Goal: Task Accomplishment & Management: Manage account settings

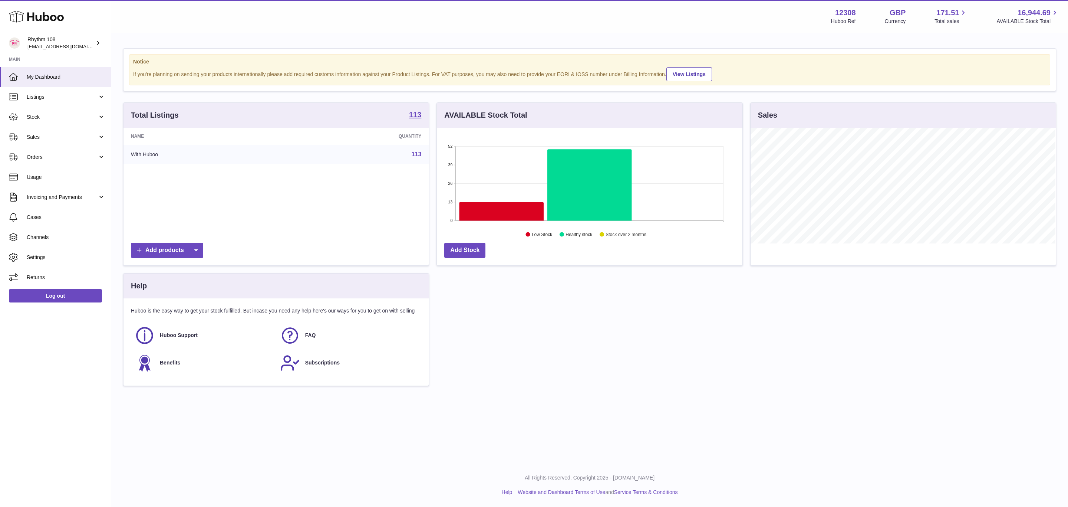
scroll to position [116, 305]
click at [41, 119] on span "Stock" at bounding box center [62, 117] width 71 height 7
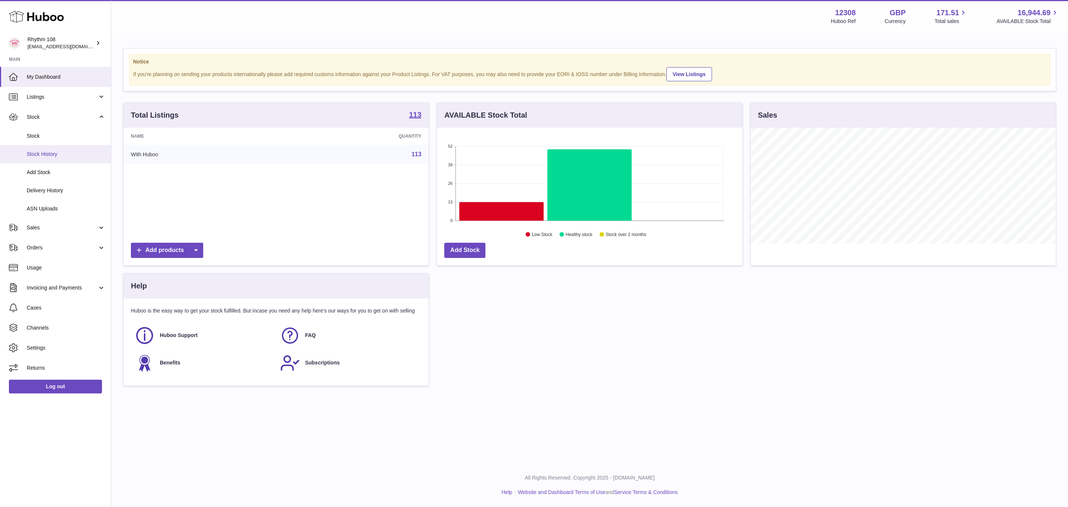
click at [47, 153] on span "Stock History" at bounding box center [66, 154] width 79 height 7
click at [50, 138] on span "Stock" at bounding box center [66, 135] width 79 height 7
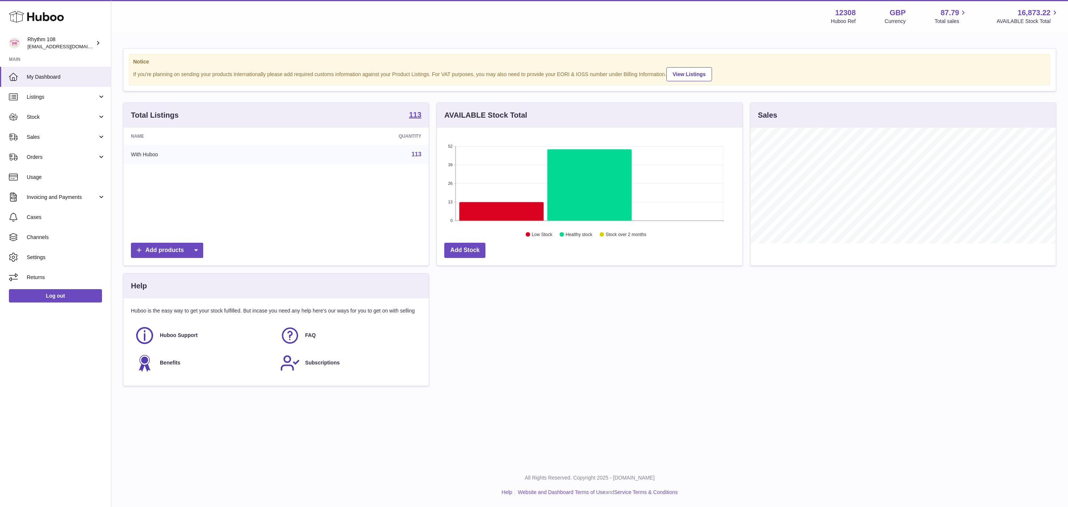
scroll to position [116, 305]
click at [34, 136] on span "Sales" at bounding box center [62, 137] width 71 height 7
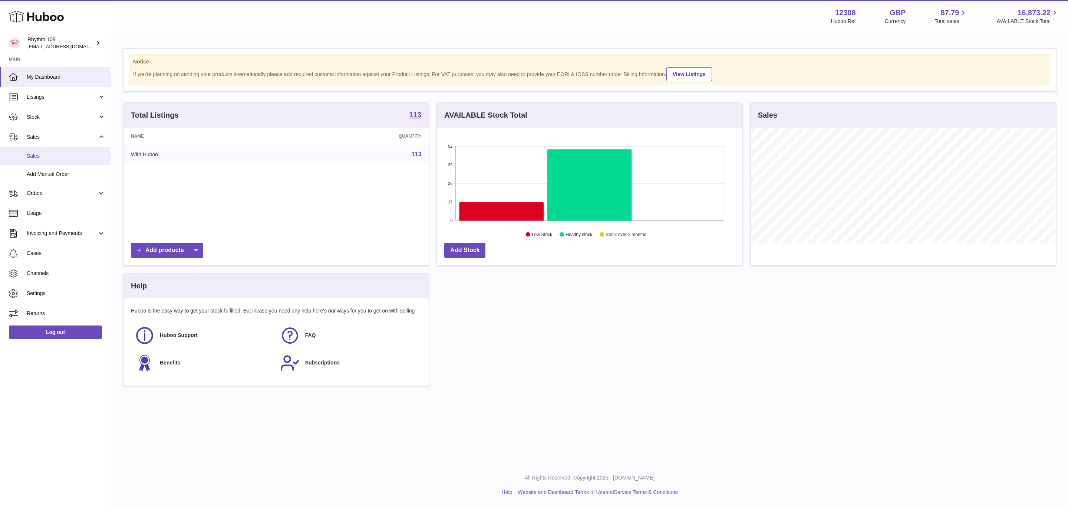
click at [34, 154] on span "Sales" at bounding box center [66, 155] width 79 height 7
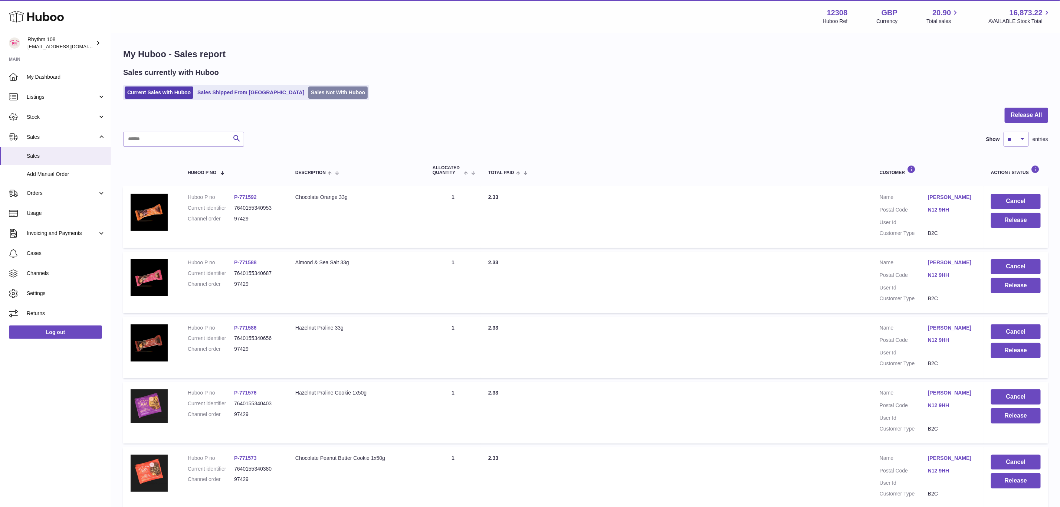
click at [308, 95] on link "Sales Not With Huboo" at bounding box center [337, 92] width 59 height 12
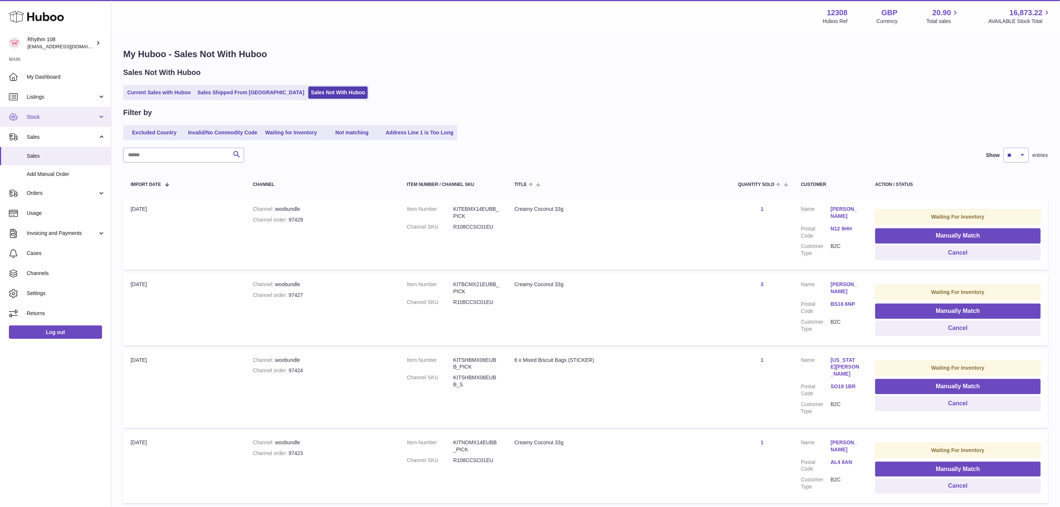
click at [49, 118] on span "Stock" at bounding box center [62, 117] width 71 height 7
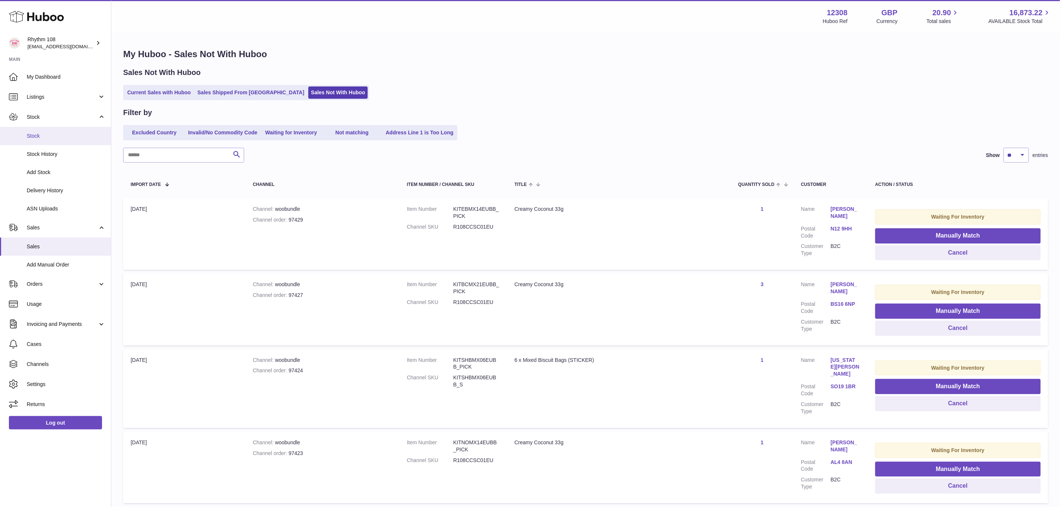
click at [46, 137] on span "Stock" at bounding box center [66, 135] width 79 height 7
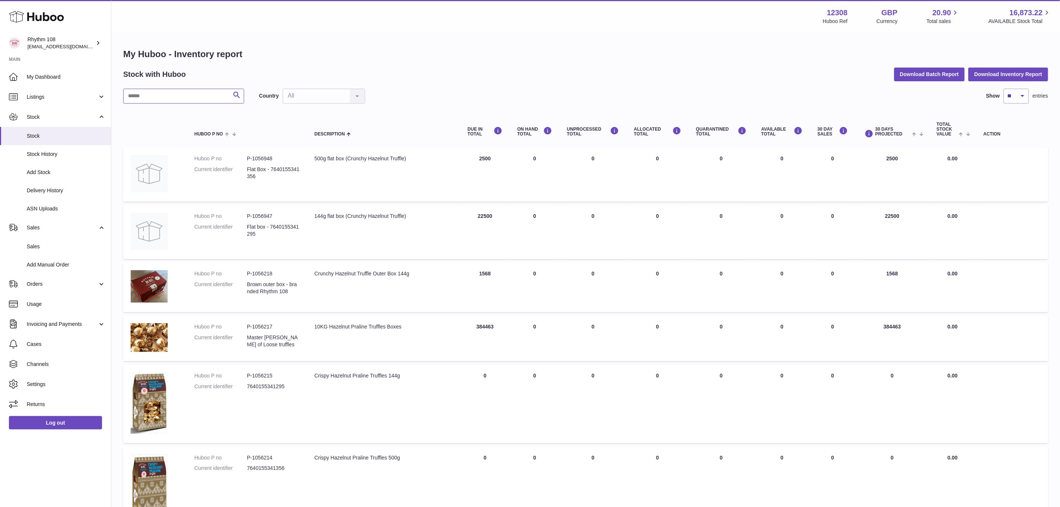
click at [174, 95] on input "text" at bounding box center [183, 96] width 121 height 15
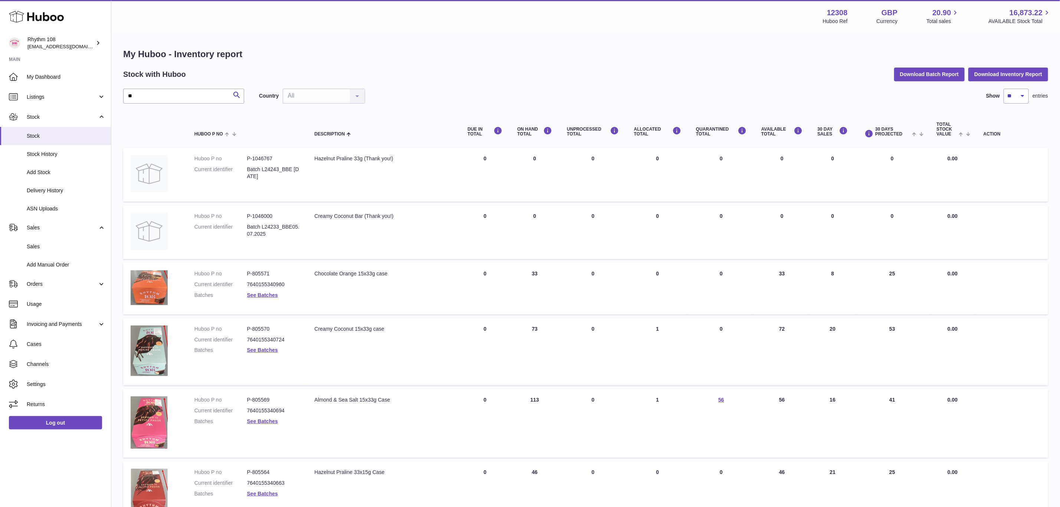
click at [780, 325] on td "AVAILABLE Total 72" at bounding box center [782, 351] width 56 height 67
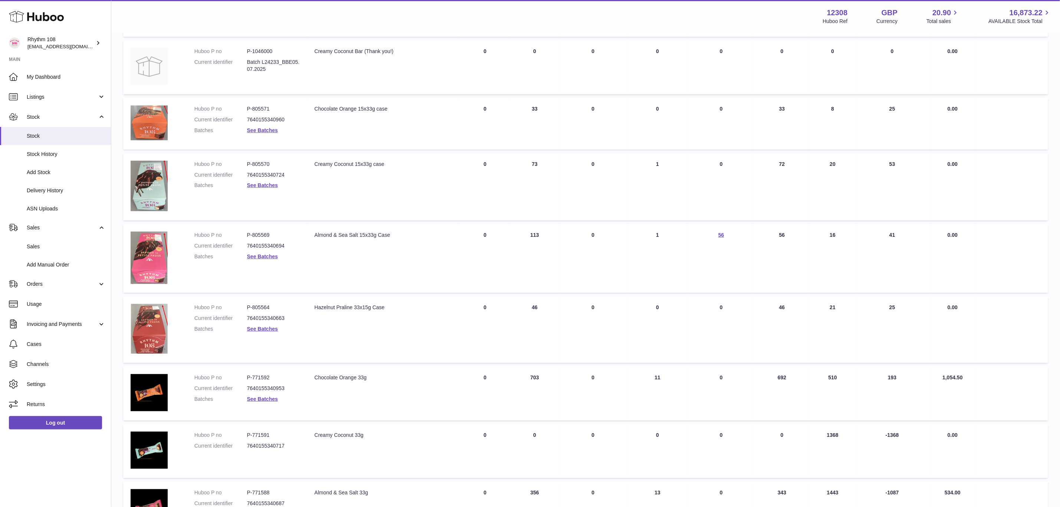
scroll to position [162, 0]
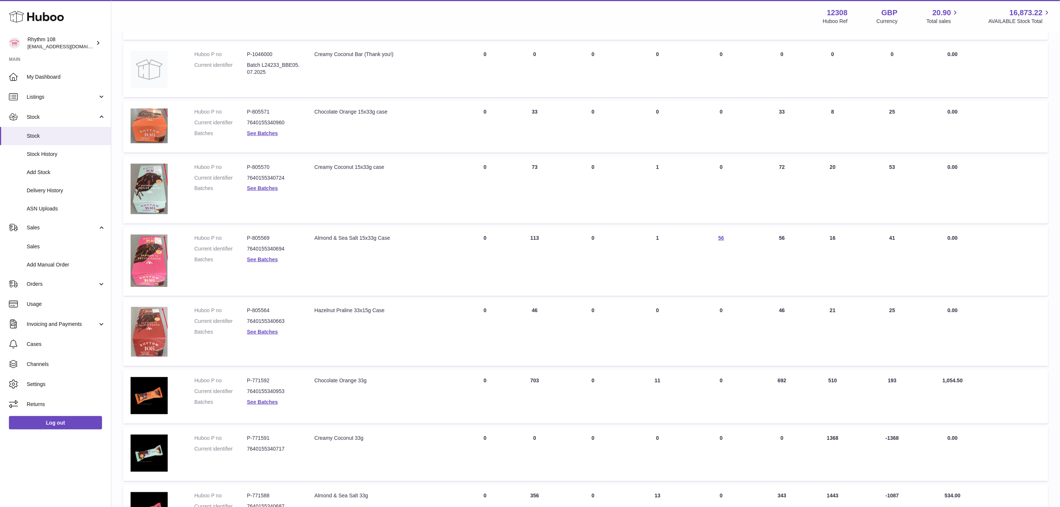
click at [781, 163] on td "AVAILABLE Total 72" at bounding box center [782, 189] width 56 height 67
click at [259, 186] on link "See Batches" at bounding box center [262, 188] width 31 height 6
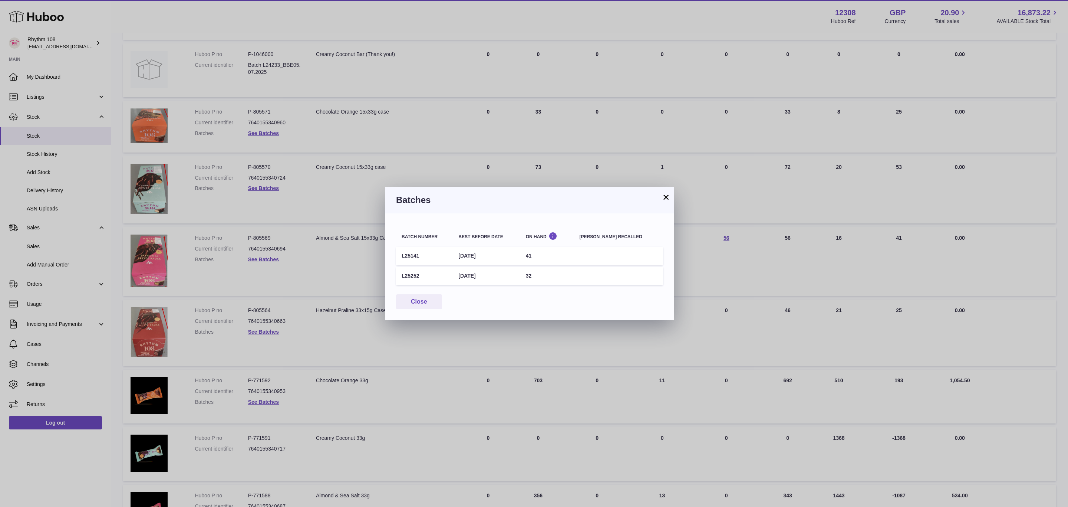
click at [667, 195] on button "×" at bounding box center [666, 197] width 9 height 9
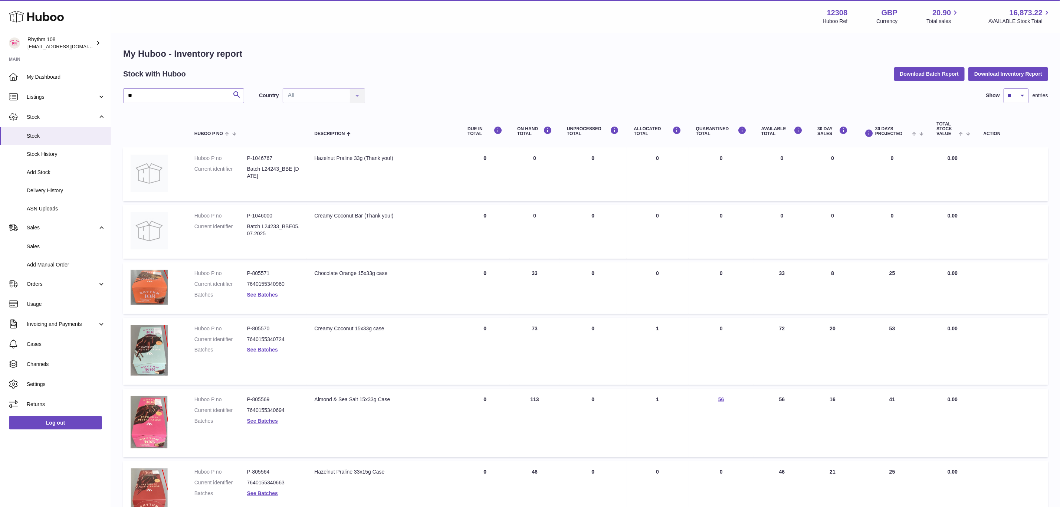
scroll to position [0, 0]
drag, startPoint x: 167, startPoint y: 96, endPoint x: 103, endPoint y: 91, distance: 64.0
click at [103, 91] on div "Huboo Rhythm 108 orders@rhythm108.com Main My Dashboard Listings Not with Huboo…" at bounding box center [530, 419] width 1060 height 839
paste input "****"
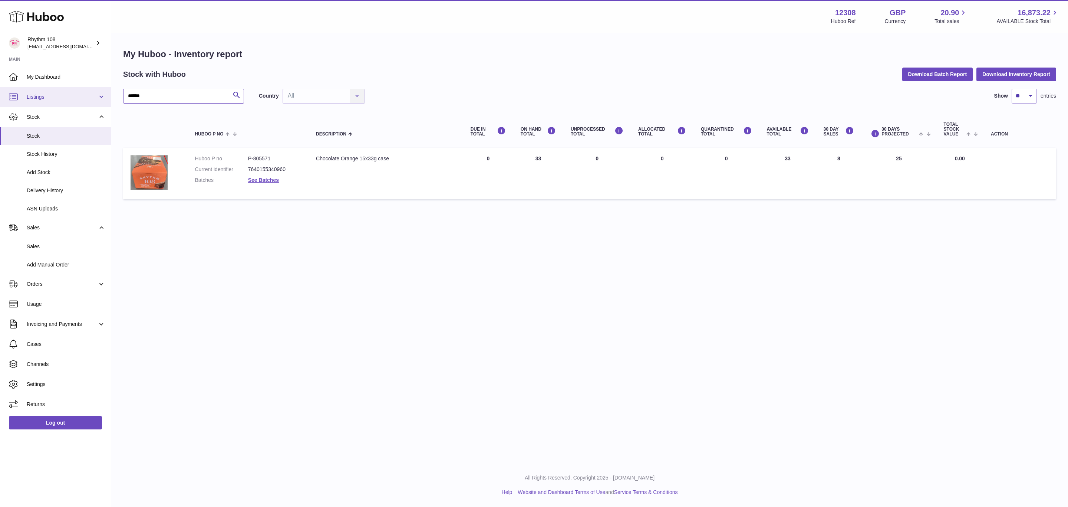
drag, startPoint x: 126, startPoint y: 96, endPoint x: 83, endPoint y: 95, distance: 42.7
click at [83, 95] on div "Huboo Rhythm 108 orders@rhythm108.com Main My Dashboard Listings Not with Huboo…" at bounding box center [534, 253] width 1068 height 507
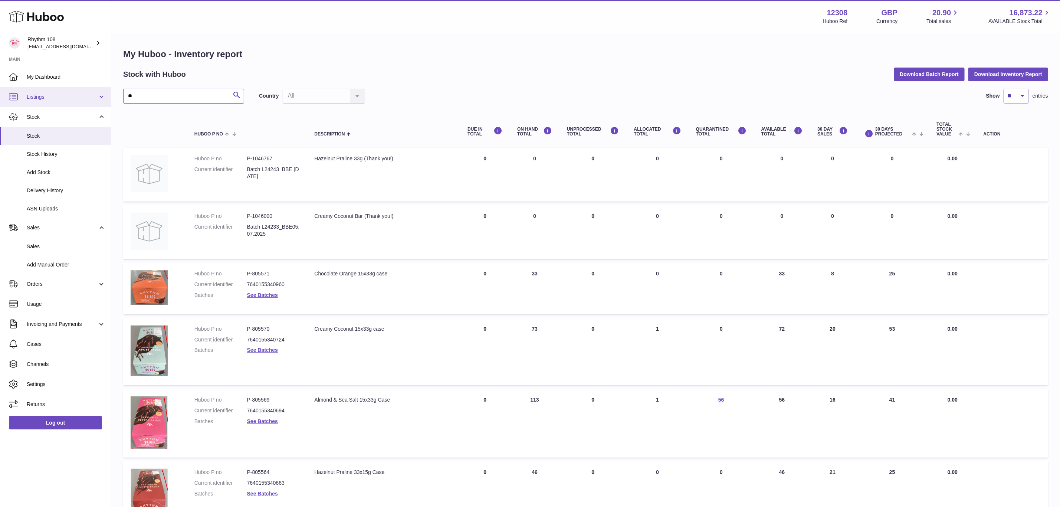
drag, startPoint x: 156, startPoint y: 96, endPoint x: 82, endPoint y: 96, distance: 73.4
click at [82, 96] on div "Huboo Rhythm 108 orders@rhythm108.com Main My Dashboard Listings Not with Huboo…" at bounding box center [530, 419] width 1060 height 839
type input "*******"
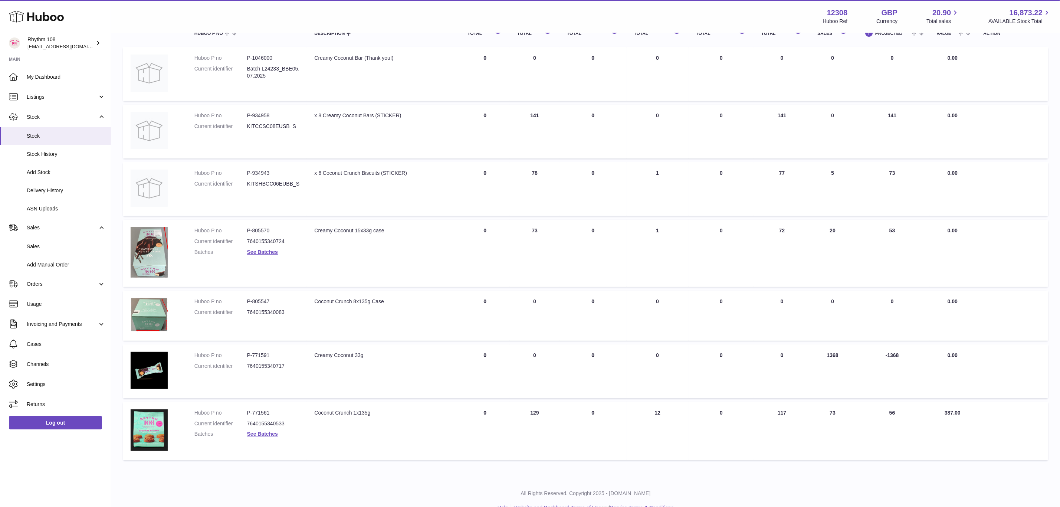
scroll to position [111, 0]
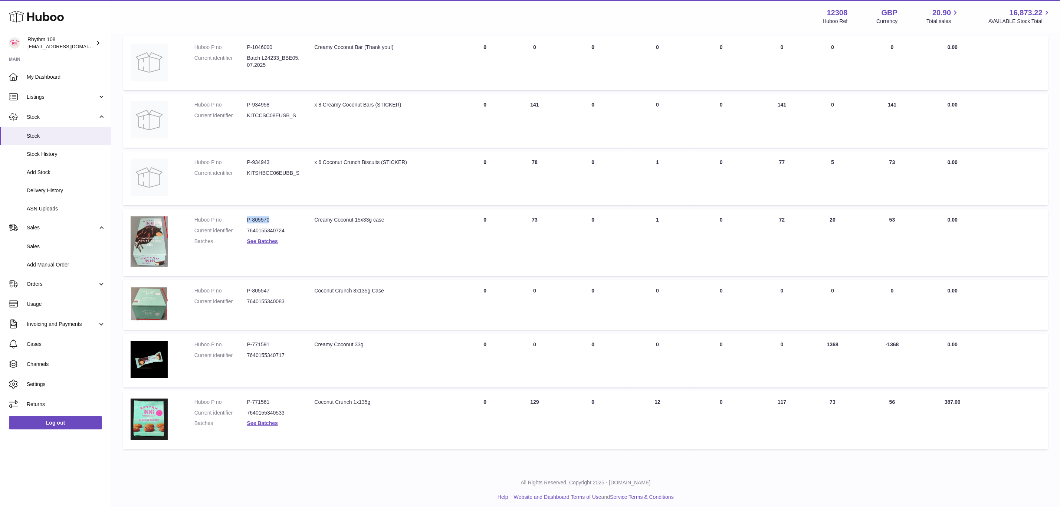
drag, startPoint x: 270, startPoint y: 216, endPoint x: 246, endPoint y: 217, distance: 23.8
click at [246, 217] on dl "Huboo P no P-805570 Current identifier 7640155340724 Batches See Batches" at bounding box center [246, 232] width 105 height 32
copy dl "P-805570"
drag, startPoint x: 272, startPoint y: 341, endPoint x: 253, endPoint y: 340, distance: 18.9
click at [253, 341] on dd "P-771591" at bounding box center [273, 344] width 53 height 7
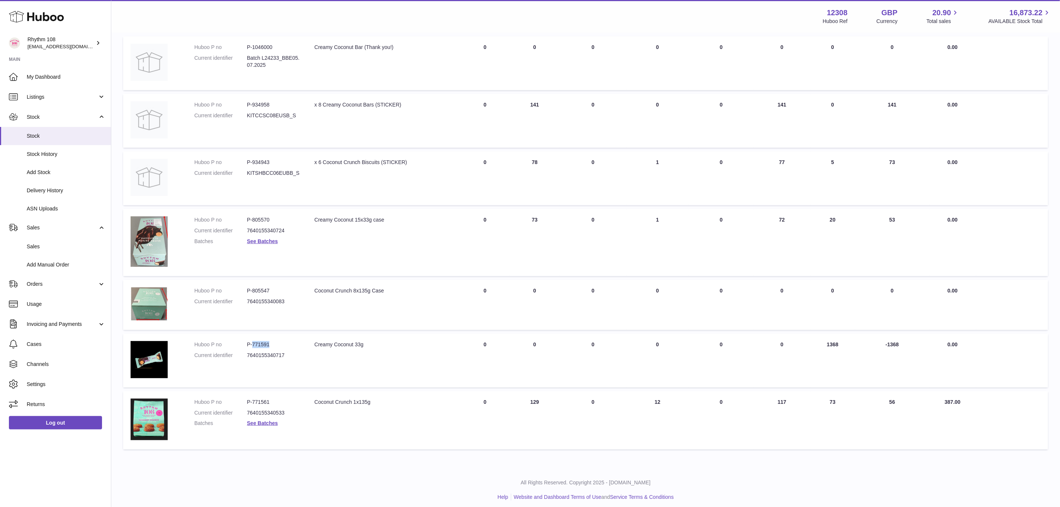
copy dd "771591"
click at [258, 243] on dd "See Batches" at bounding box center [273, 241] width 53 height 7
click at [260, 240] on link "See Batches" at bounding box center [262, 241] width 31 height 6
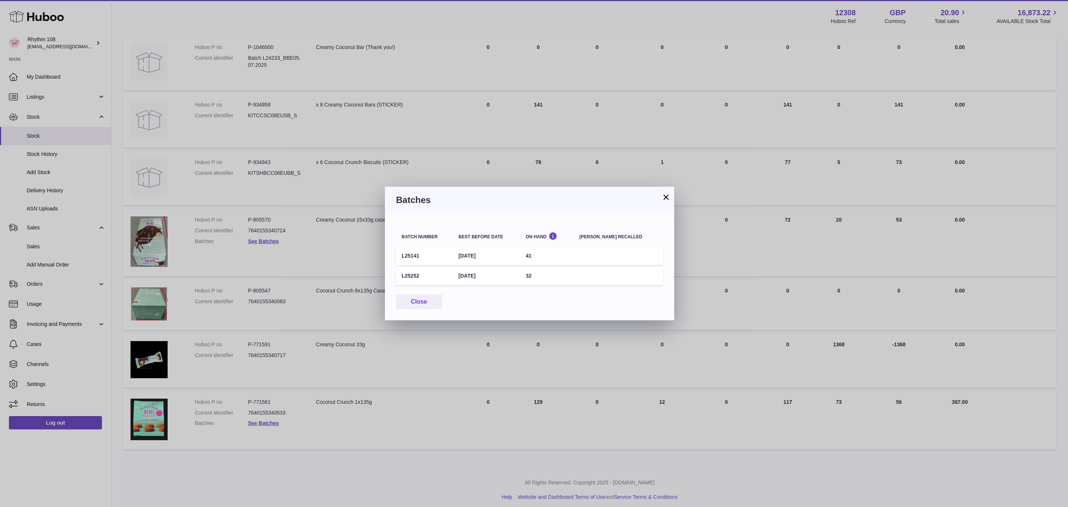
drag, startPoint x: 437, startPoint y: 256, endPoint x: 401, endPoint y: 258, distance: 35.7
click at [401, 258] on td "L25141" at bounding box center [424, 256] width 57 height 18
copy td "L25141"
click at [559, 258] on td "41" at bounding box center [547, 256] width 54 height 18
drag, startPoint x: 426, startPoint y: 251, endPoint x: 374, endPoint y: 254, distance: 52.4
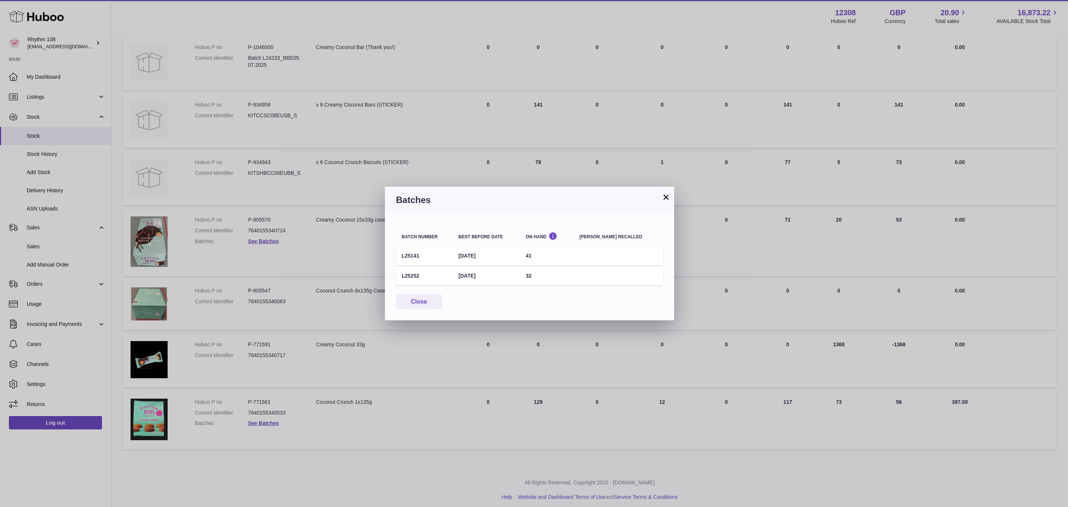
click at [374, 254] on div "× Batches Batch number Best before date On Hand Batch recalled L25141 1st May 2…" at bounding box center [534, 253] width 1068 height 507
click at [424, 257] on td "L25141" at bounding box center [424, 256] width 57 height 18
drag, startPoint x: 420, startPoint y: 255, endPoint x: 376, endPoint y: 254, distance: 43.0
click at [376, 254] on div "× Batches Batch number Best before date On Hand Batch recalled L25141 1st May 2…" at bounding box center [534, 253] width 1068 height 507
click at [408, 255] on td "L25141" at bounding box center [424, 256] width 57 height 18
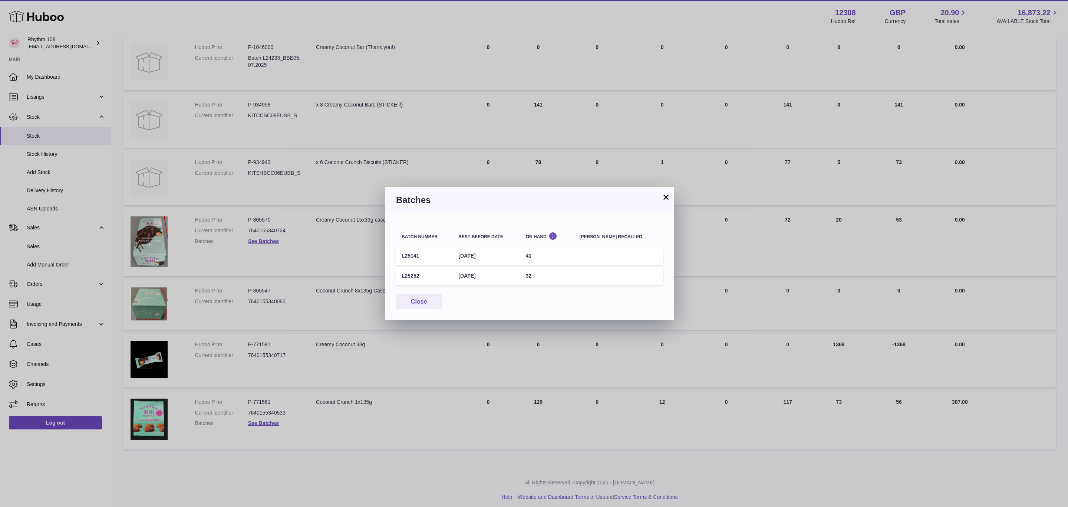
click at [408, 255] on td "L25141" at bounding box center [424, 256] width 57 height 18
click at [664, 197] on button "×" at bounding box center [666, 197] width 9 height 9
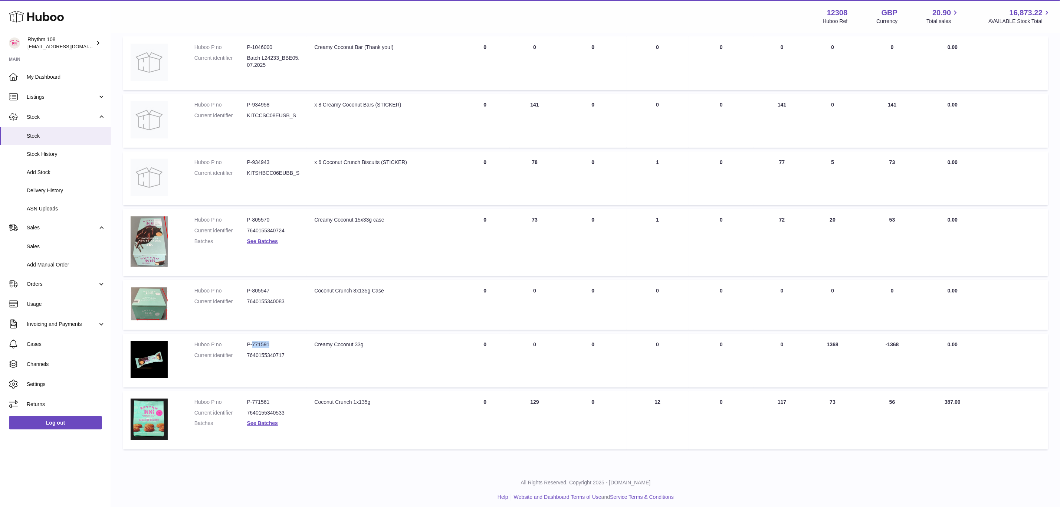
drag, startPoint x: 272, startPoint y: 343, endPoint x: 253, endPoint y: 341, distance: 19.0
click at [253, 341] on dd "P-771591" at bounding box center [273, 344] width 53 height 7
copy dd "771591"
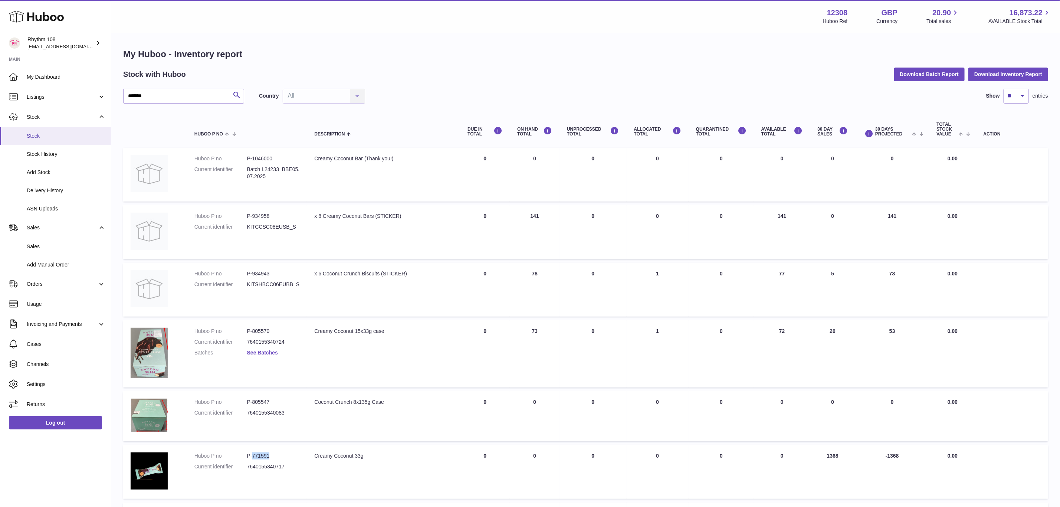
click at [24, 131] on link "Stock" at bounding box center [55, 136] width 111 height 18
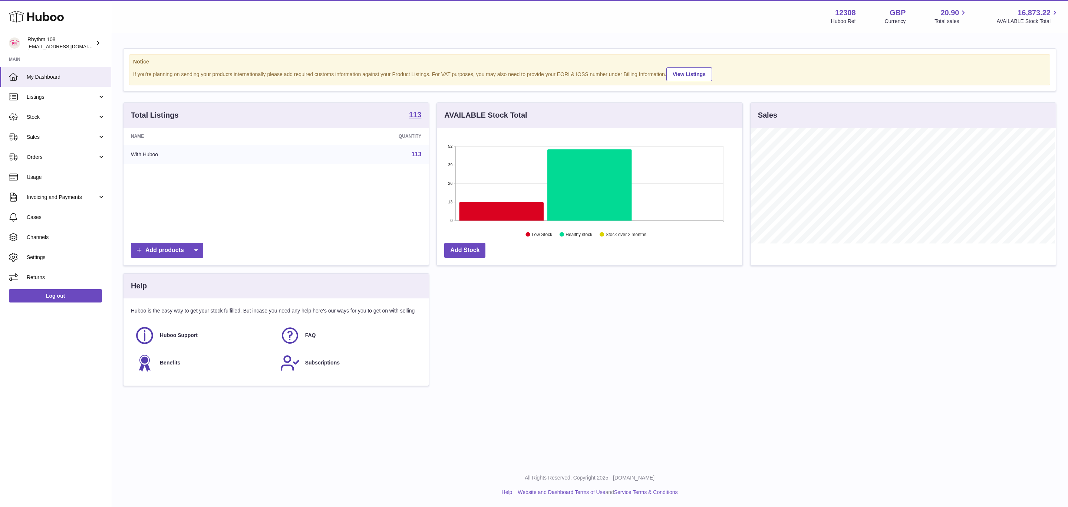
scroll to position [116, 305]
click at [39, 161] on link "Orders" at bounding box center [55, 157] width 111 height 20
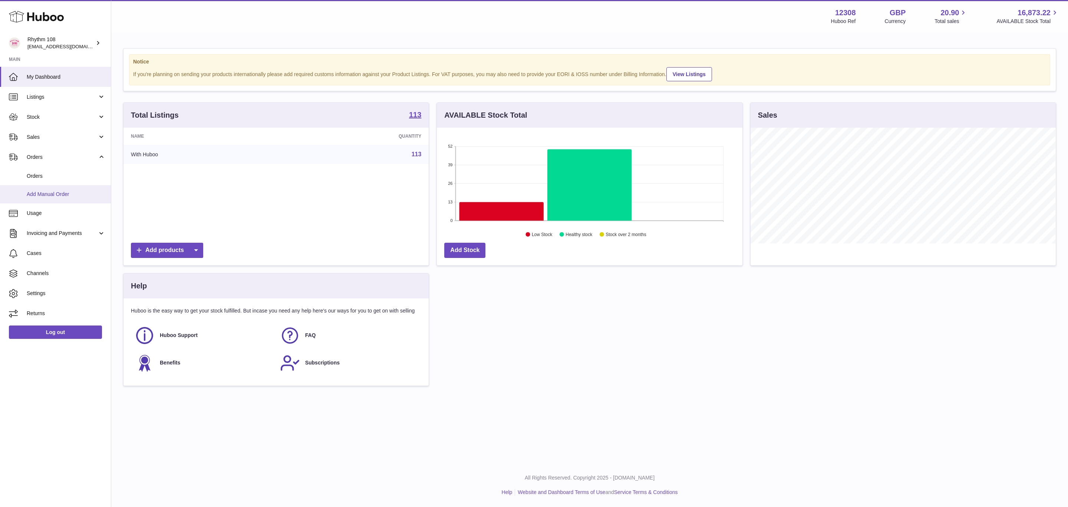
click at [44, 195] on span "Add Manual Order" at bounding box center [66, 194] width 79 height 7
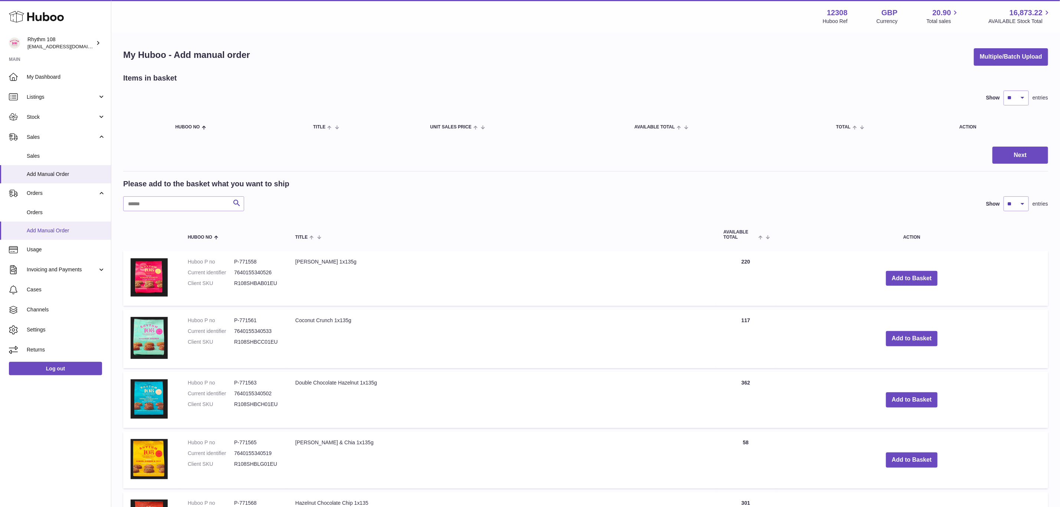
click at [45, 232] on span "Add Manual Order" at bounding box center [66, 230] width 79 height 7
click at [185, 201] on input "text" at bounding box center [183, 203] width 121 height 15
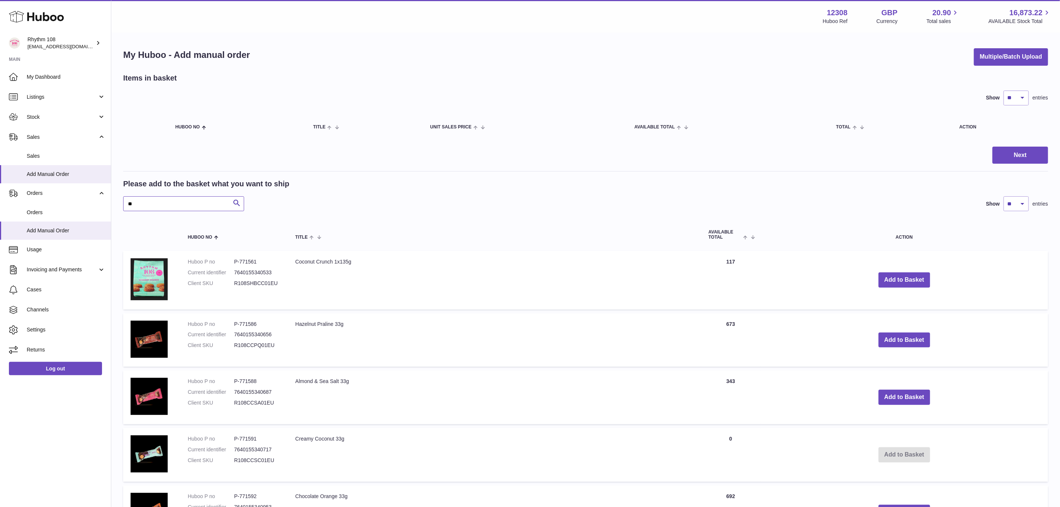
type input "**"
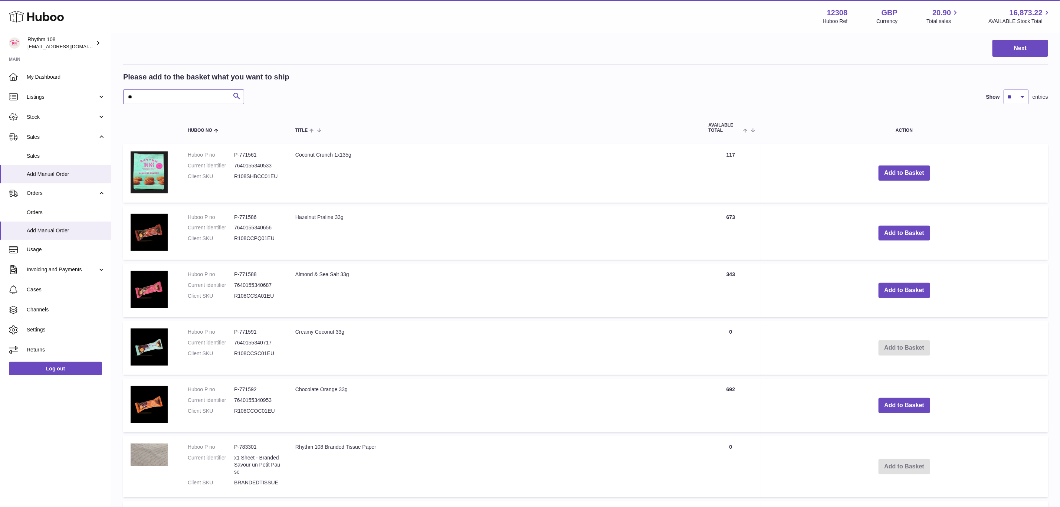
scroll to position [111, 0]
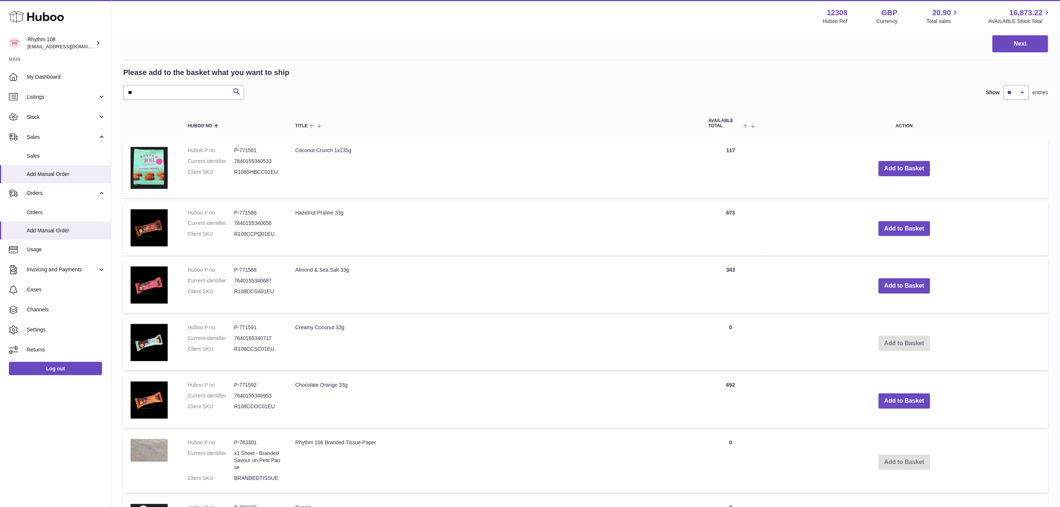
click at [729, 328] on td "Quantity 0" at bounding box center [730, 343] width 59 height 54
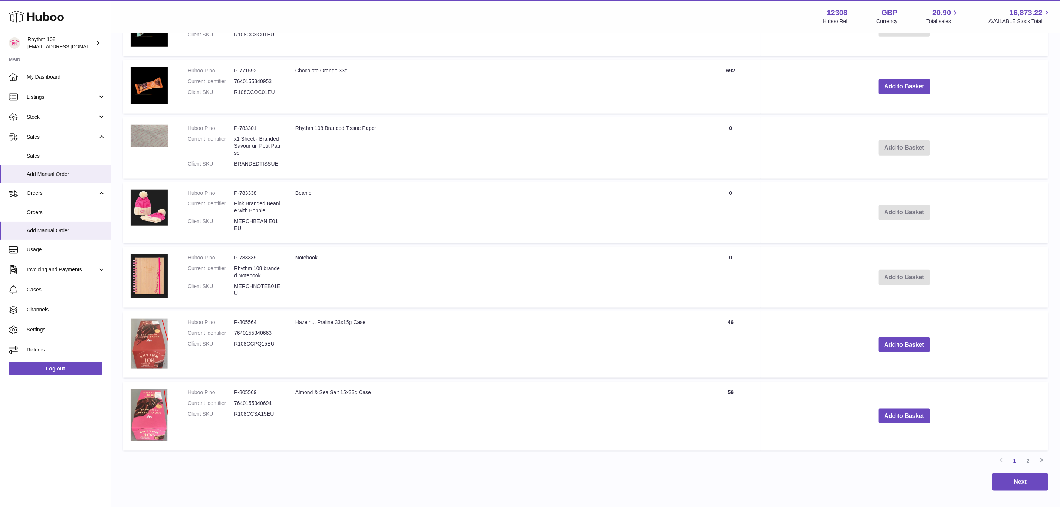
scroll to position [463, 0]
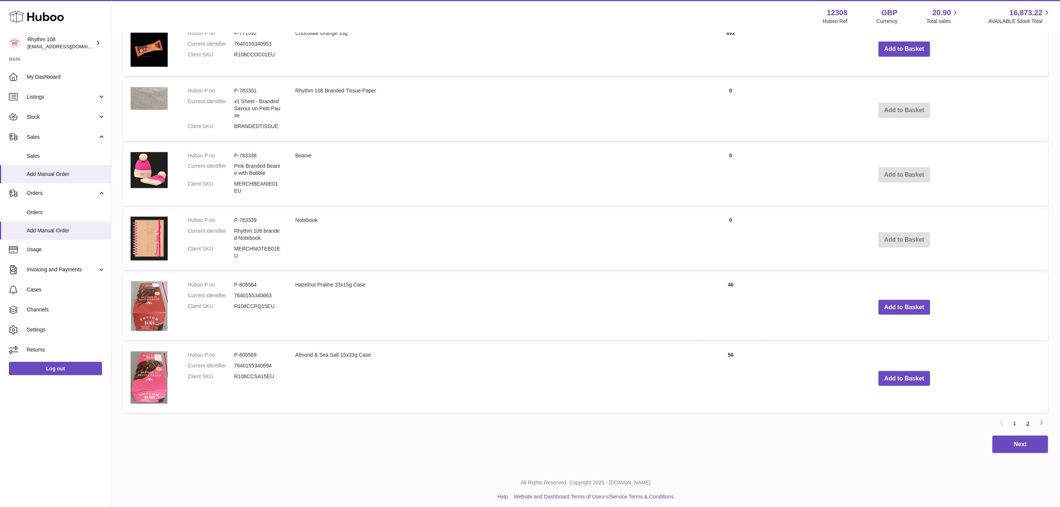
click at [1027, 419] on link "2" at bounding box center [1027, 423] width 13 height 13
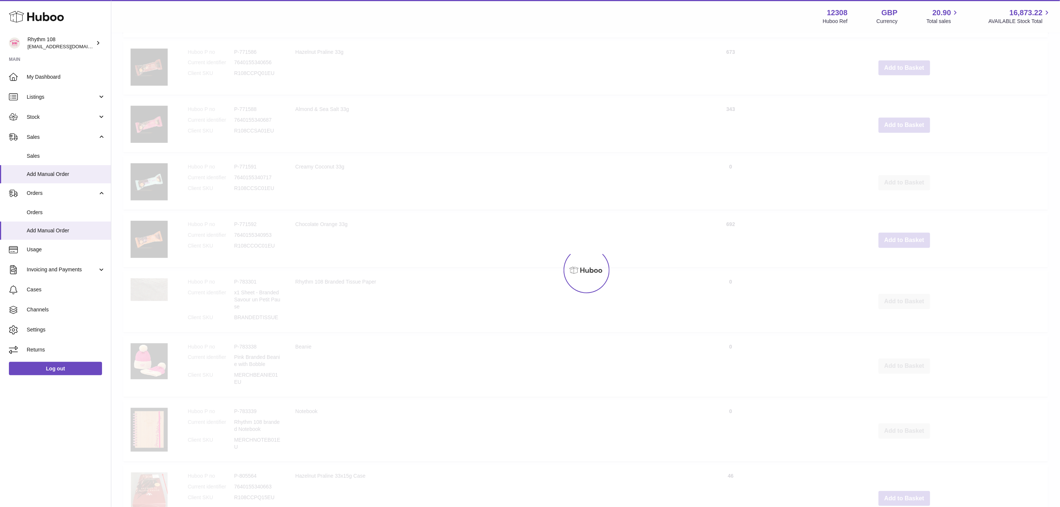
scroll to position [33, 0]
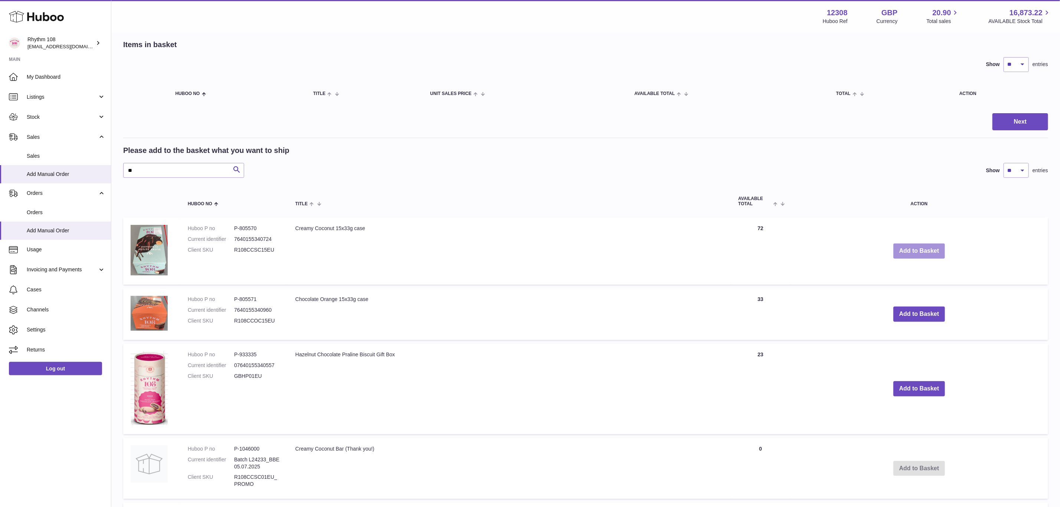
click at [931, 249] on button "Add to Basket" at bounding box center [919, 250] width 52 height 15
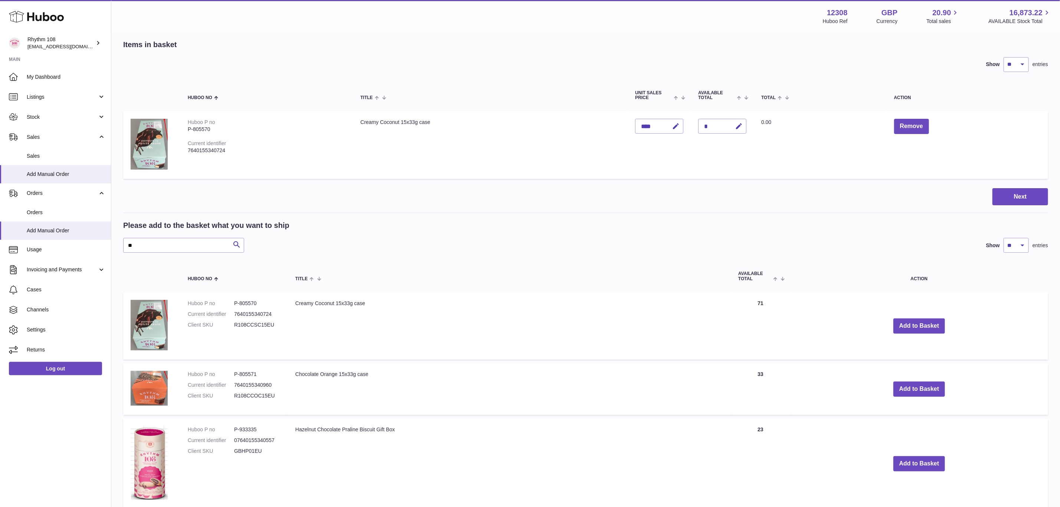
drag, startPoint x: 707, startPoint y: 127, endPoint x: 703, endPoint y: 125, distance: 4.2
click at [702, 125] on div "*" at bounding box center [722, 126] width 48 height 15
drag, startPoint x: 706, startPoint y: 125, endPoint x: 710, endPoint y: 125, distance: 4.1
click at [710, 125] on div "*" at bounding box center [722, 126] width 48 height 15
click at [733, 125] on button "button" at bounding box center [737, 126] width 17 height 15
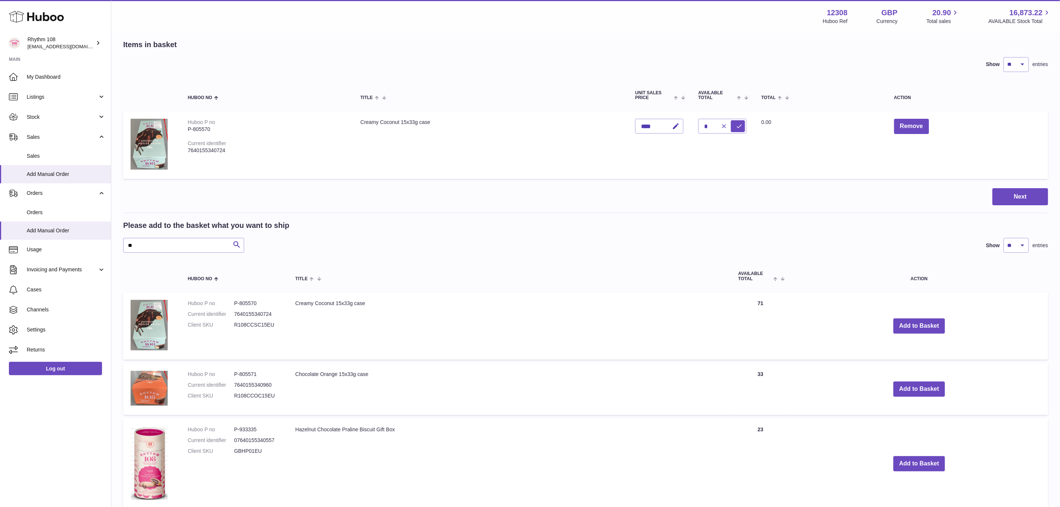
drag, startPoint x: 716, startPoint y: 126, endPoint x: 709, endPoint y: 125, distance: 6.7
click at [709, 125] on div "*" at bounding box center [722, 126] width 48 height 15
drag, startPoint x: 703, startPoint y: 124, endPoint x: 693, endPoint y: 123, distance: 9.3
click at [693, 123] on td "Quantity *" at bounding box center [722, 144] width 63 height 67
drag, startPoint x: 698, startPoint y: 124, endPoint x: 709, endPoint y: 124, distance: 11.5
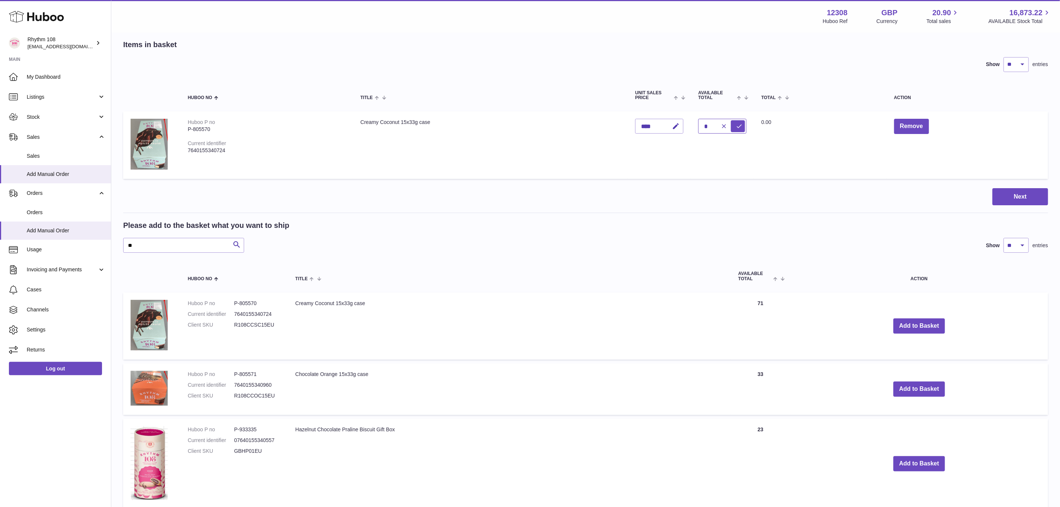
click at [709, 124] on input "*" at bounding box center [722, 126] width 48 height 15
type input "**"
click at [740, 126] on icon "submit" at bounding box center [739, 126] width 7 height 7
click at [1042, 195] on button "Next" at bounding box center [1020, 196] width 56 height 17
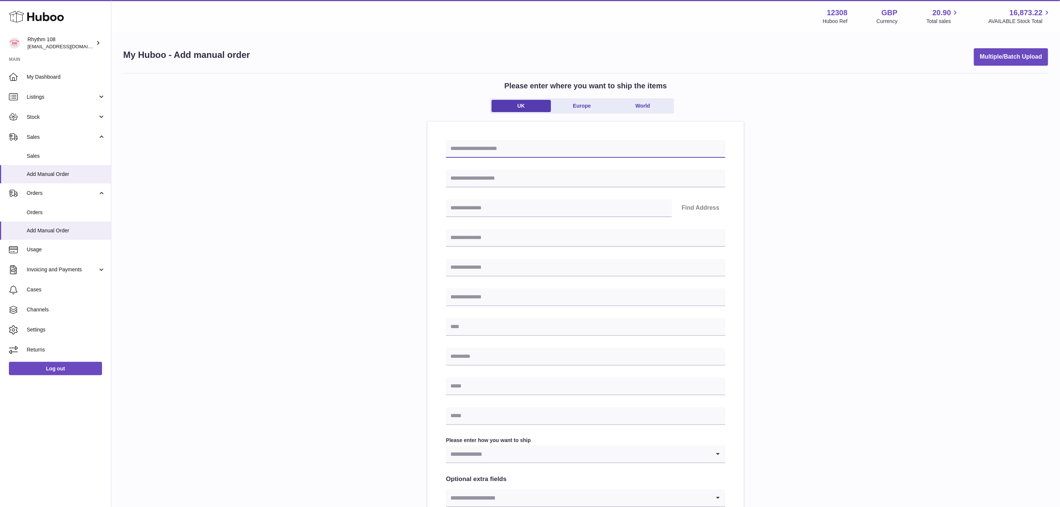
click at [489, 148] on input "text" at bounding box center [585, 149] width 279 height 18
click at [523, 147] on input "**********" at bounding box center [585, 149] width 279 height 18
click at [499, 149] on input "**********" at bounding box center [585, 149] width 279 height 18
drag, startPoint x: 538, startPoint y: 150, endPoint x: 504, endPoint y: 149, distance: 33.8
click at [504, 149] on input "**********" at bounding box center [585, 149] width 279 height 18
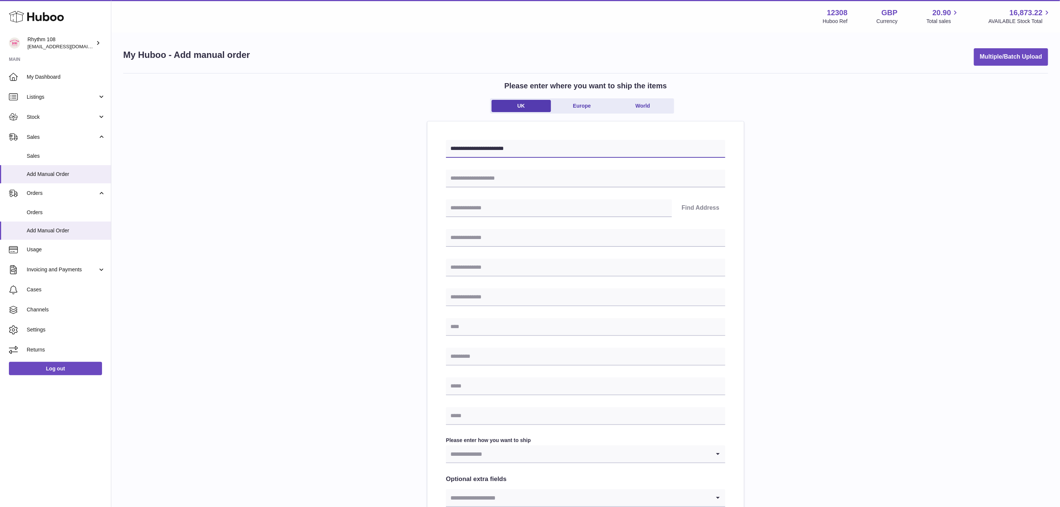
click at [506, 149] on input "**********" at bounding box center [585, 149] width 279 height 18
click at [520, 149] on input "**********" at bounding box center [585, 149] width 279 height 18
drag, startPoint x: 524, startPoint y: 149, endPoint x: 503, endPoint y: 149, distance: 21.5
click at [503, 149] on input "**********" at bounding box center [585, 149] width 279 height 18
click at [531, 152] on input "**********" at bounding box center [585, 149] width 279 height 18
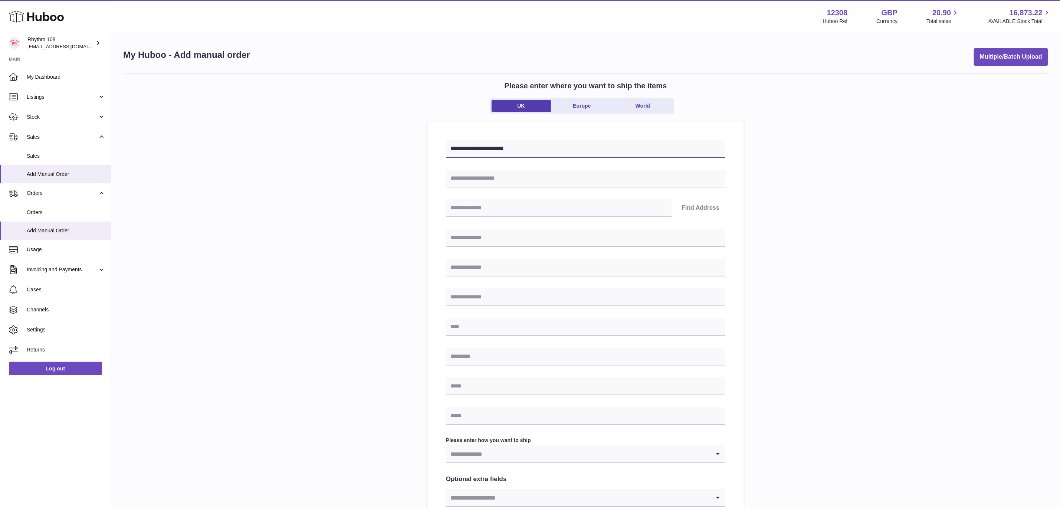
drag, startPoint x: 496, startPoint y: 150, endPoint x: 562, endPoint y: 146, distance: 66.2
click at [562, 146] on input "**********" at bounding box center [585, 149] width 279 height 18
paste input "*"
type input "**********"
click at [500, 179] on input "text" at bounding box center [585, 179] width 279 height 18
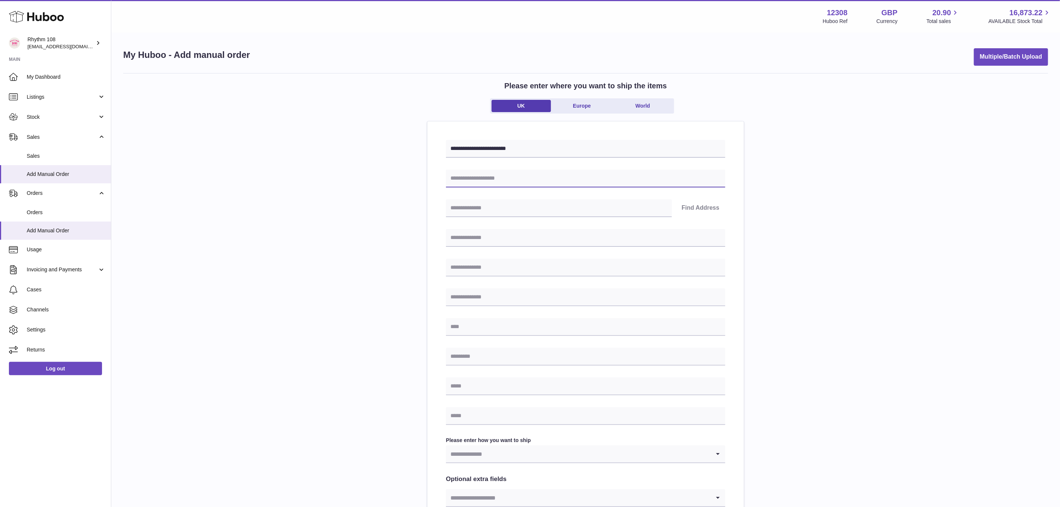
type input "*****"
click at [514, 210] on input "text" at bounding box center [559, 208] width 226 height 18
type input "*"
click at [487, 212] on input "text" at bounding box center [559, 208] width 226 height 18
paste input "********"
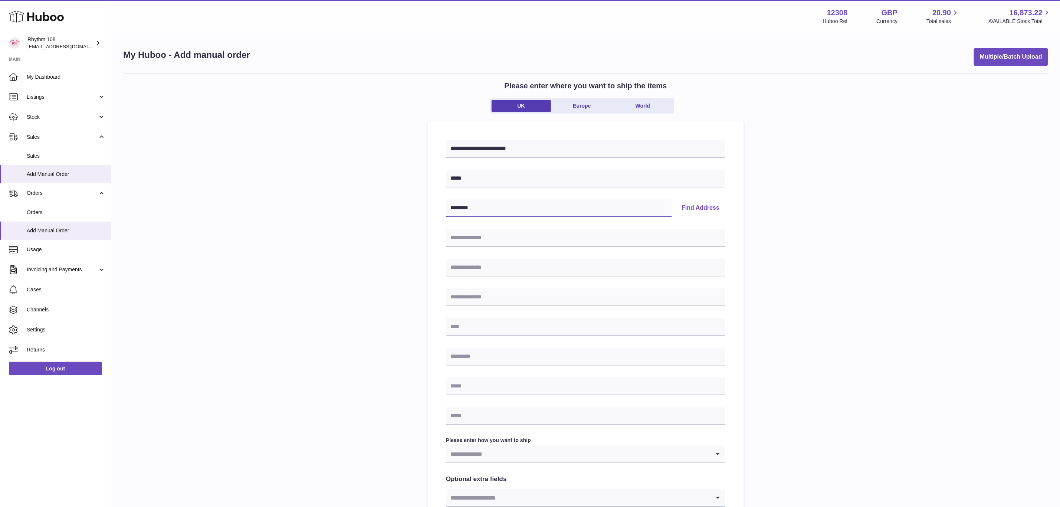
type input "********"
click at [468, 242] on input "text" at bounding box center [585, 238] width 279 height 18
type input "**********"
drag, startPoint x: 511, startPoint y: 241, endPoint x: 381, endPoint y: 236, distance: 130.6
click at [381, 236] on div "**********" at bounding box center [585, 331] width 925 height 517
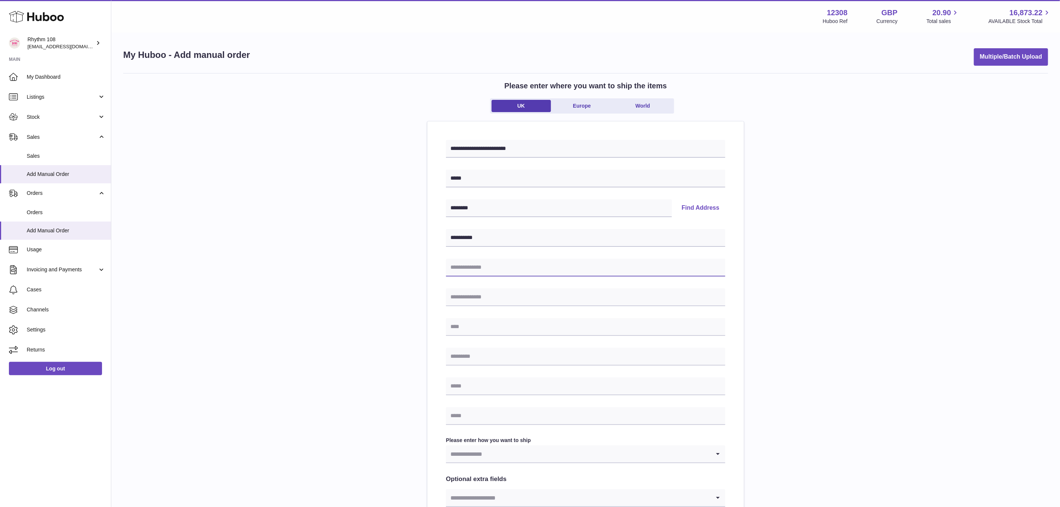
click at [464, 263] on input "text" at bounding box center [585, 268] width 279 height 18
paste input "**********"
type input "**********"
click at [463, 293] on input "text" at bounding box center [585, 297] width 279 height 18
paste input "**********"
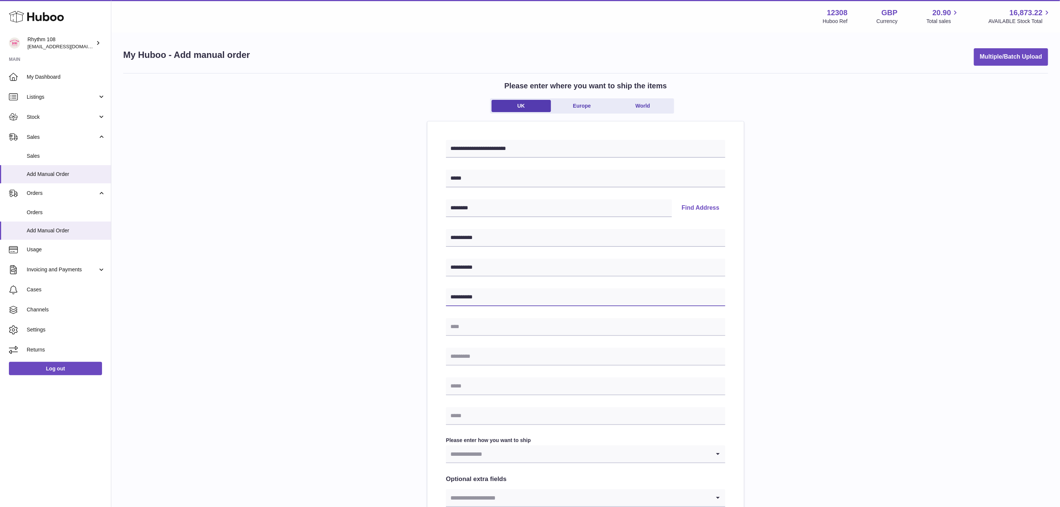
type input "**********"
click at [480, 328] on input "text" at bounding box center [585, 327] width 279 height 18
paste input "**********"
type input "**********"
drag, startPoint x: 484, startPoint y: 213, endPoint x: 426, endPoint y: 208, distance: 58.0
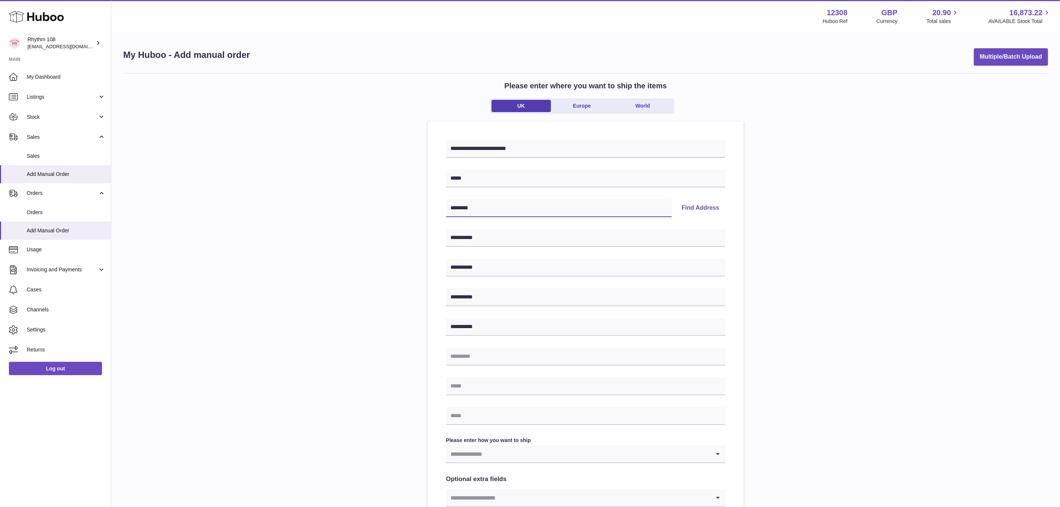
click at [426, 208] on div "**********" at bounding box center [585, 331] width 925 height 517
click at [470, 355] on input "text" at bounding box center [585, 357] width 279 height 18
paste input "********"
type input "********"
click at [467, 387] on input "text" at bounding box center [585, 386] width 279 height 18
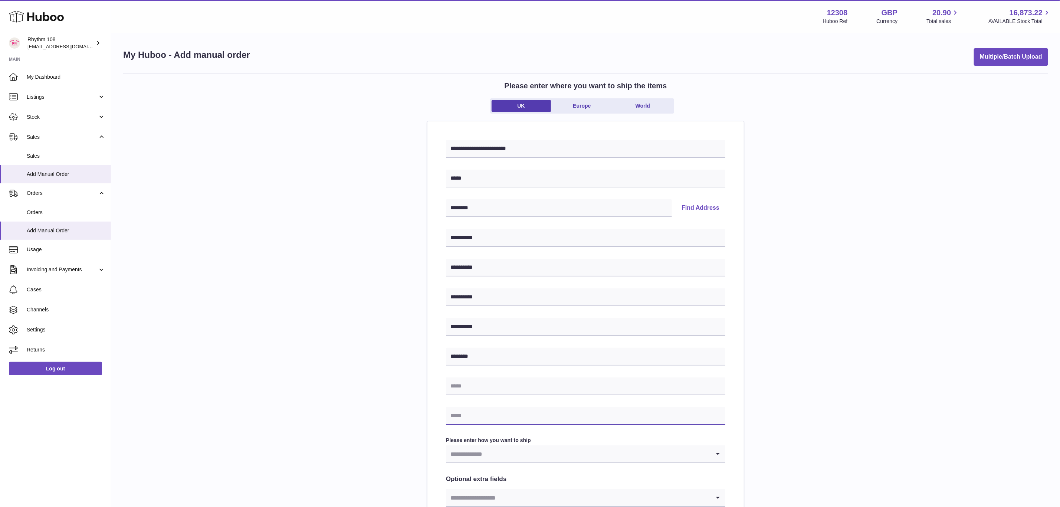
click at [466, 418] on input "text" at bounding box center [585, 416] width 279 height 18
type input "**********"
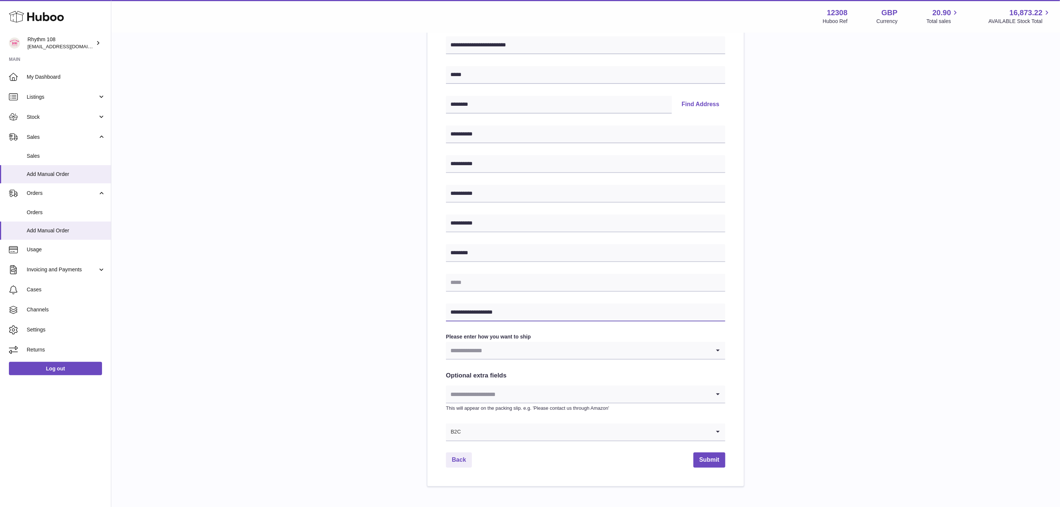
scroll to position [111, 0]
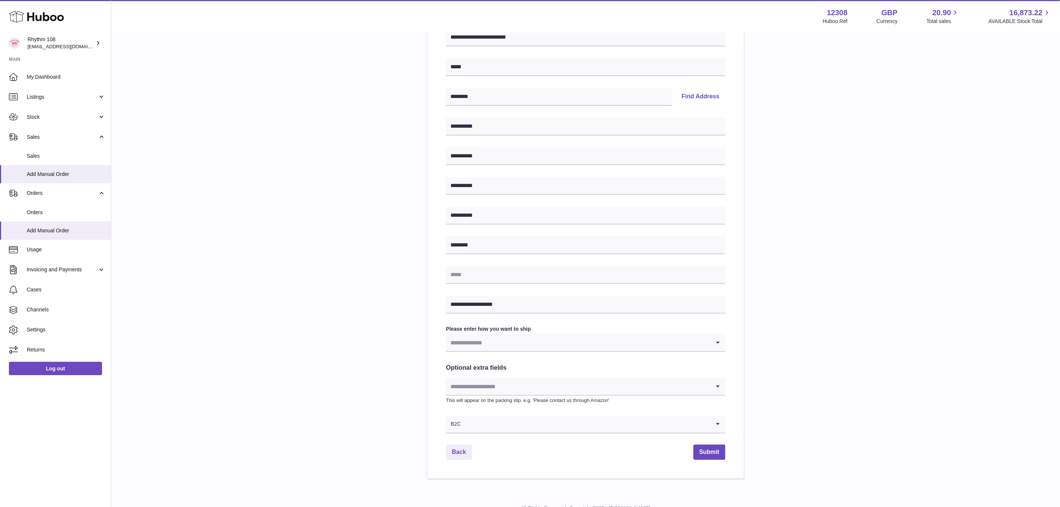
click at [523, 345] on input "Search for option" at bounding box center [578, 342] width 264 height 17
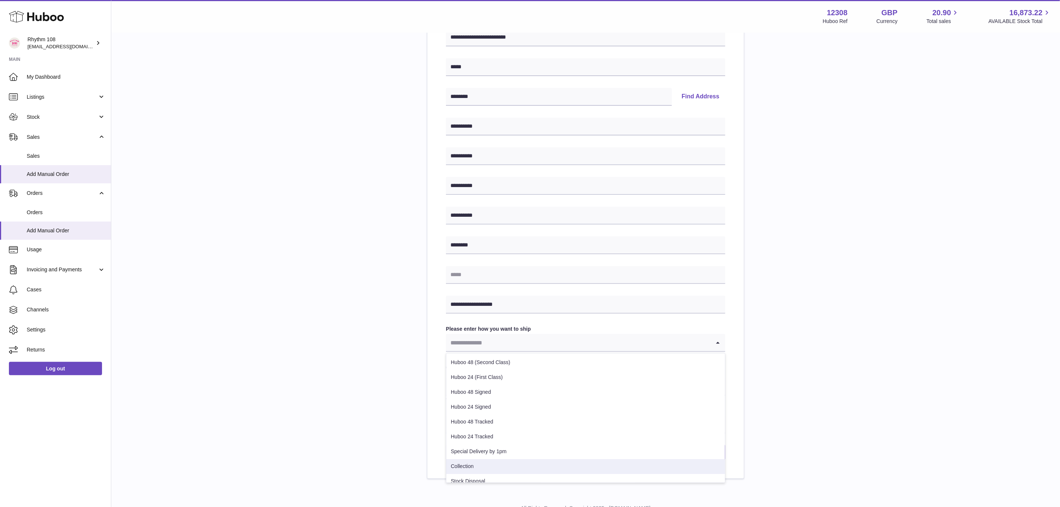
click at [480, 471] on li "Collection" at bounding box center [585, 466] width 279 height 15
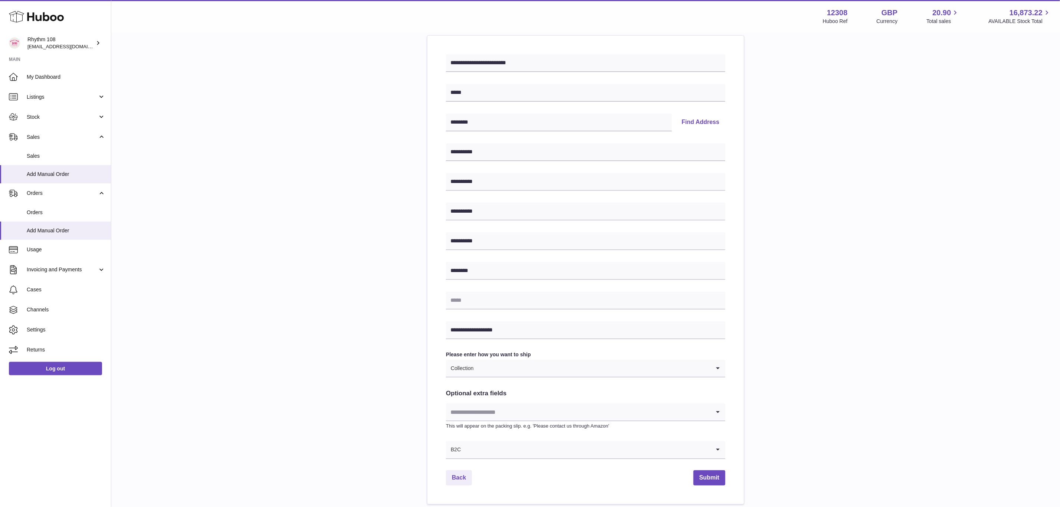
scroll to position [0, 0]
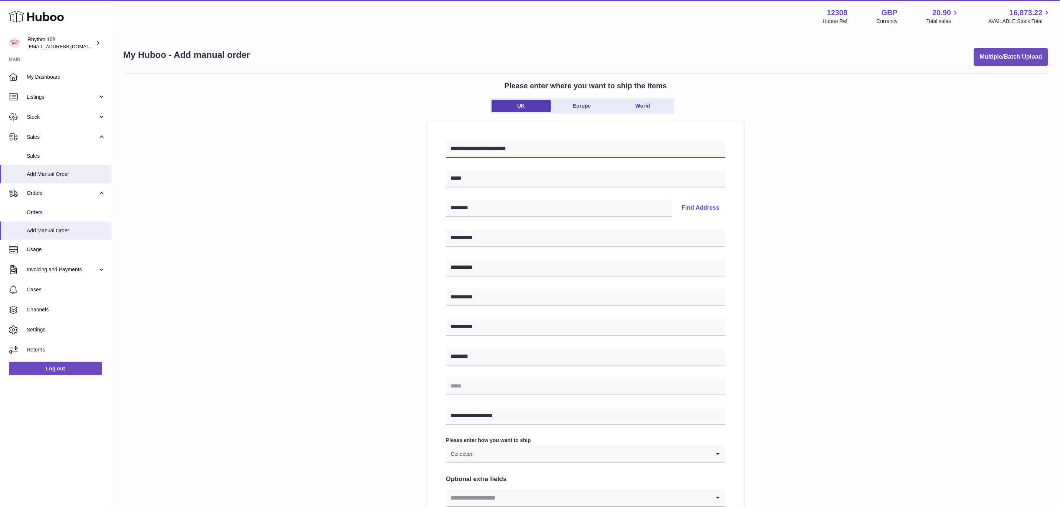
drag, startPoint x: 533, startPoint y: 151, endPoint x: 441, endPoint y: 146, distance: 92.5
click at [441, 146] on div "**********" at bounding box center [585, 355] width 316 height 468
click at [868, 210] on div "**********" at bounding box center [585, 331] width 925 height 517
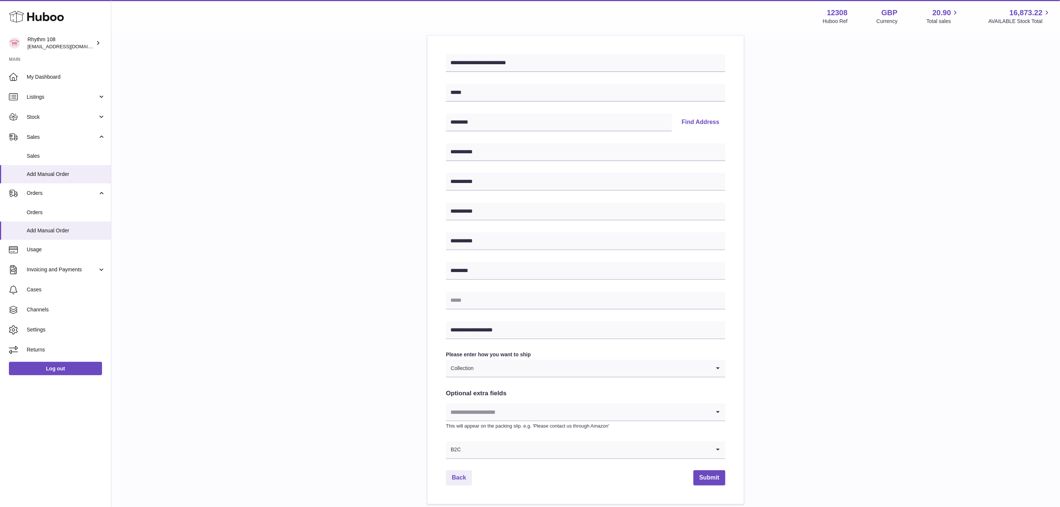
scroll to position [142, 0]
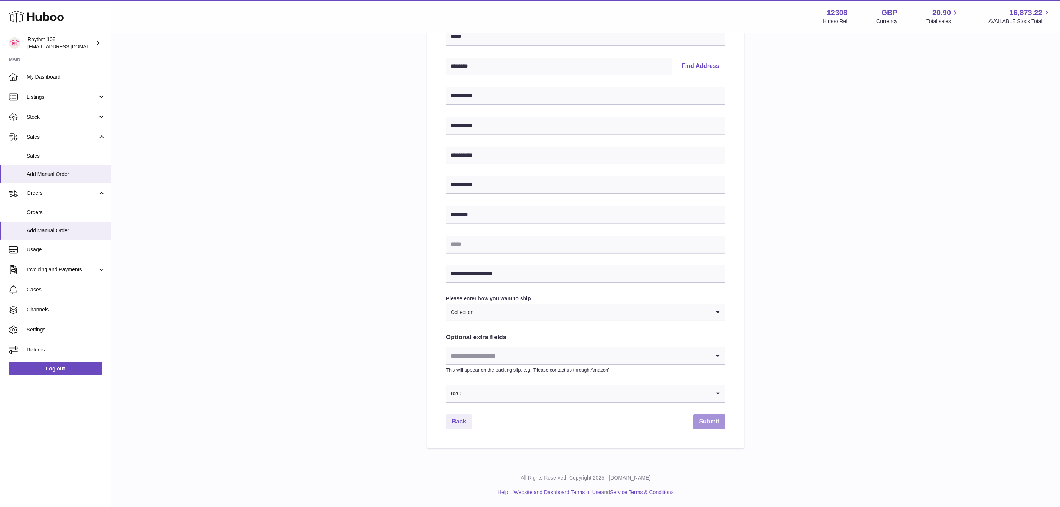
click at [712, 421] on button "Submit" at bounding box center [709, 421] width 32 height 15
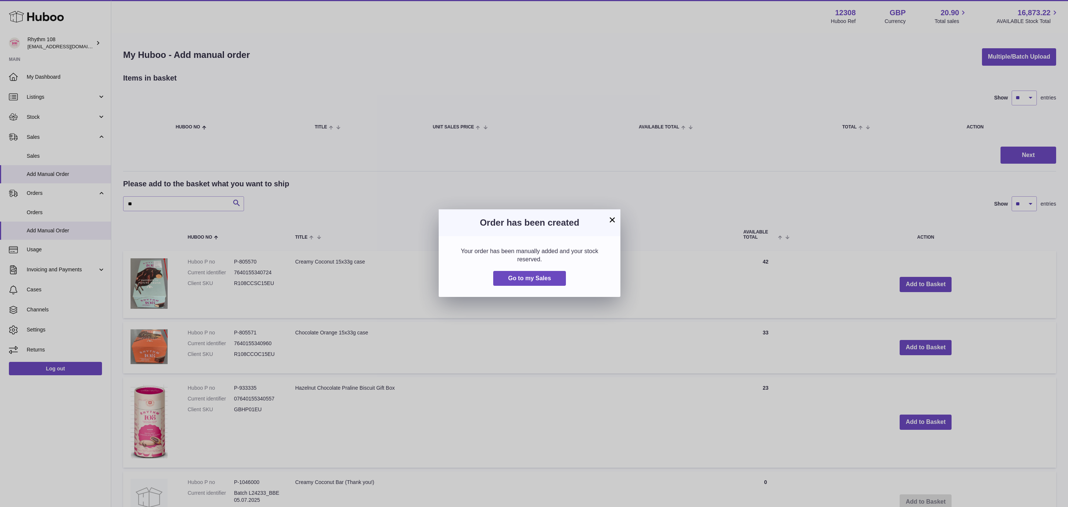
click at [614, 218] on button "×" at bounding box center [612, 219] width 9 height 9
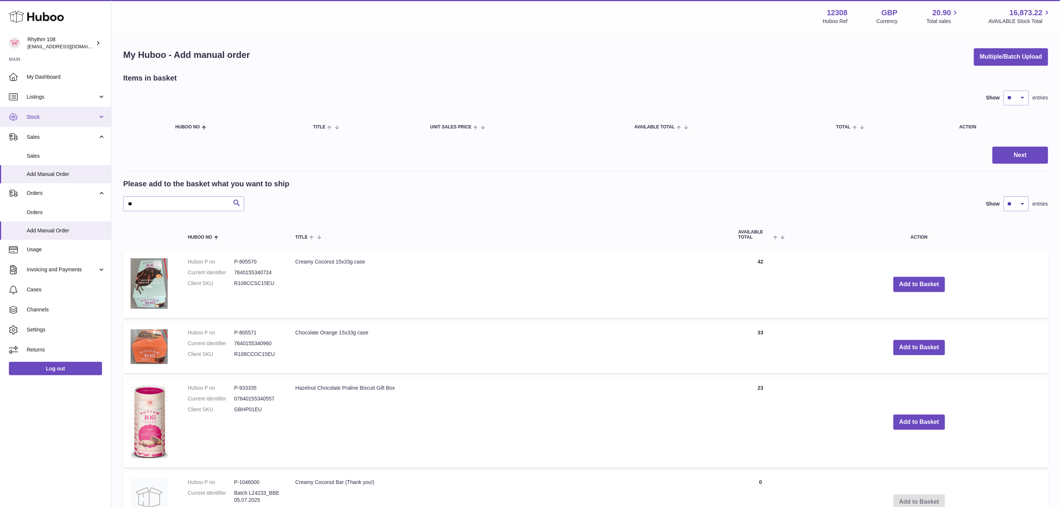
click at [49, 118] on span "Stock" at bounding box center [62, 117] width 71 height 7
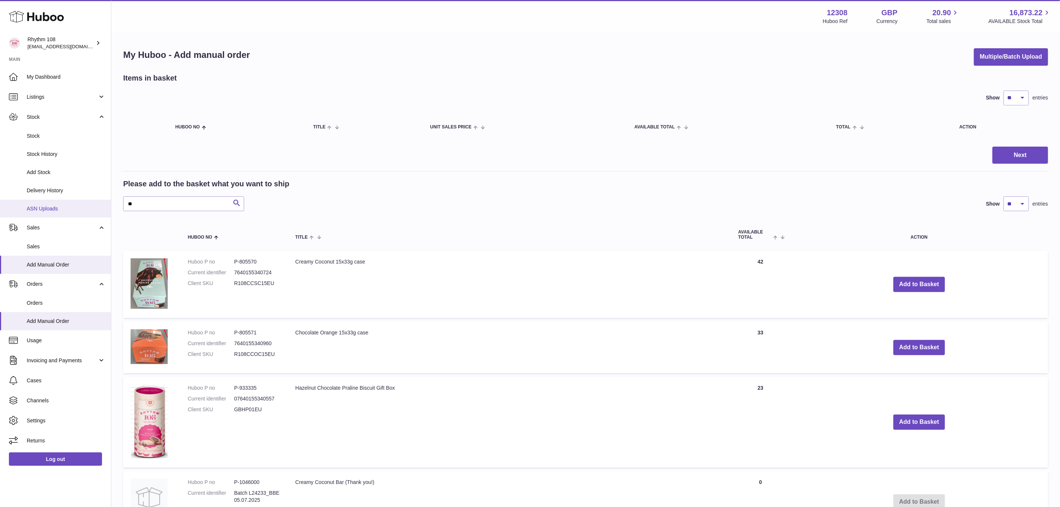
click at [40, 204] on link "ASN Uploads" at bounding box center [55, 209] width 111 height 18
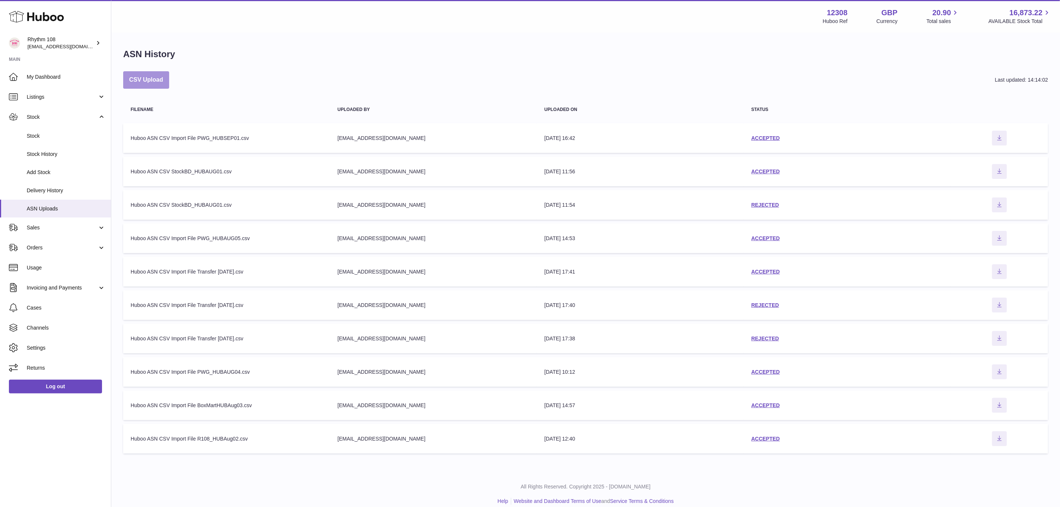
click at [138, 82] on button "CSV Upload" at bounding box center [146, 79] width 46 height 17
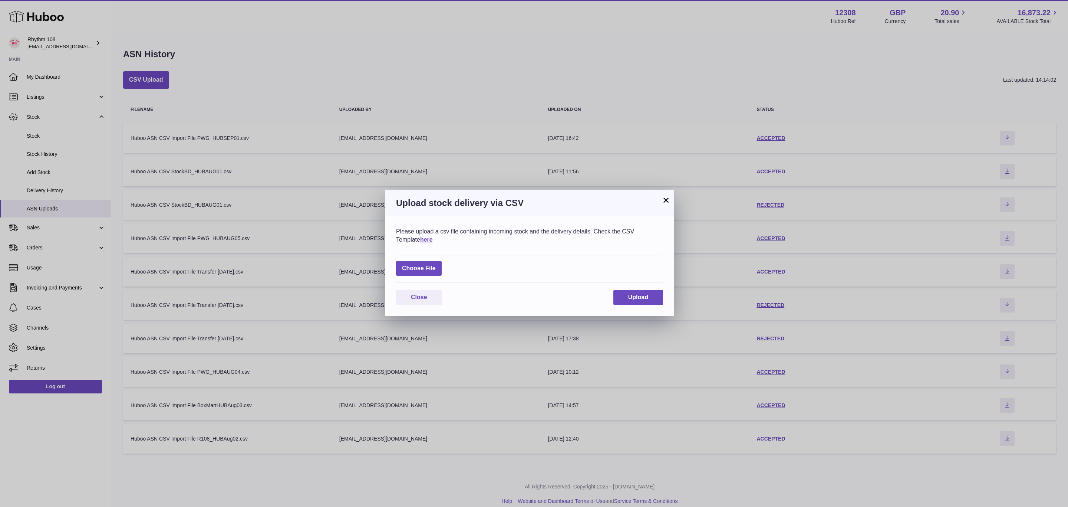
click at [693, 76] on div "× Upload stock delivery via CSV Please upload a csv file containing incoming st…" at bounding box center [534, 253] width 1068 height 507
click at [667, 199] on button "×" at bounding box center [666, 199] width 9 height 9
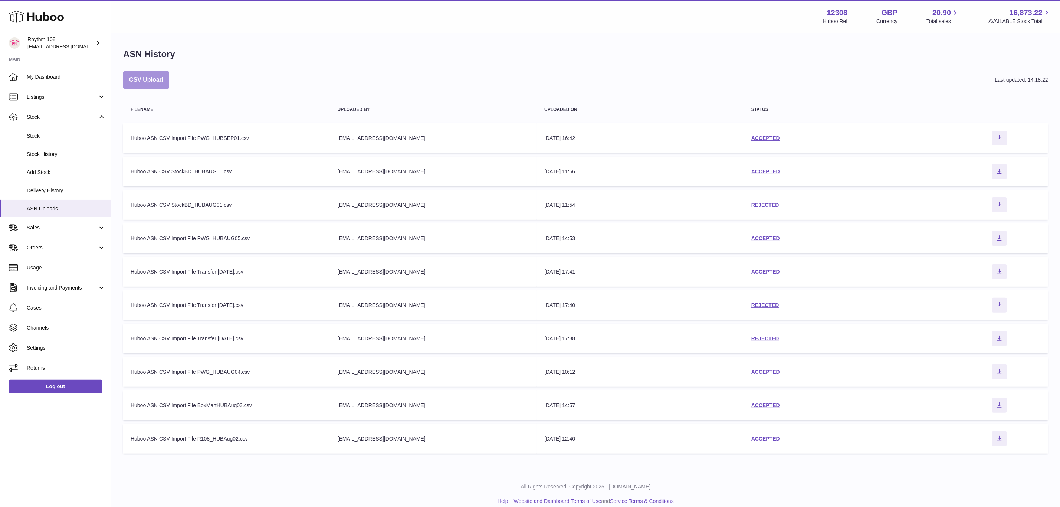
click at [146, 80] on button "CSV Upload" at bounding box center [146, 79] width 46 height 17
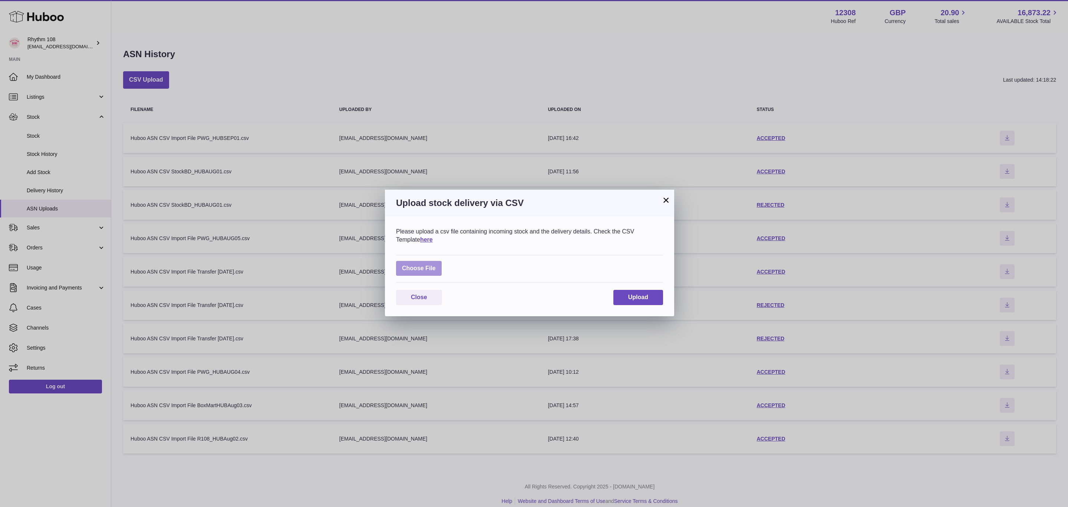
click at [408, 267] on label at bounding box center [419, 268] width 46 height 15
click at [436, 265] on input "file" at bounding box center [436, 264] width 0 height 0
type input "**********"
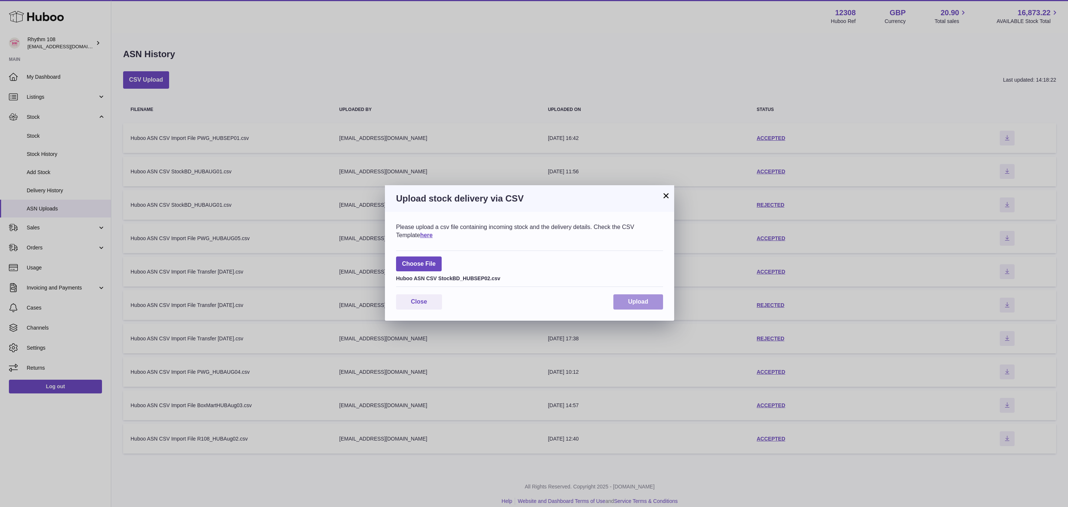
click at [635, 304] on span "Upload" at bounding box center [638, 301] width 20 height 6
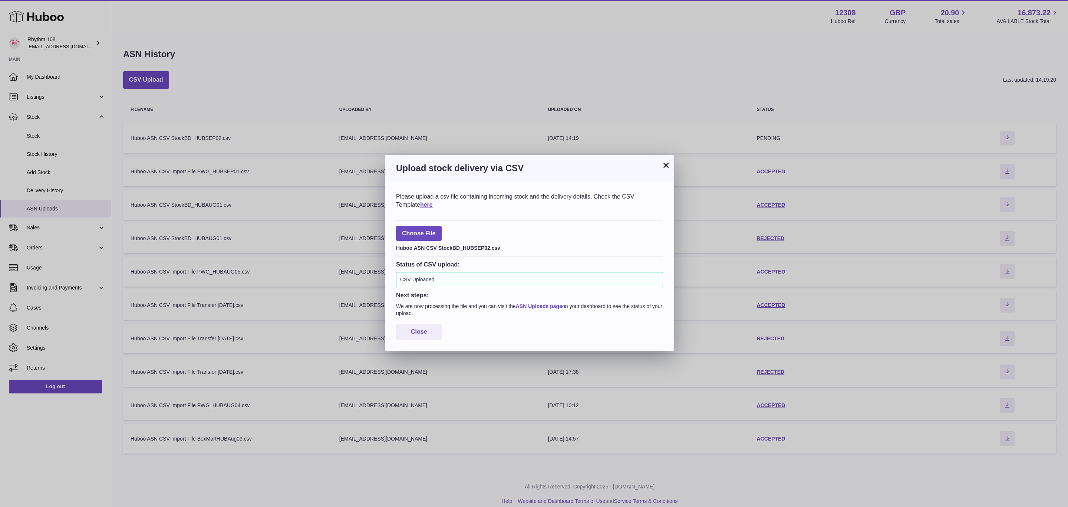
click at [533, 305] on link "ASN Uploads page" at bounding box center [539, 306] width 46 height 6
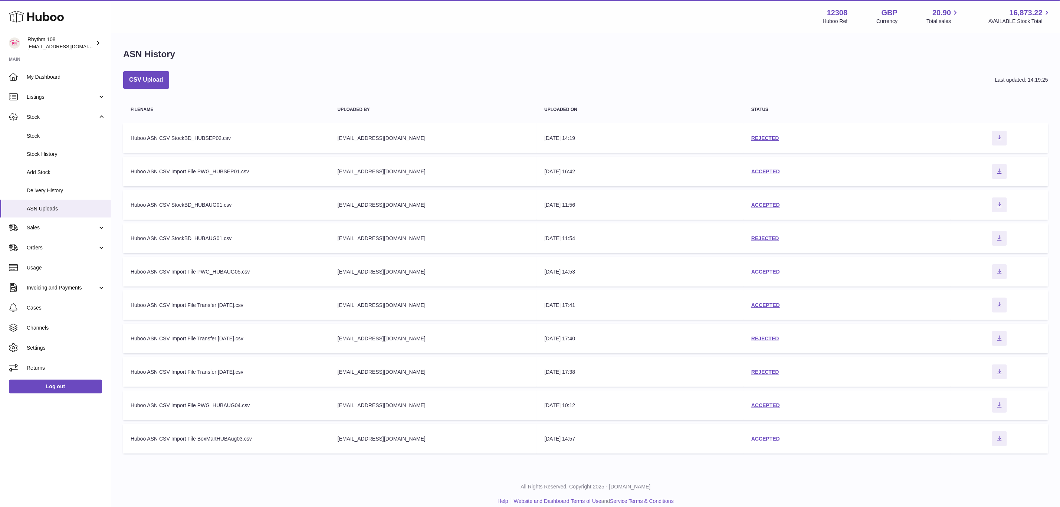
click at [775, 133] on td "status REJECTED" at bounding box center [847, 138] width 207 height 30
click at [775, 135] on link "REJECTED" at bounding box center [765, 138] width 28 height 6
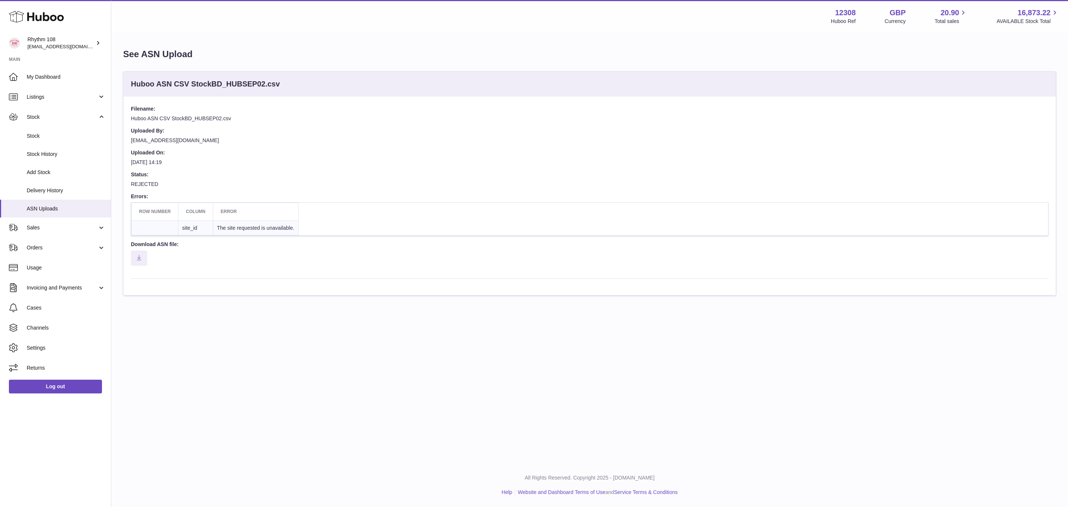
click at [265, 228] on td "The site requested is unavailable." at bounding box center [255, 227] width 85 height 15
click at [406, 293] on div "Filename: Huboo ASN CSV StockBD_HUBSEP02.csv Uploaded By: orders@rhythm108.com …" at bounding box center [590, 195] width 933 height 198
click at [142, 260] on button "Download ASN file" at bounding box center [139, 257] width 16 height 15
click at [47, 18] on icon at bounding box center [36, 16] width 55 height 15
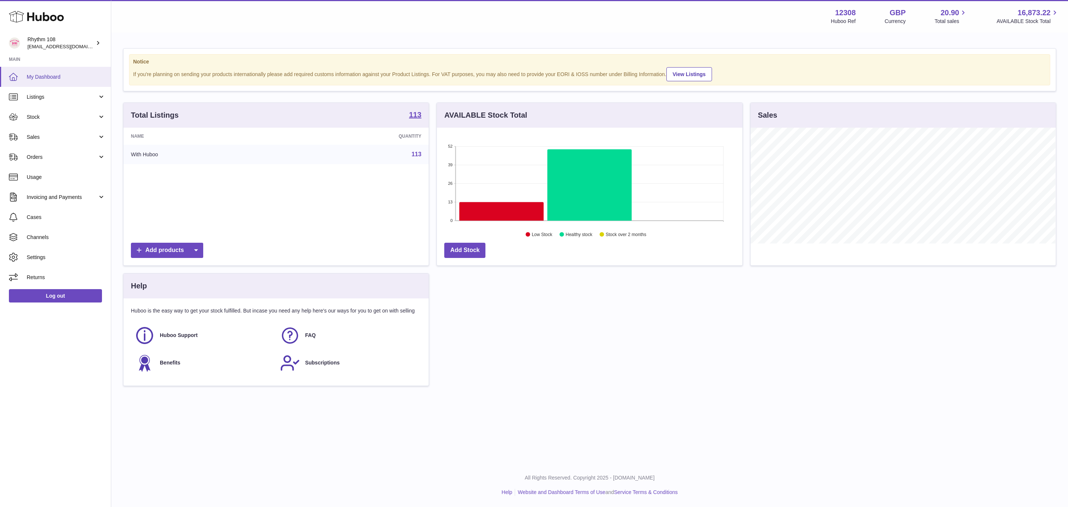
scroll to position [116, 305]
click at [313, 335] on span "FAQ" at bounding box center [310, 335] width 11 height 7
click at [40, 158] on span "Orders" at bounding box center [62, 157] width 71 height 7
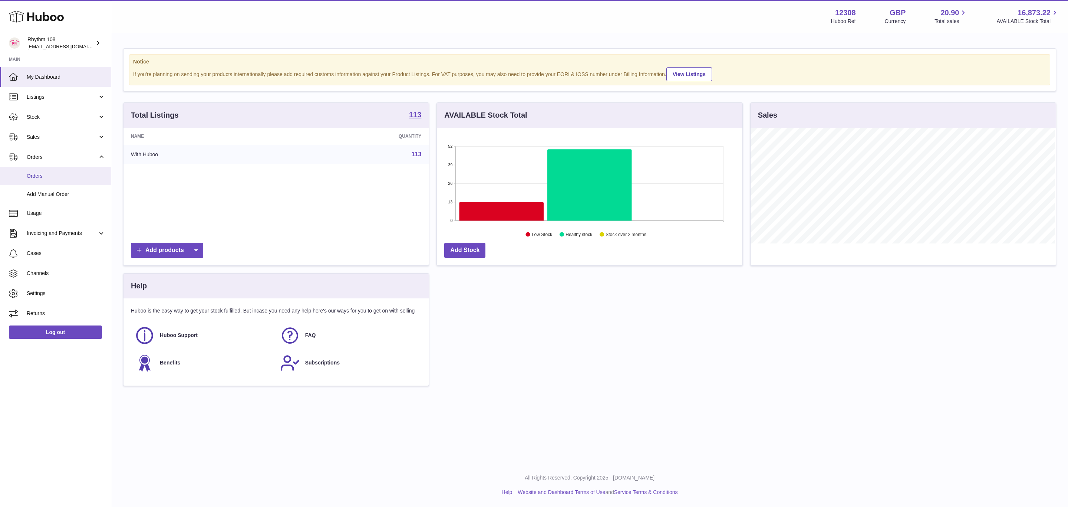
click at [45, 176] on span "Orders" at bounding box center [66, 175] width 79 height 7
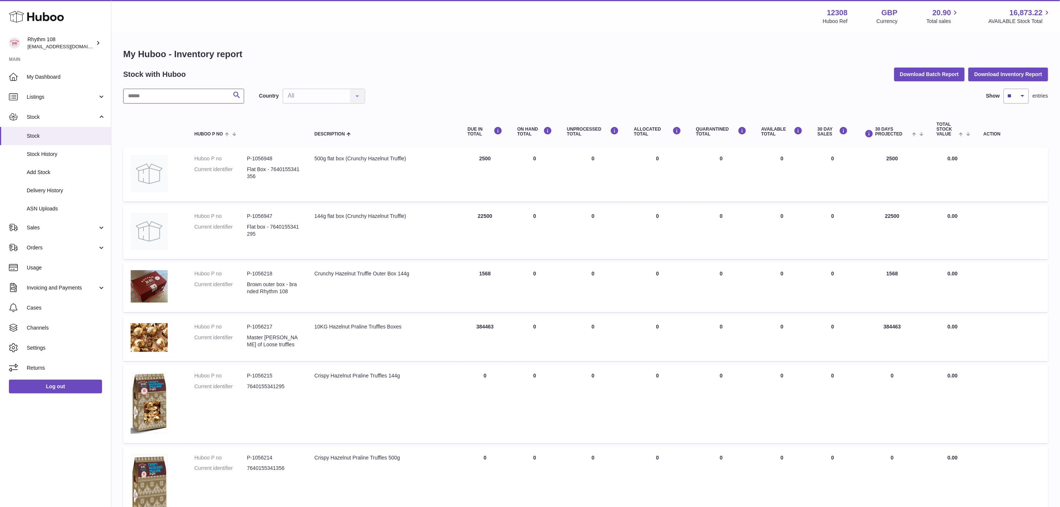
click at [183, 98] on input "text" at bounding box center [183, 96] width 121 height 15
click at [47, 205] on span "ASN Uploads" at bounding box center [66, 208] width 79 height 7
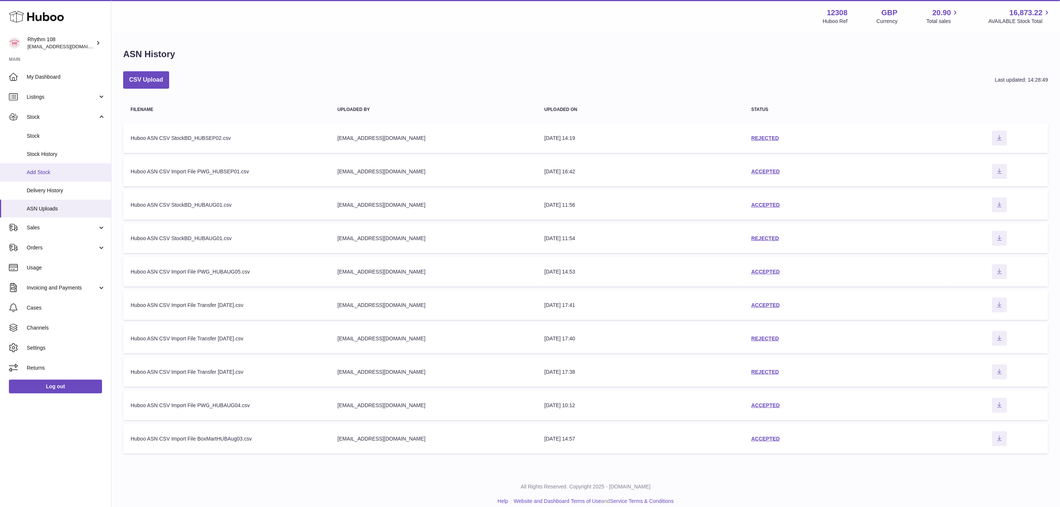
click at [37, 178] on link "Add Stock" at bounding box center [55, 172] width 111 height 18
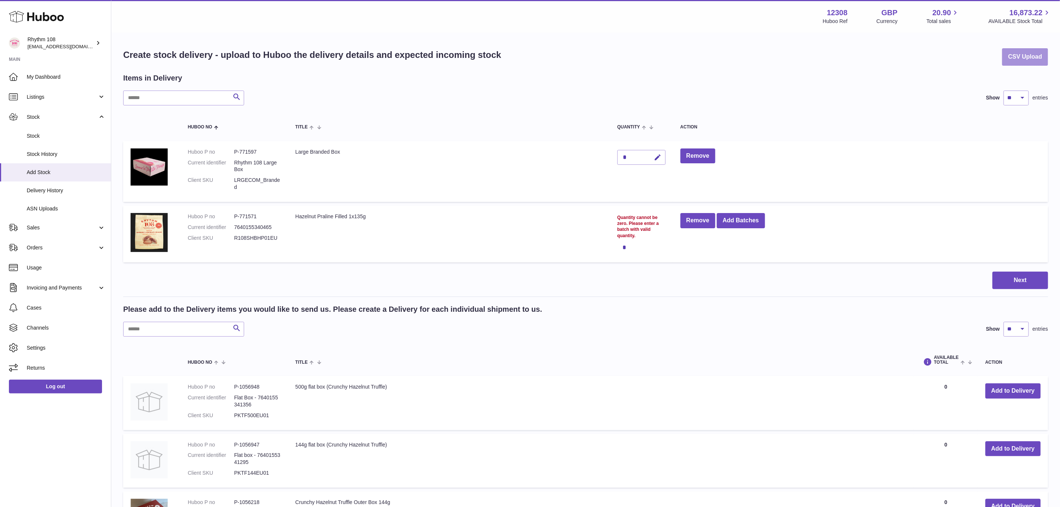
click at [1037, 56] on button "CSV Upload" at bounding box center [1025, 56] width 46 height 17
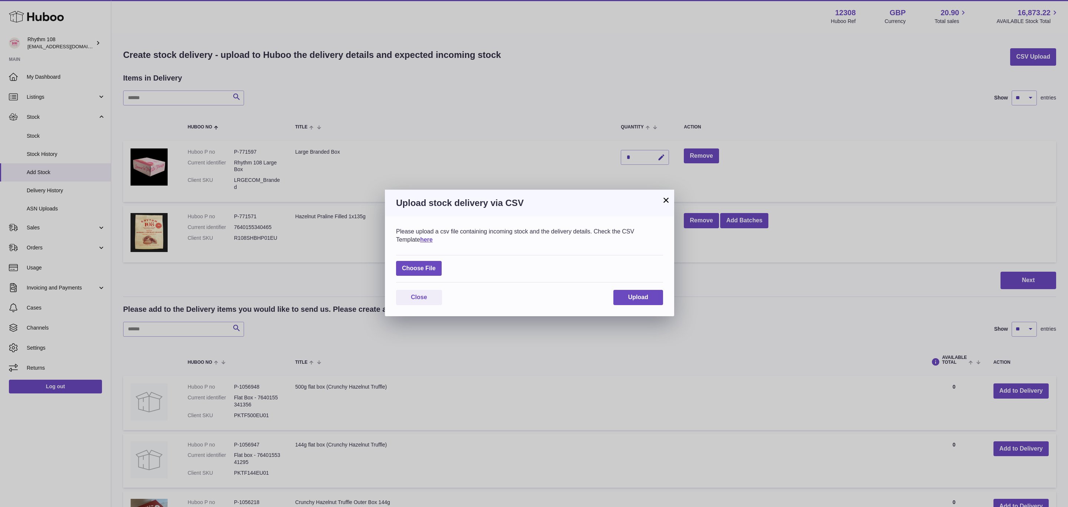
click at [795, 149] on div "× Upload stock delivery via CSV Please upload a csv file containing incoming st…" at bounding box center [534, 253] width 1068 height 507
click at [828, 160] on div "× Upload stock delivery via CSV Please upload a csv file containing incoming st…" at bounding box center [534, 253] width 1068 height 507
click at [660, 202] on h3 "Upload stock delivery via CSV" at bounding box center [529, 203] width 267 height 12
click at [668, 201] on button "×" at bounding box center [666, 199] width 9 height 9
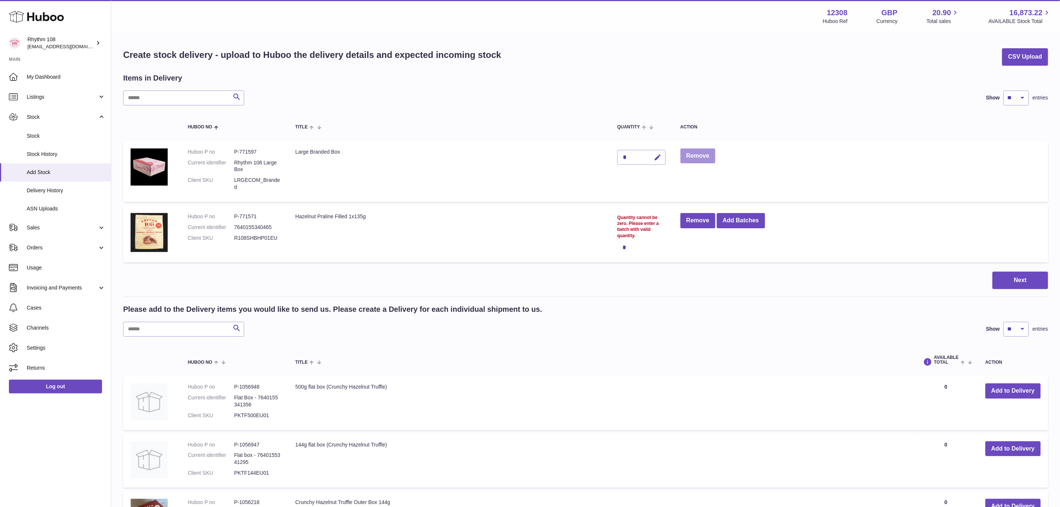
click at [711, 159] on button "Remove" at bounding box center [697, 155] width 35 height 15
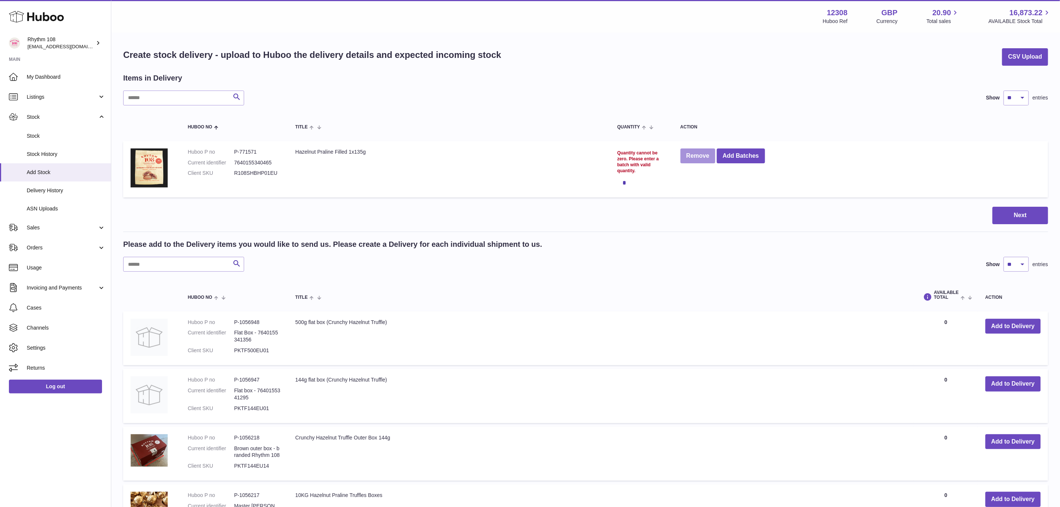
click at [693, 154] on button "Remove" at bounding box center [697, 155] width 35 height 15
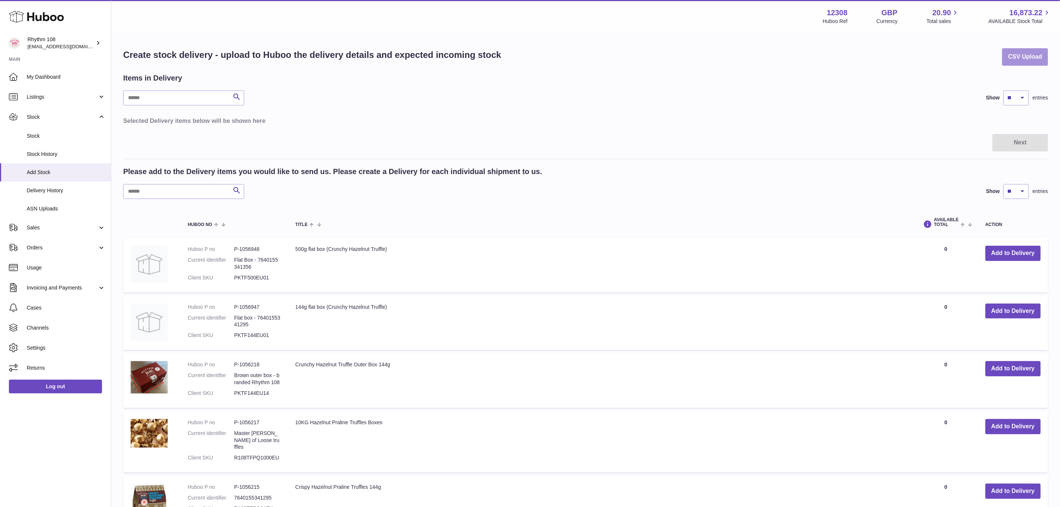
click at [1030, 49] on button "CSV Upload" at bounding box center [1025, 56] width 46 height 17
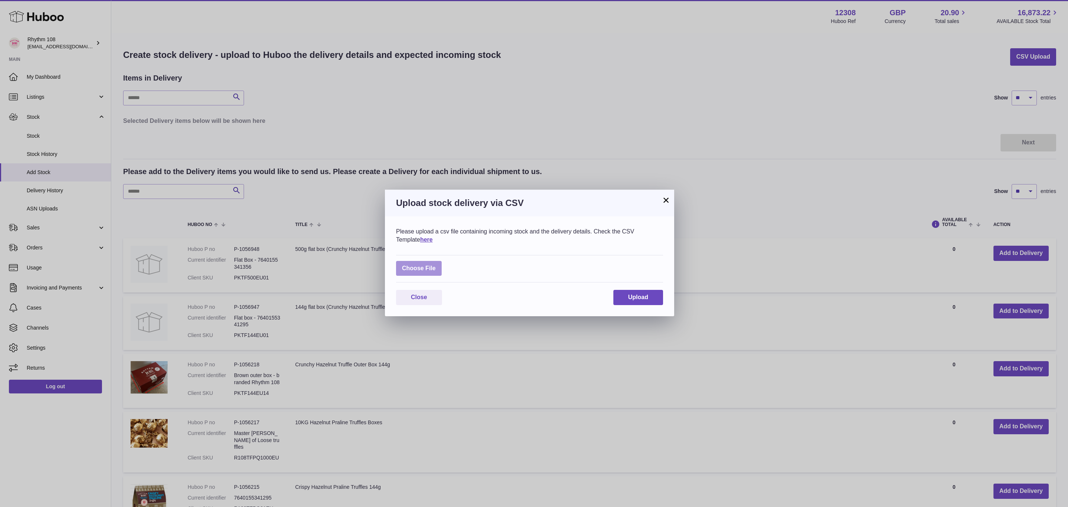
click at [423, 269] on label at bounding box center [419, 268] width 46 height 15
click at [436, 265] on input "file" at bounding box center [436, 264] width 0 height 0
type input "**********"
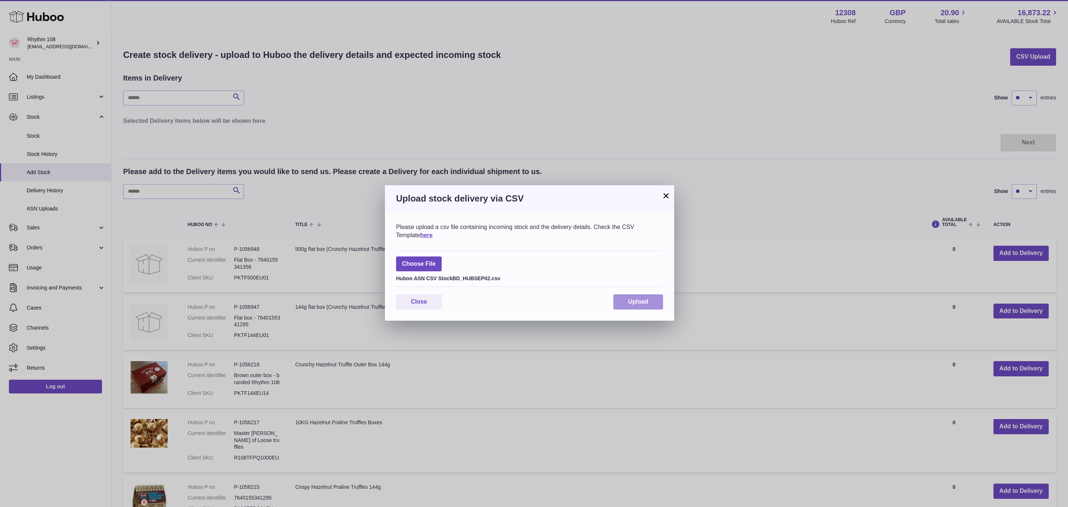
click at [648, 307] on button "Upload" at bounding box center [639, 301] width 50 height 15
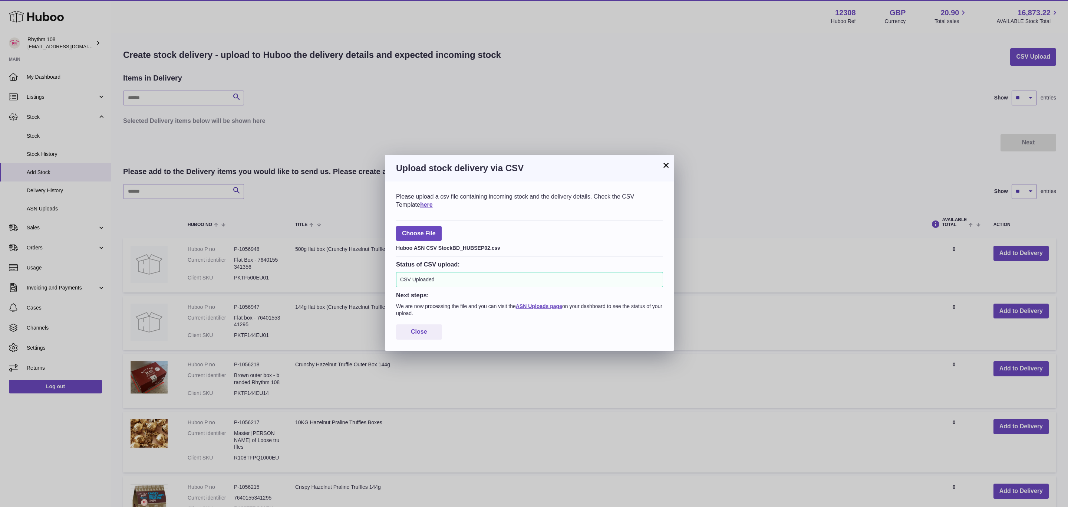
click at [549, 310] on p "We are now processing the file and you can visit the ASN Uploads page on your d…" at bounding box center [529, 310] width 267 height 14
click at [550, 303] on p "We are now processing the file and you can visit the ASN Uploads page on your d…" at bounding box center [529, 310] width 267 height 14
click at [550, 306] on link "ASN Uploads page" at bounding box center [539, 306] width 46 height 6
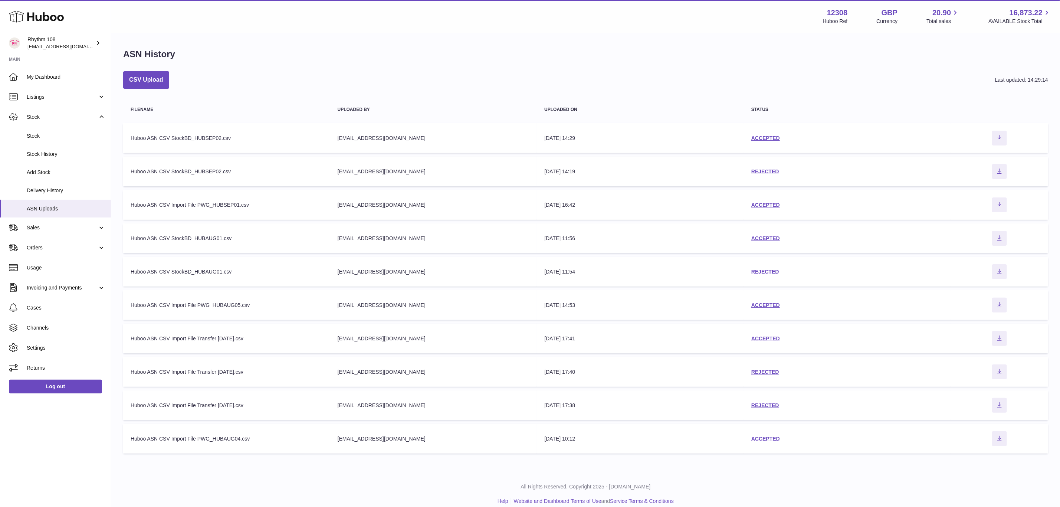
click at [212, 137] on div "Huboo ASN CSV StockBD_HUBSEP02.csv" at bounding box center [227, 138] width 192 height 7
click at [750, 138] on td "status ACCEPTED" at bounding box center [847, 138] width 207 height 30
click at [762, 138] on link "ACCEPTED" at bounding box center [765, 138] width 29 height 6
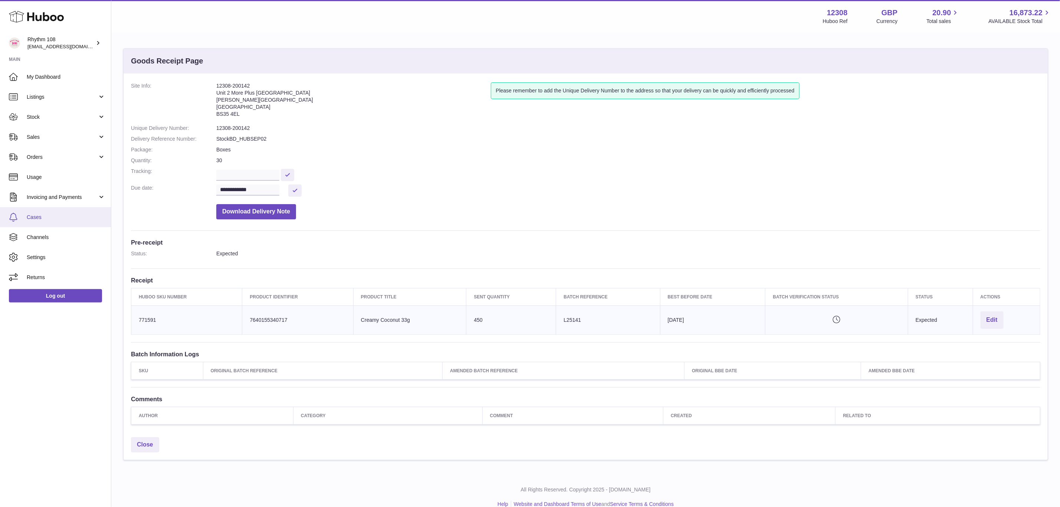
click at [43, 219] on span "Cases" at bounding box center [66, 217] width 79 height 7
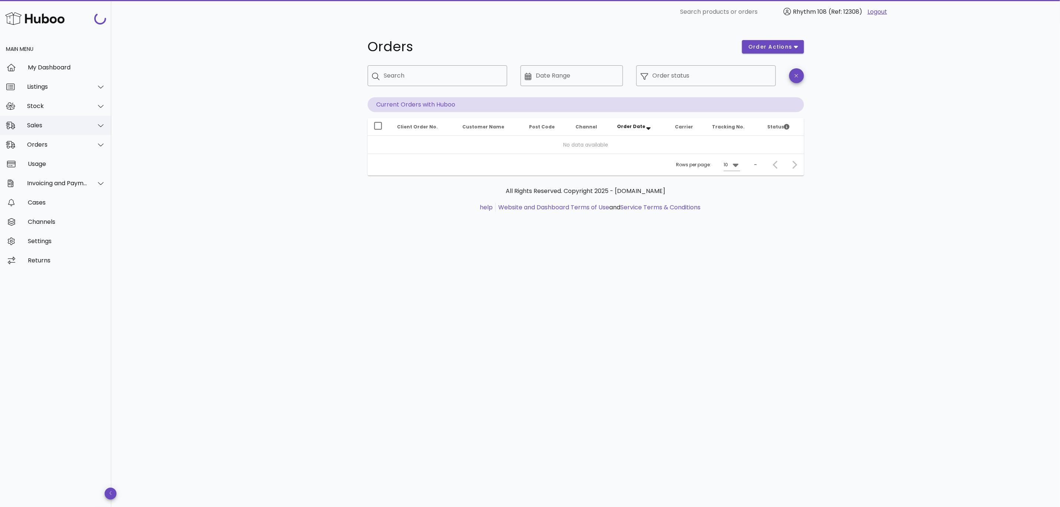
click at [35, 124] on div "Sales" at bounding box center [57, 125] width 60 height 7
click at [39, 110] on div "Stock" at bounding box center [55, 105] width 111 height 19
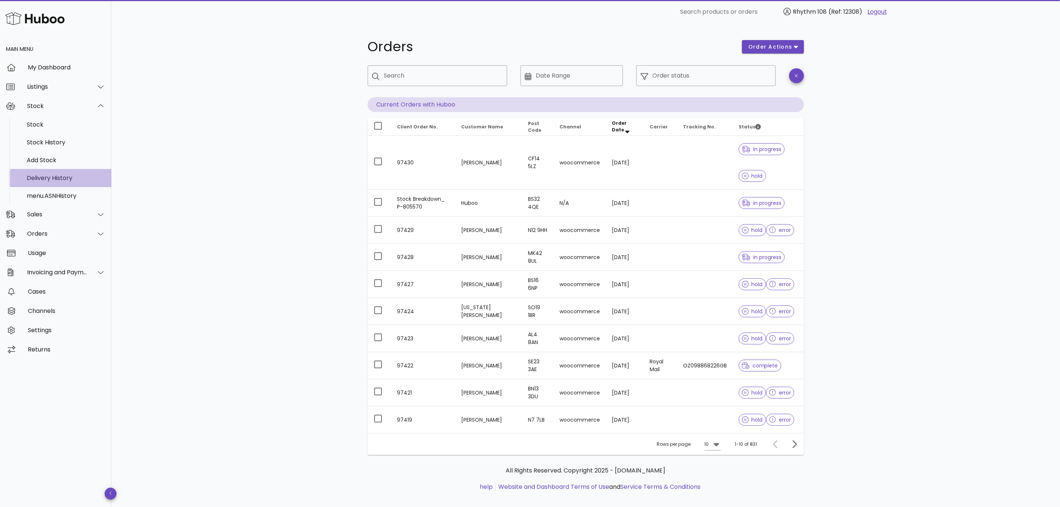
click at [46, 179] on div "Delivery History" at bounding box center [66, 177] width 79 height 7
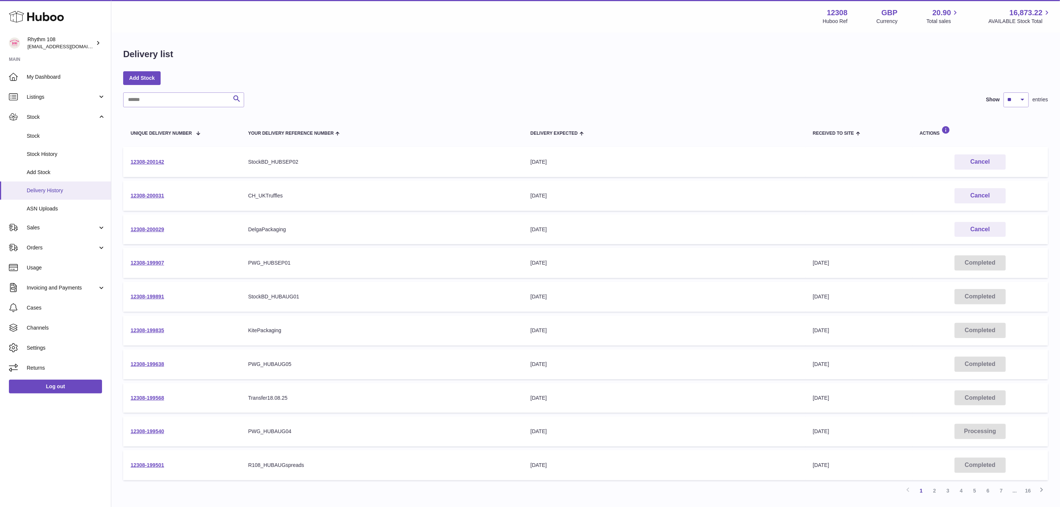
click at [49, 187] on span "Delivery History" at bounding box center [66, 190] width 79 height 7
click at [145, 162] on link "12308-200142" at bounding box center [147, 162] width 33 height 6
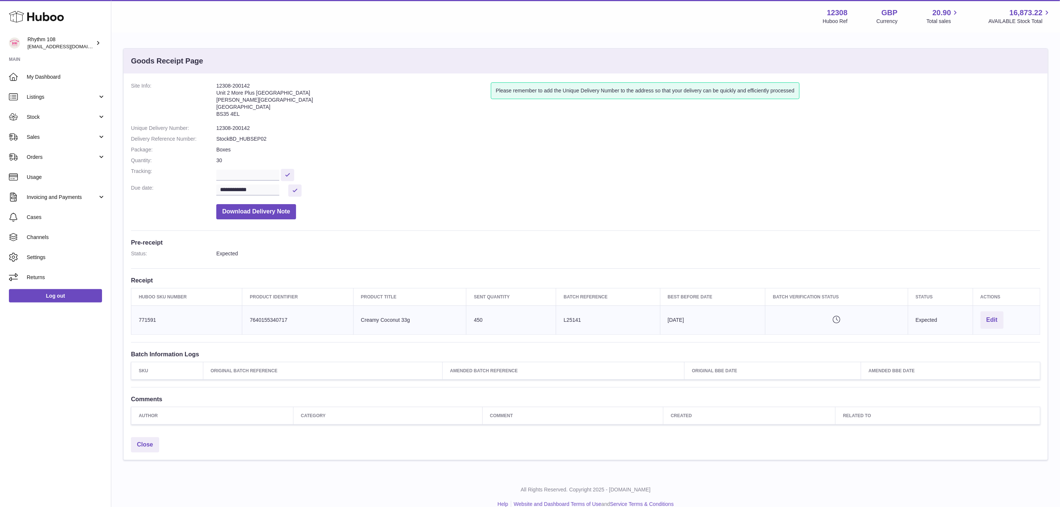
drag, startPoint x: 256, startPoint y: 85, endPoint x: 210, endPoint y: 83, distance: 46.0
click at [210, 83] on dl "**********" at bounding box center [585, 152] width 909 height 141
copy dl "12308-200142"
click at [34, 137] on span "Sales" at bounding box center [62, 137] width 71 height 7
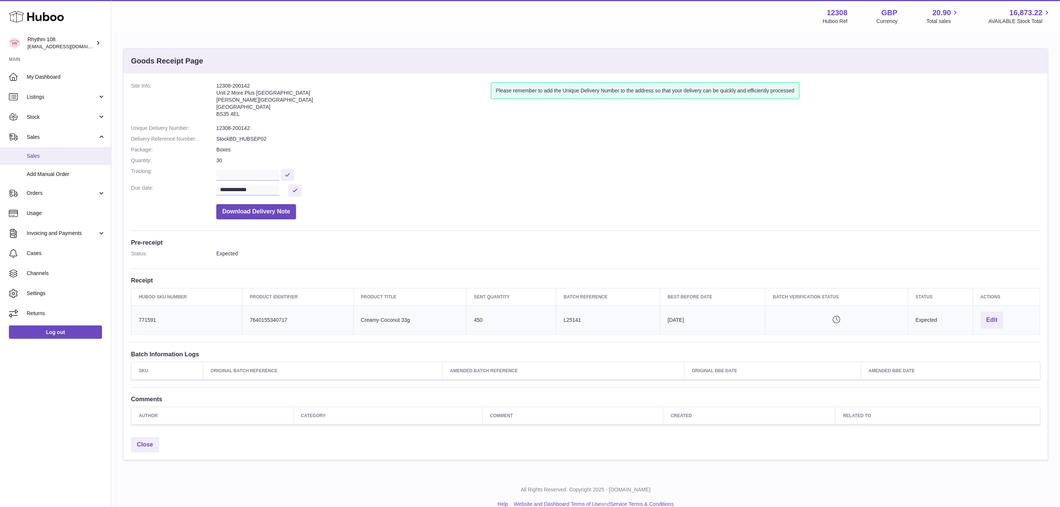
click at [39, 159] on span "Sales" at bounding box center [66, 155] width 79 height 7
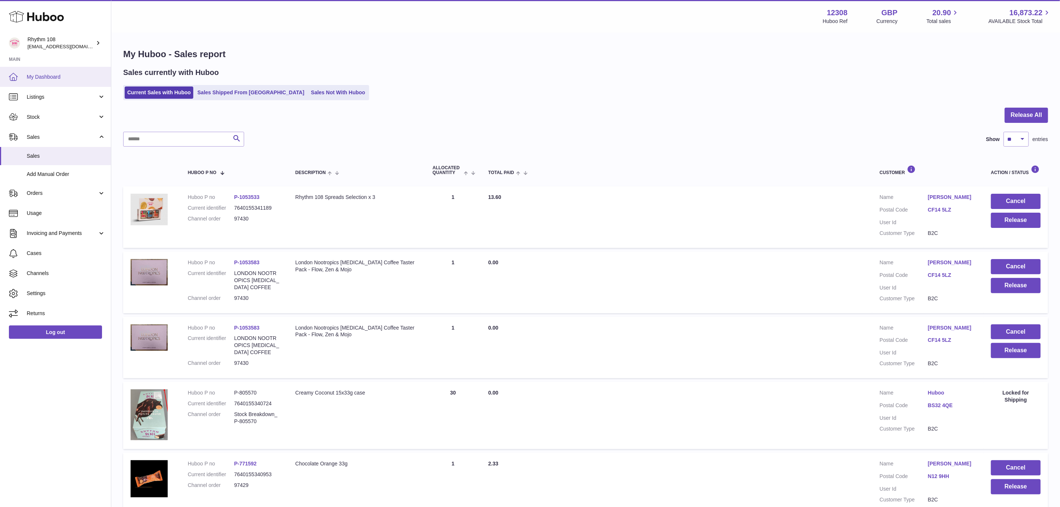
click at [64, 78] on span "My Dashboard" at bounding box center [66, 76] width 79 height 7
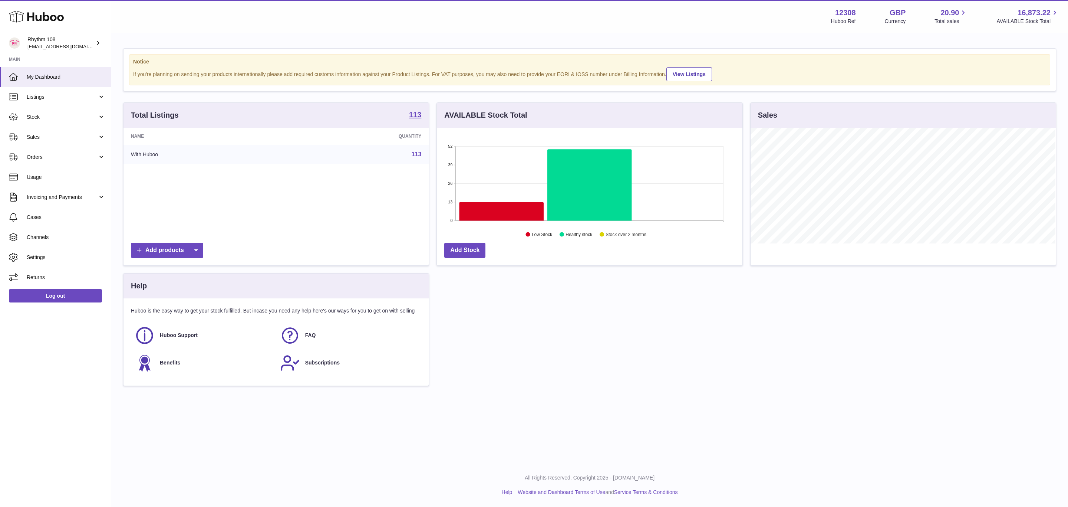
scroll to position [116, 305]
click at [480, 209] on icon at bounding box center [502, 211] width 84 height 19
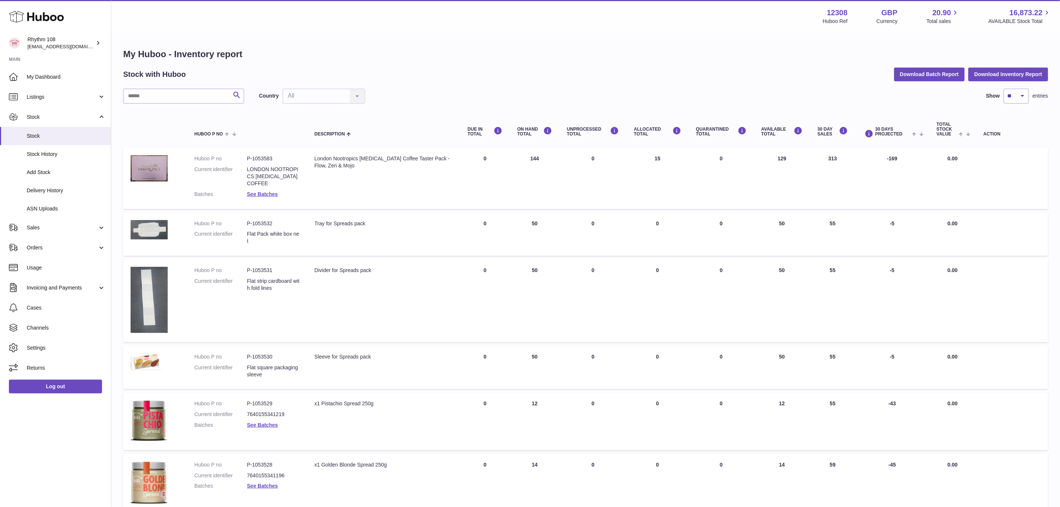
click at [782, 159] on td "AVAILABLE Total 129" at bounding box center [782, 178] width 56 height 61
click at [782, 225] on td "AVAILABLE Total 50" at bounding box center [782, 234] width 56 height 43
click at [784, 270] on td "AVAILABLE Total 50" at bounding box center [782, 300] width 56 height 83
click at [785, 367] on td "AVAILABLE Total 50" at bounding box center [782, 367] width 56 height 43
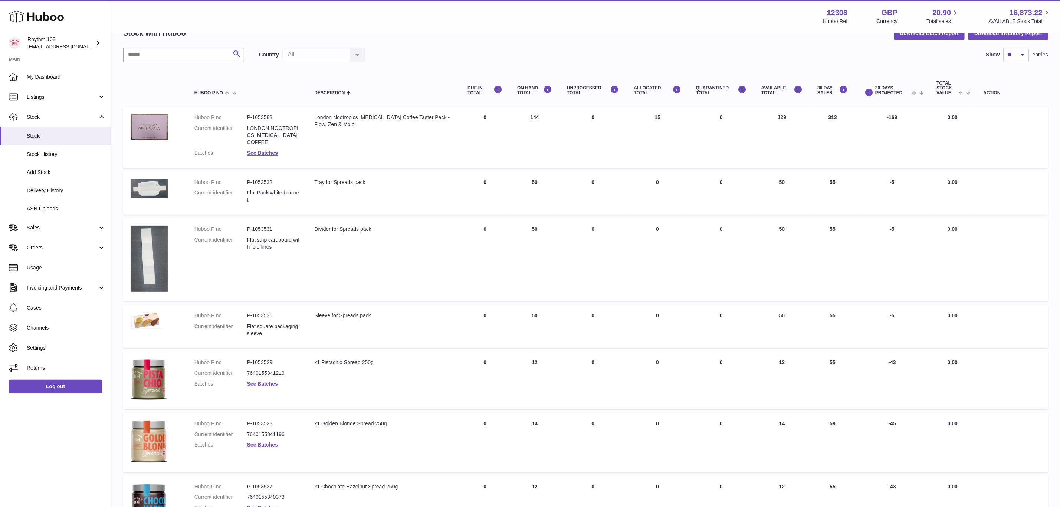
scroll to position [111, 0]
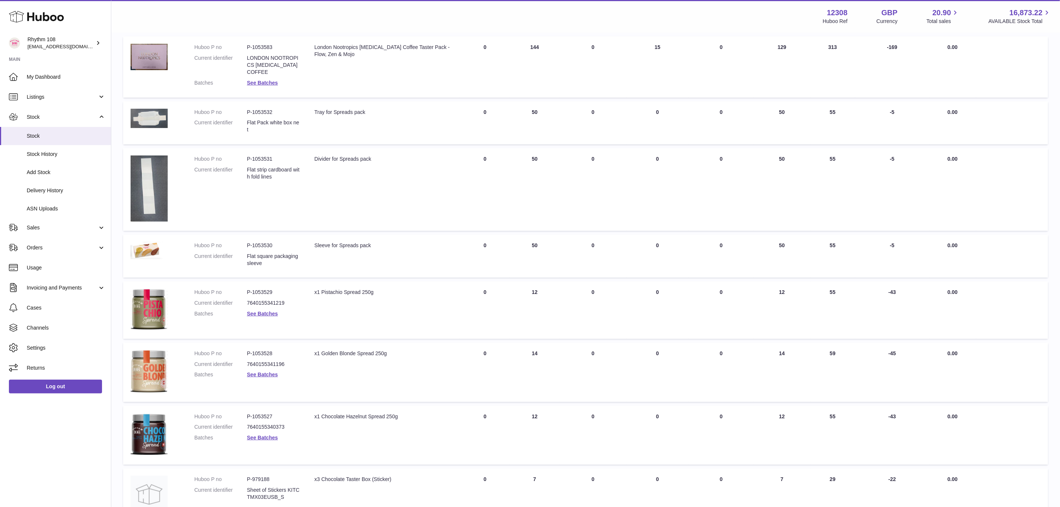
click at [785, 352] on td "AVAILABLE Total 14" at bounding box center [782, 371] width 56 height 59
click at [782, 414] on td "AVAILABLE Total 12" at bounding box center [782, 434] width 56 height 59
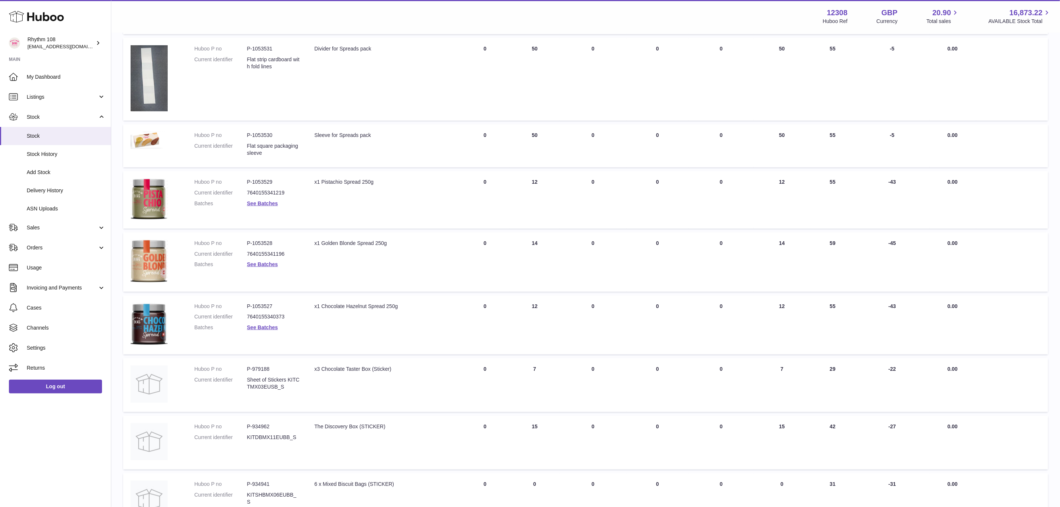
scroll to position [223, 0]
click at [775, 368] on td "AVAILABLE Total 7" at bounding box center [782, 384] width 56 height 54
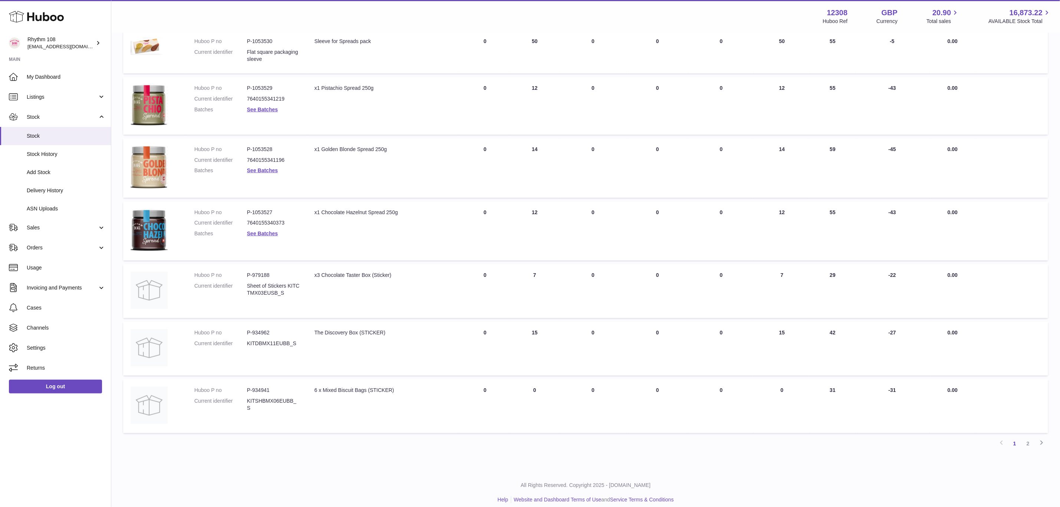
scroll to position [319, 0]
click at [787, 329] on td "AVAILABLE Total 15" at bounding box center [782, 345] width 56 height 54
click at [783, 385] on td "AVAILABLE Total 0" at bounding box center [782, 403] width 56 height 54
click at [1026, 439] on link "2" at bounding box center [1027, 439] width 13 height 13
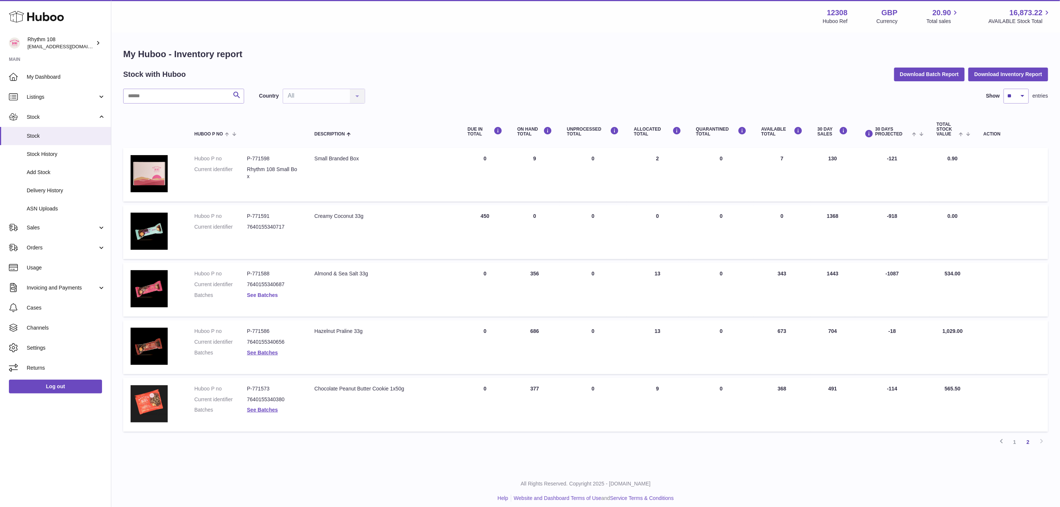
click at [269, 294] on link "See Batches" at bounding box center [262, 295] width 31 height 6
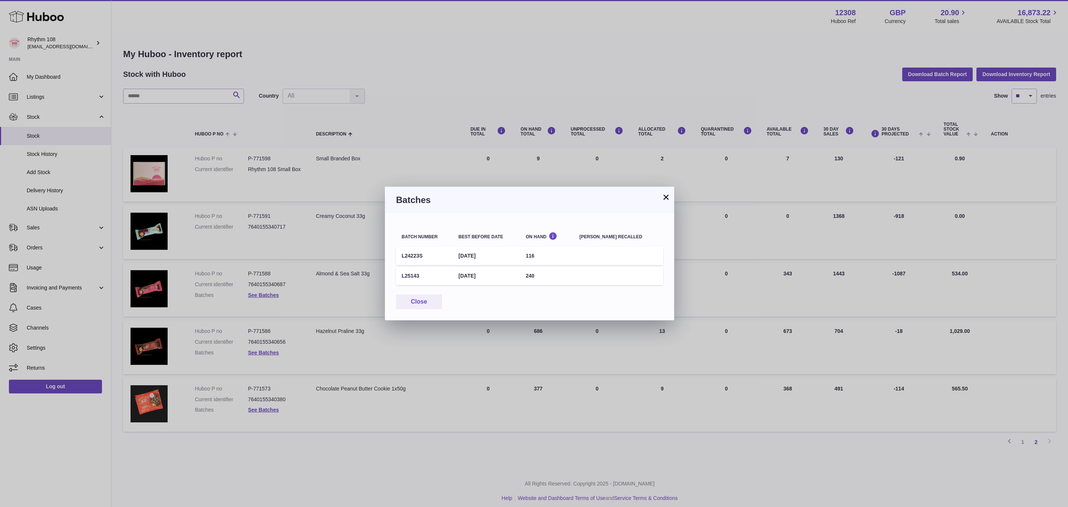
click at [377, 458] on div "× Batches Batch number Best before date On Hand Batch recalled L24223S 28th Dec…" at bounding box center [534, 253] width 1068 height 507
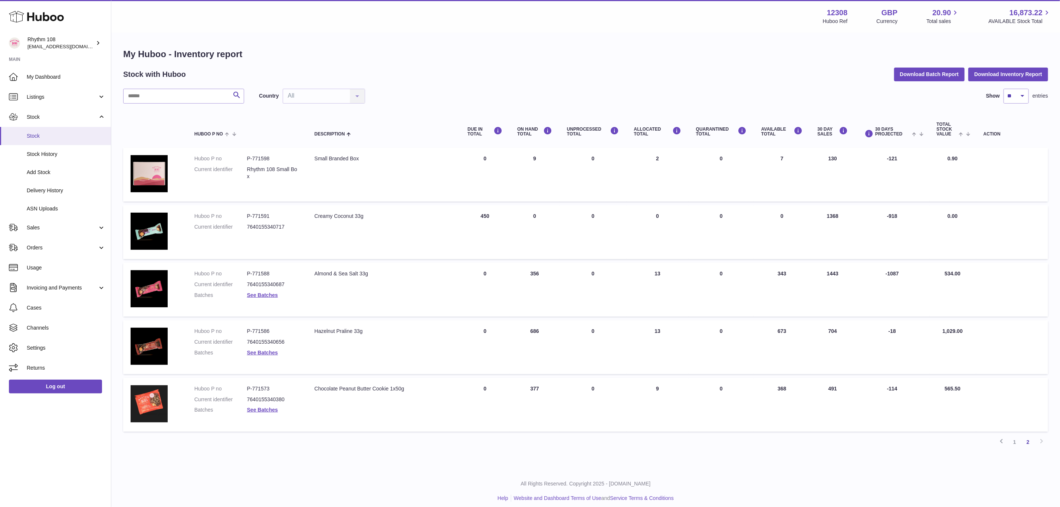
click at [36, 137] on span "Stock" at bounding box center [66, 135] width 79 height 7
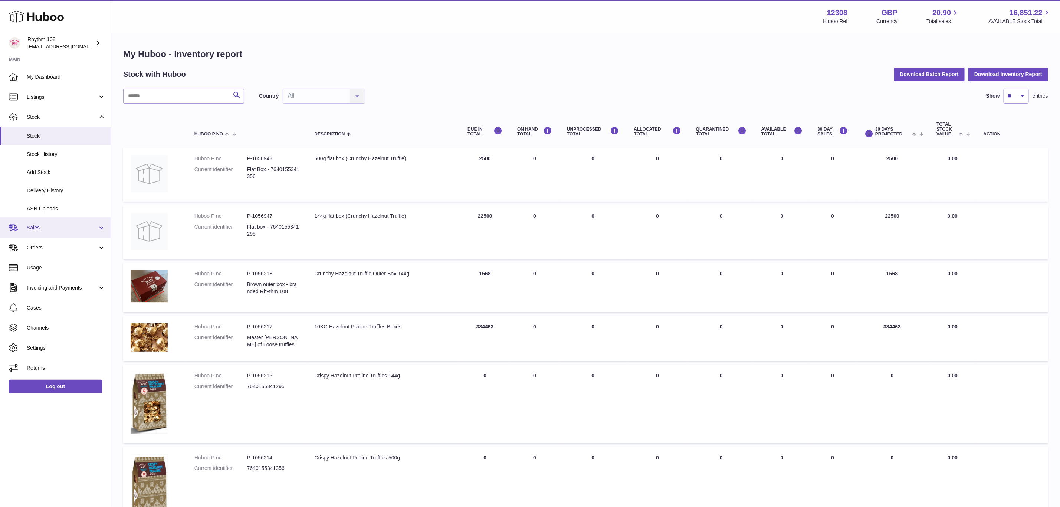
click at [42, 229] on span "Sales" at bounding box center [62, 227] width 71 height 7
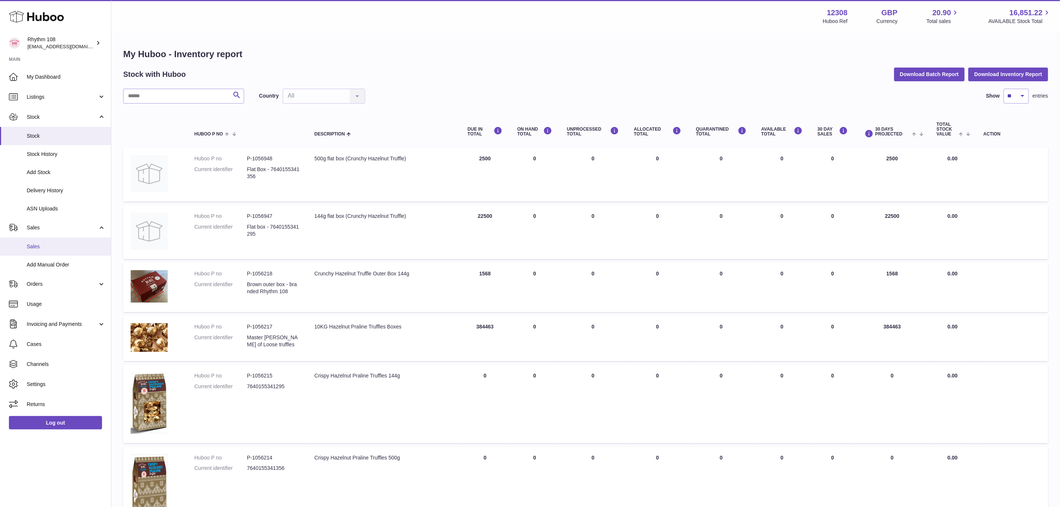
click at [45, 249] on span "Sales" at bounding box center [66, 246] width 79 height 7
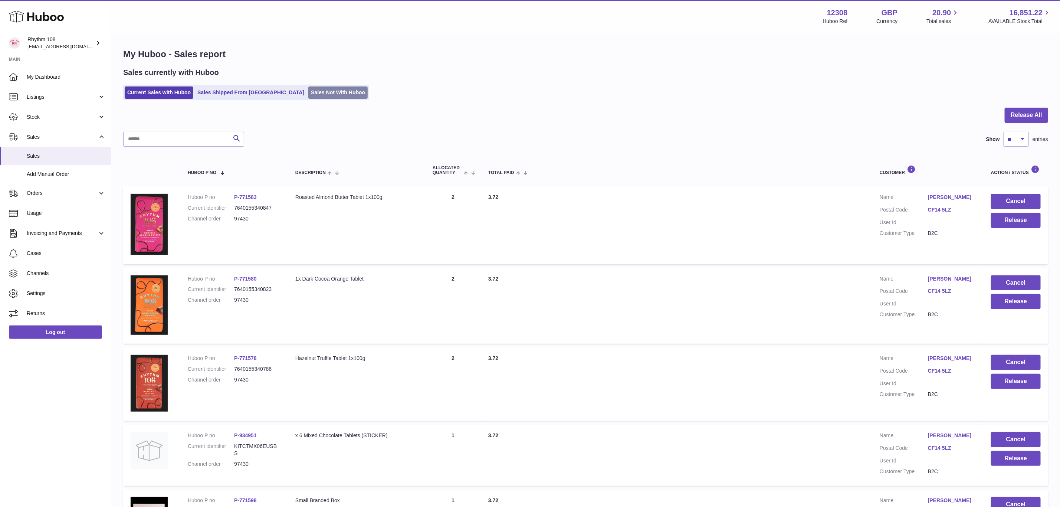
click at [308, 91] on link "Sales Not With Huboo" at bounding box center [337, 92] width 59 height 12
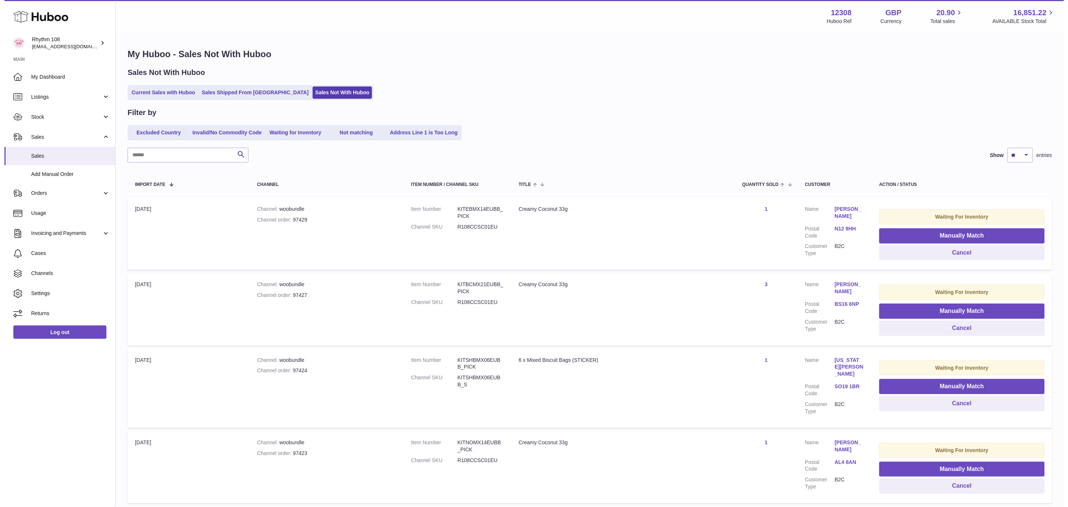
scroll to position [56, 0]
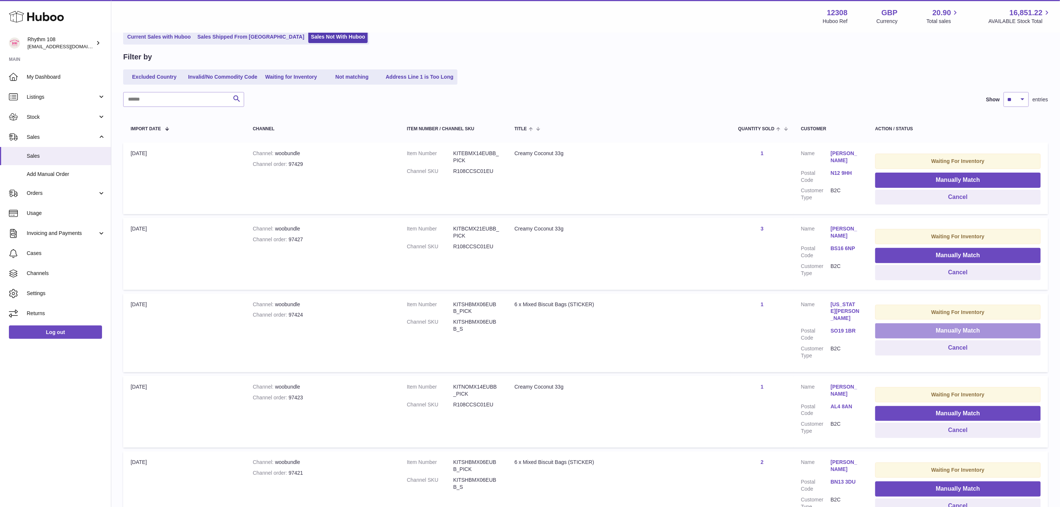
click at [962, 329] on button "Manually Match" at bounding box center [957, 330] width 165 height 15
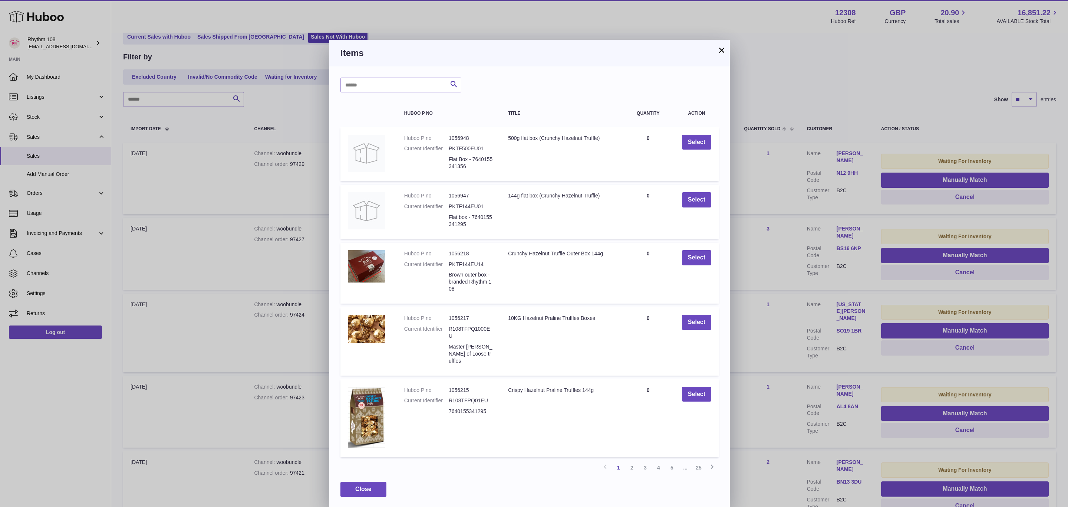
click at [407, 76] on div "Search Huboo P no Title Quantity Action Huboo P no 1056948 Current Identifier P…" at bounding box center [529, 286] width 401 height 441
click at [407, 85] on input "text" at bounding box center [401, 85] width 121 height 15
type input "*******"
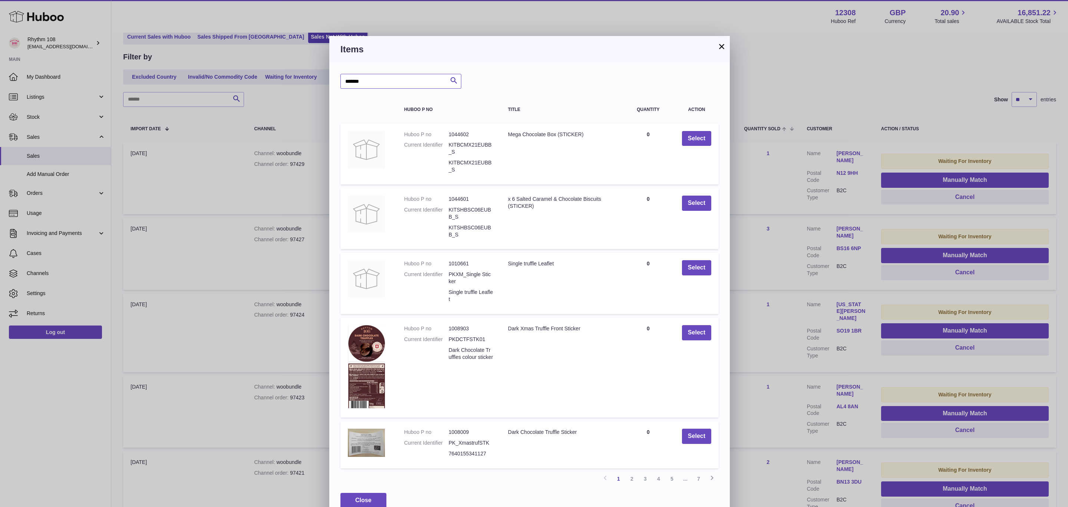
scroll to position [9, 0]
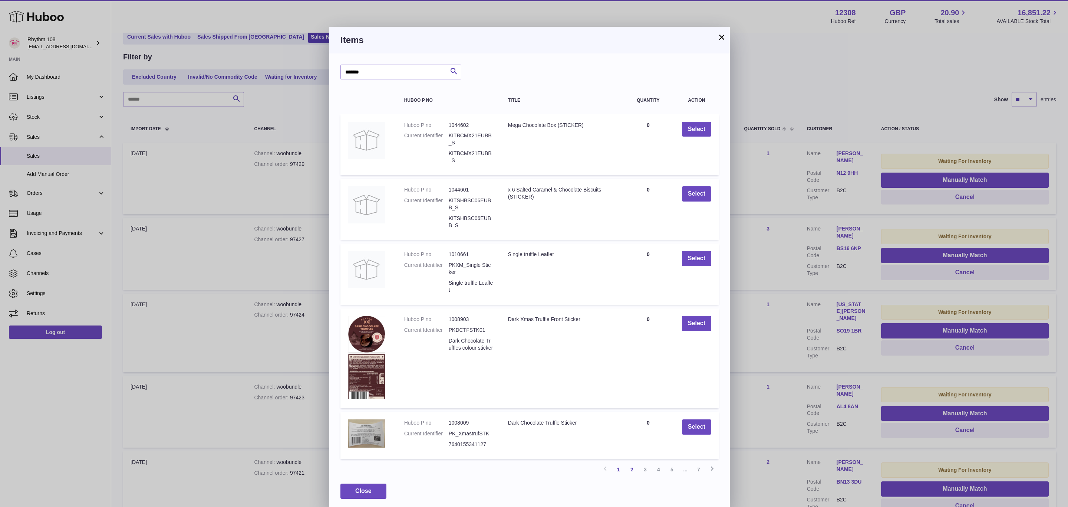
click at [634, 466] on link "2" at bounding box center [631, 469] width 13 height 13
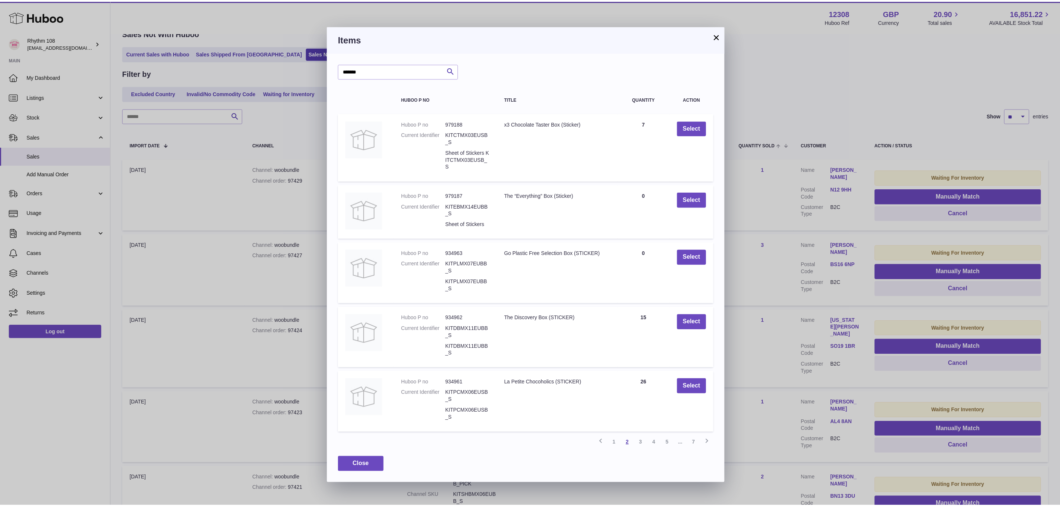
scroll to position [33, 0]
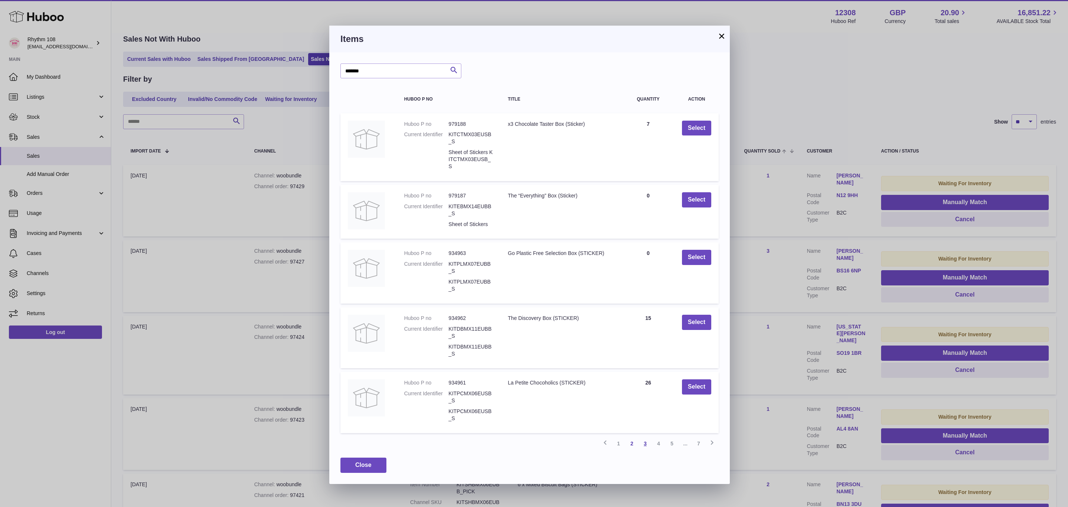
click at [647, 439] on link "3" at bounding box center [645, 443] width 13 height 13
click at [660, 441] on link "4" at bounding box center [658, 443] width 13 height 13
click at [673, 440] on link "5" at bounding box center [671, 443] width 13 height 13
click at [684, 440] on link "6" at bounding box center [685, 443] width 13 height 13
click at [698, 442] on link "7" at bounding box center [698, 443] width 13 height 13
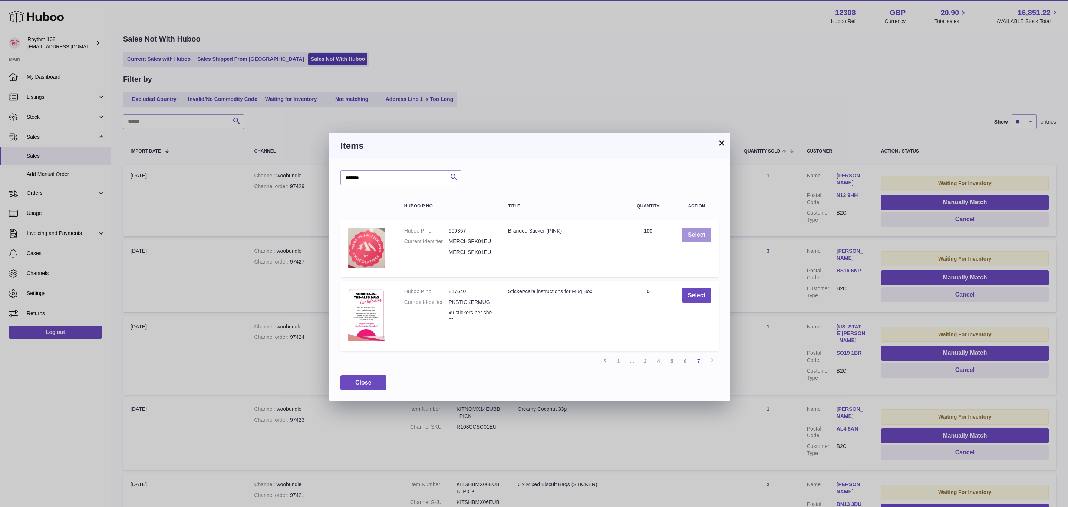
click at [700, 239] on button "Select" at bounding box center [696, 234] width 29 height 15
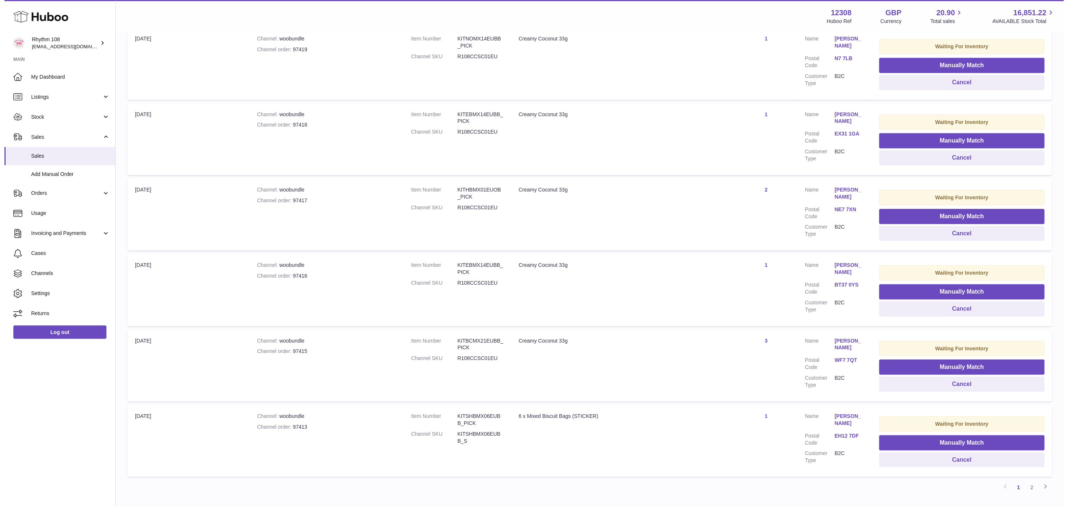
scroll to position [479, 0]
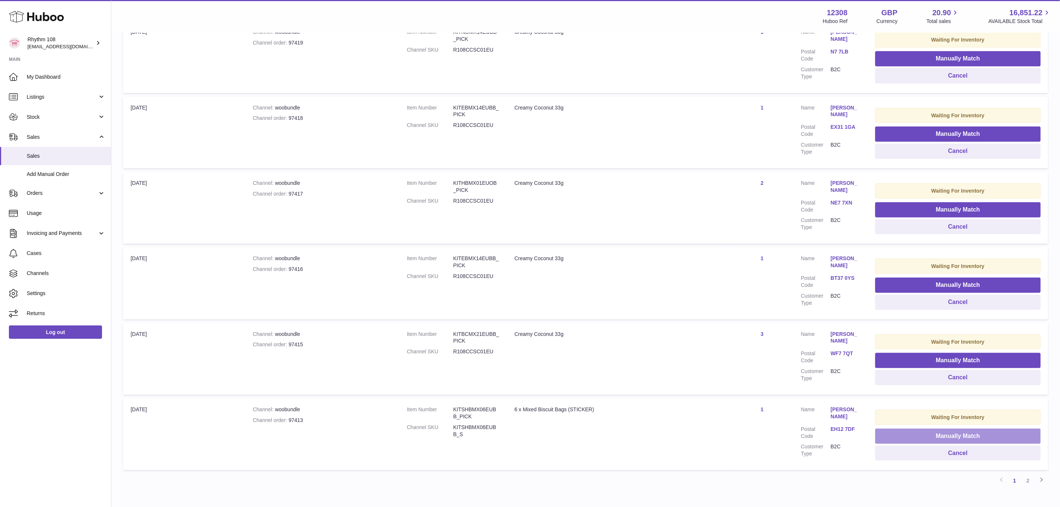
click at [949, 432] on button "Manually Match" at bounding box center [957, 435] width 165 height 15
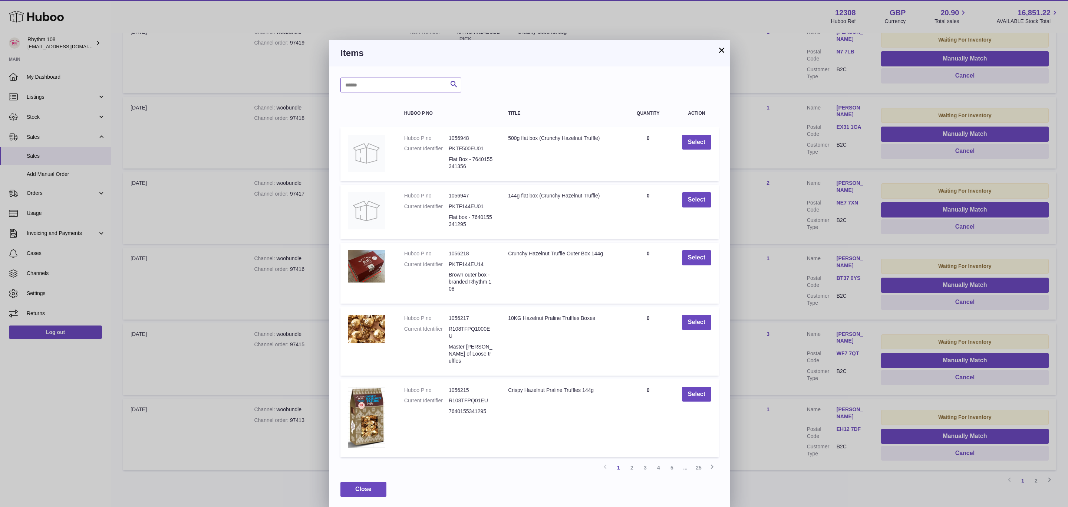
click at [387, 89] on input "text" at bounding box center [401, 85] width 121 height 15
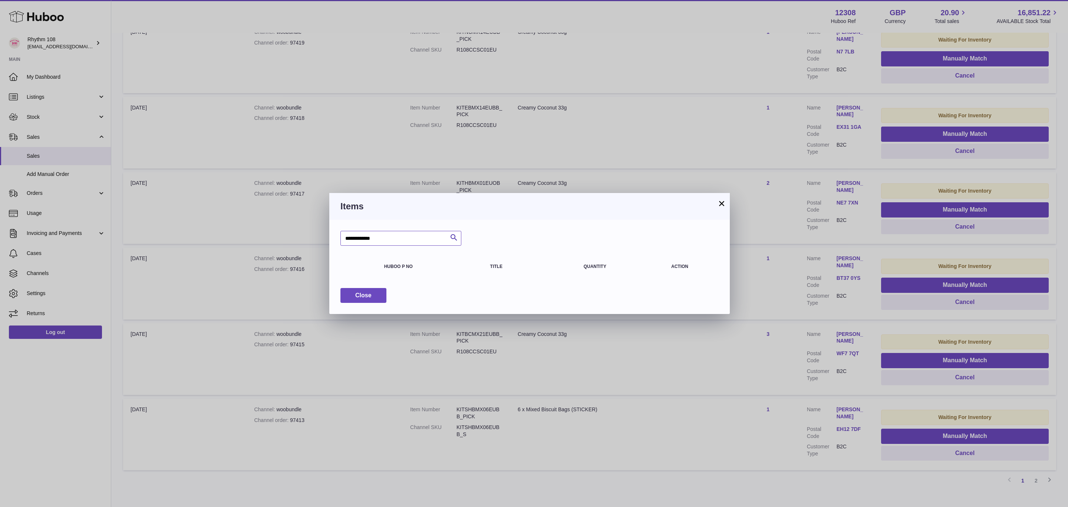
drag, startPoint x: 390, startPoint y: 238, endPoint x: 362, endPoint y: 236, distance: 28.3
click at [362, 236] on input "**********" at bounding box center [401, 238] width 121 height 15
type input "*******"
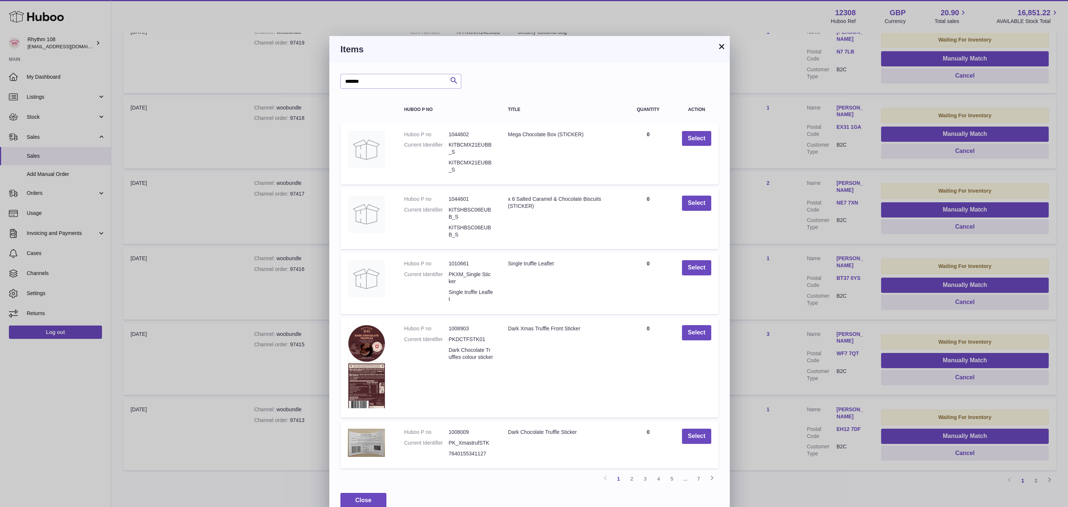
click at [697, 478] on link "7" at bounding box center [698, 478] width 13 height 13
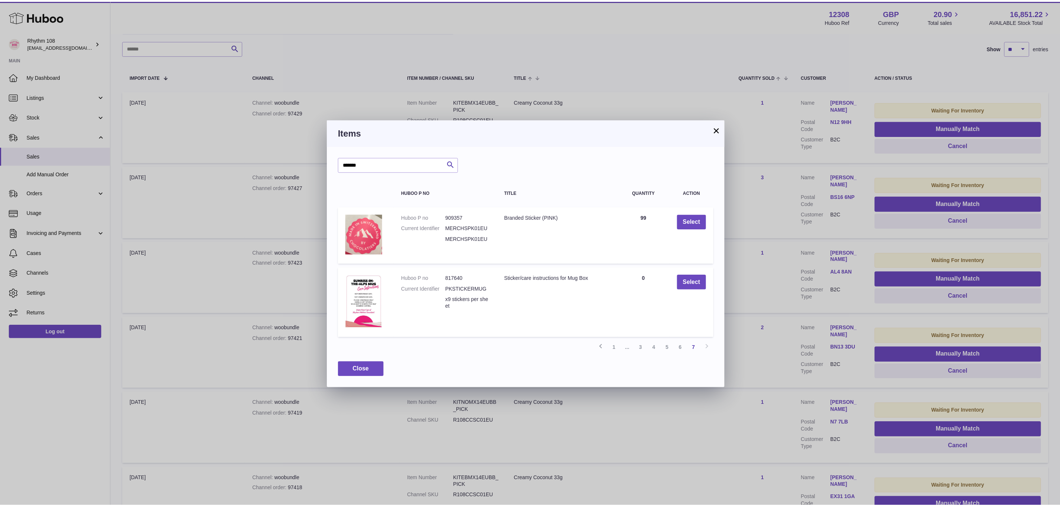
scroll to position [33, 0]
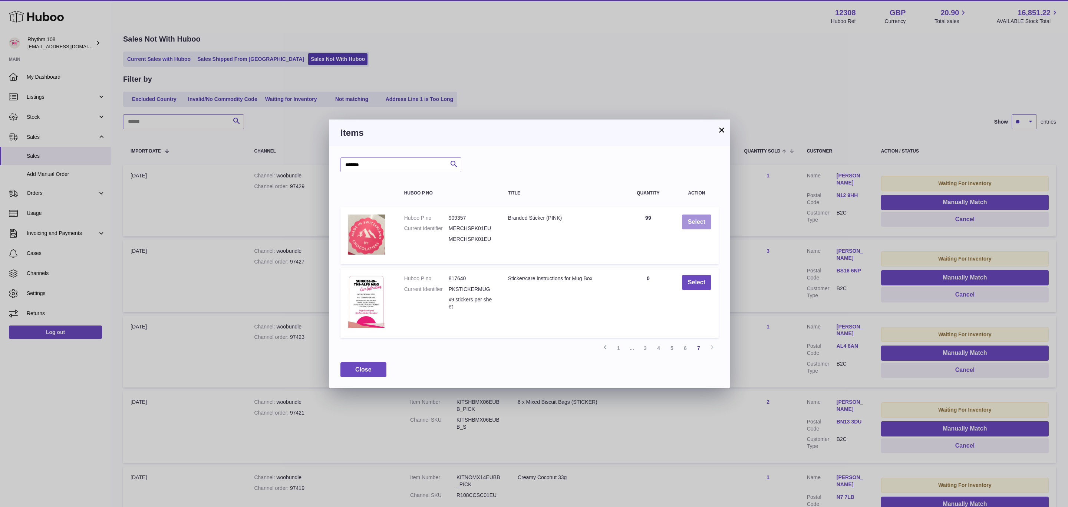
click at [707, 221] on button "Select" at bounding box center [696, 221] width 29 height 15
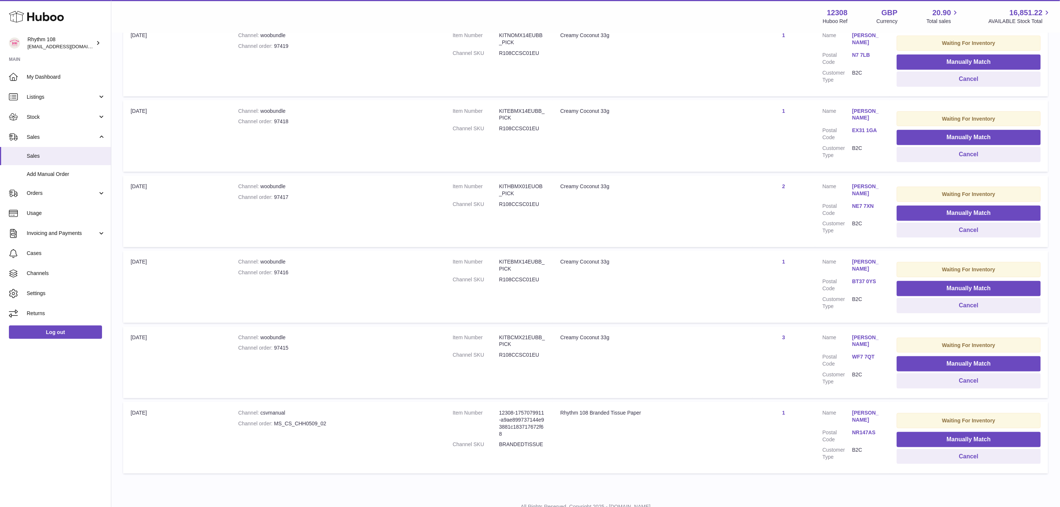
scroll to position [479, 0]
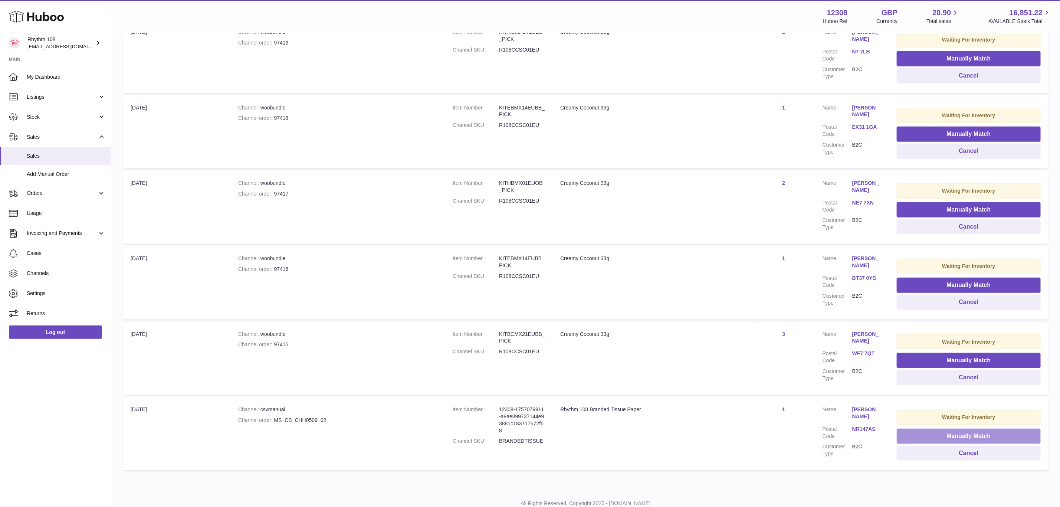
click at [940, 428] on button "Manually Match" at bounding box center [969, 435] width 144 height 15
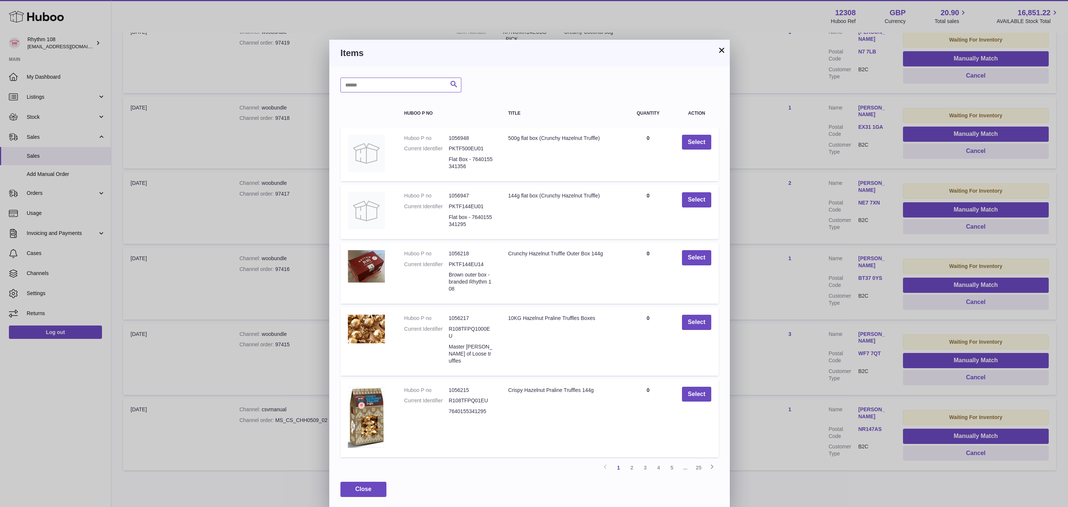
click at [392, 85] on input "text" at bounding box center [401, 85] width 121 height 15
type input "******"
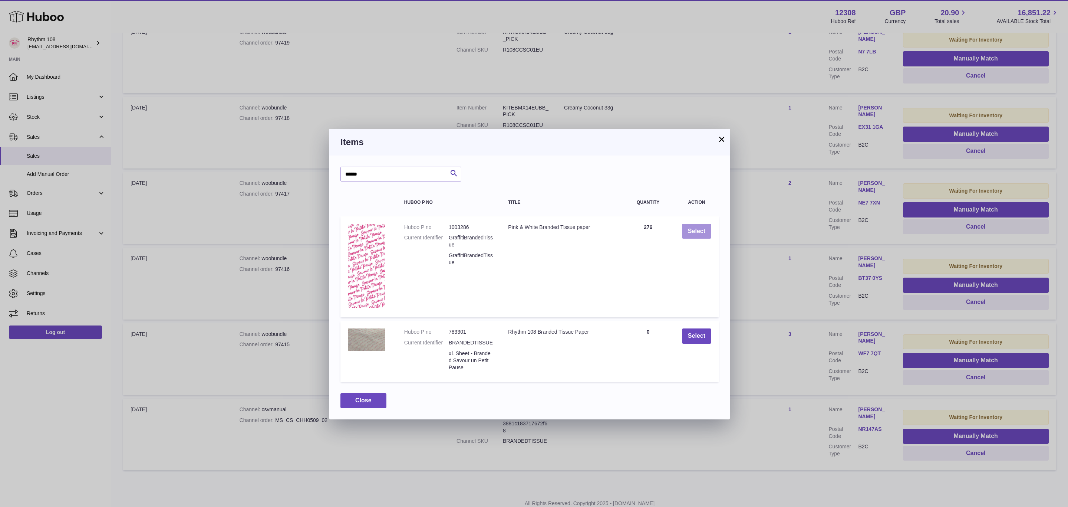
click at [696, 230] on button "Select" at bounding box center [696, 231] width 29 height 15
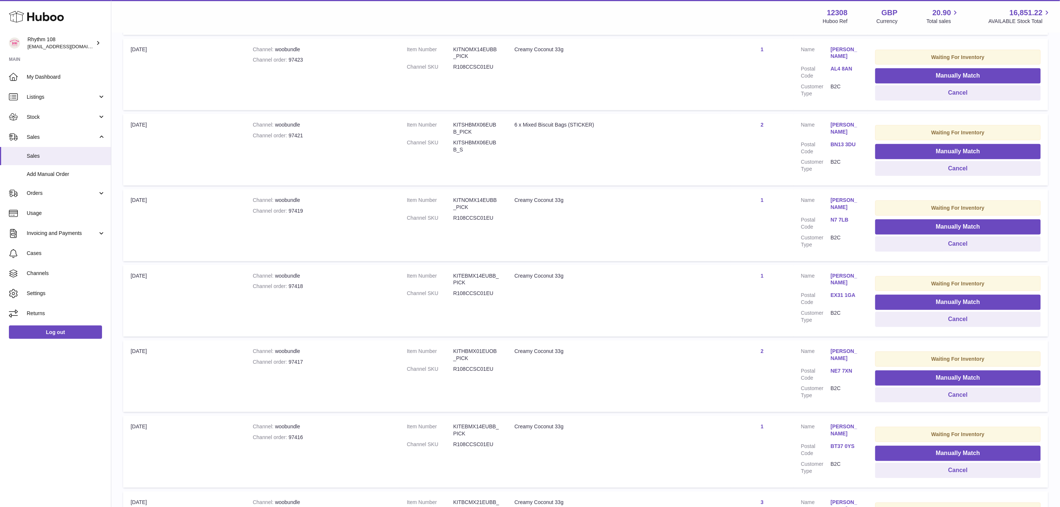
scroll to position [255, 0]
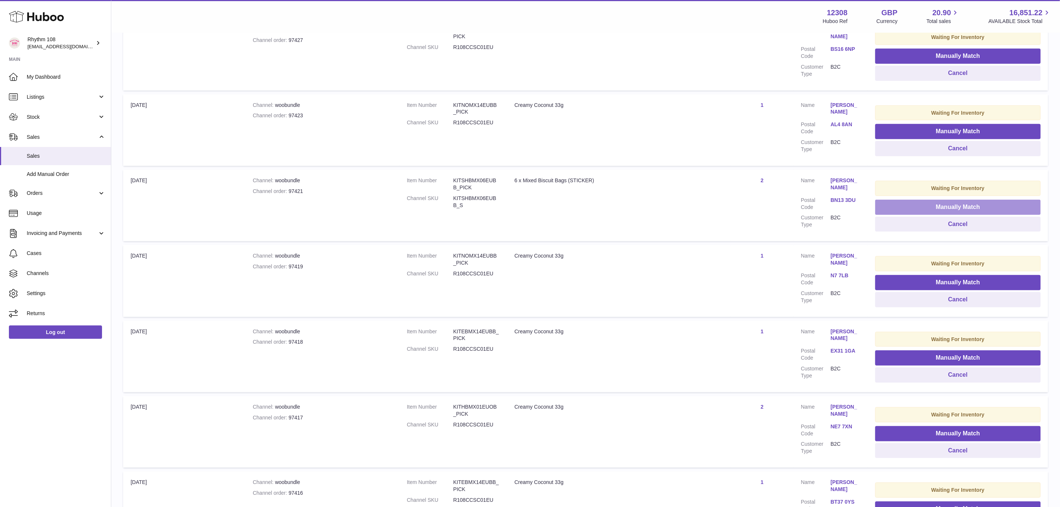
click at [923, 209] on button "Manually Match" at bounding box center [957, 207] width 165 height 15
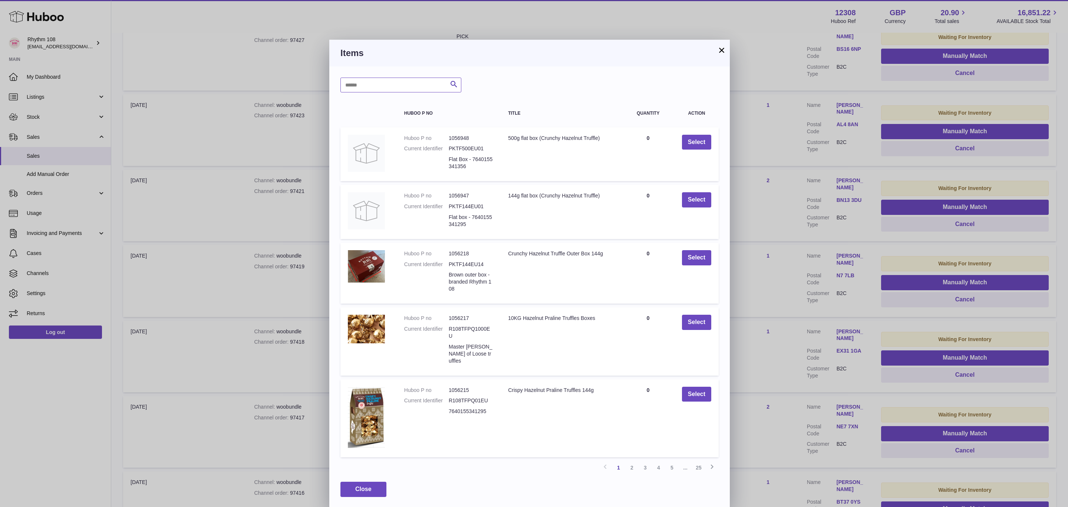
click at [407, 87] on input "text" at bounding box center [401, 85] width 121 height 15
type input "*******"
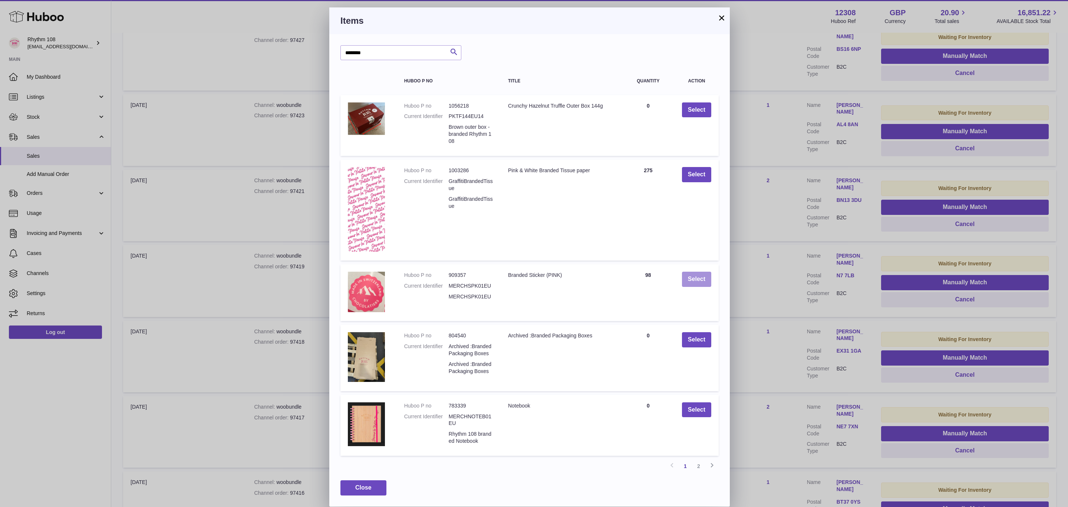
click at [698, 280] on button "Select" at bounding box center [696, 279] width 29 height 15
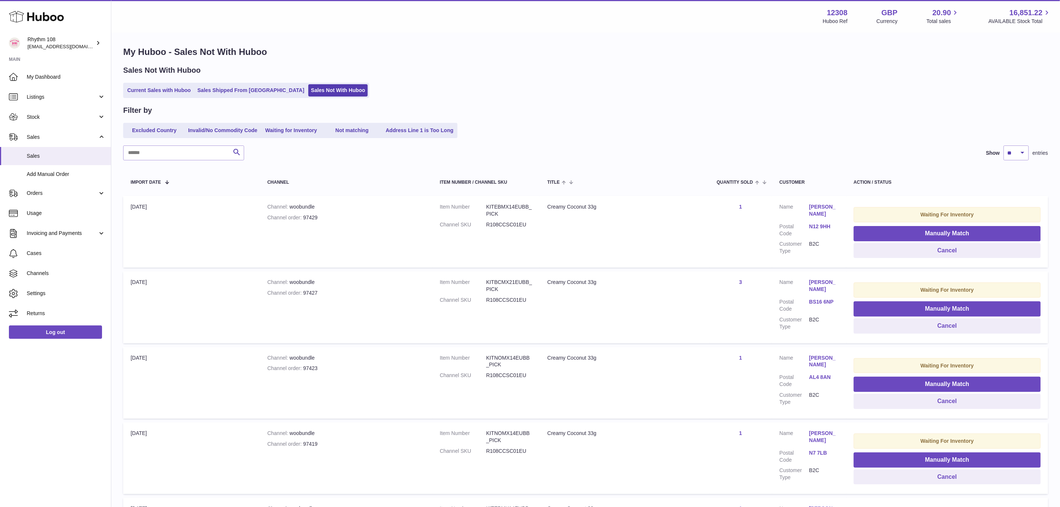
scroll to position [0, 0]
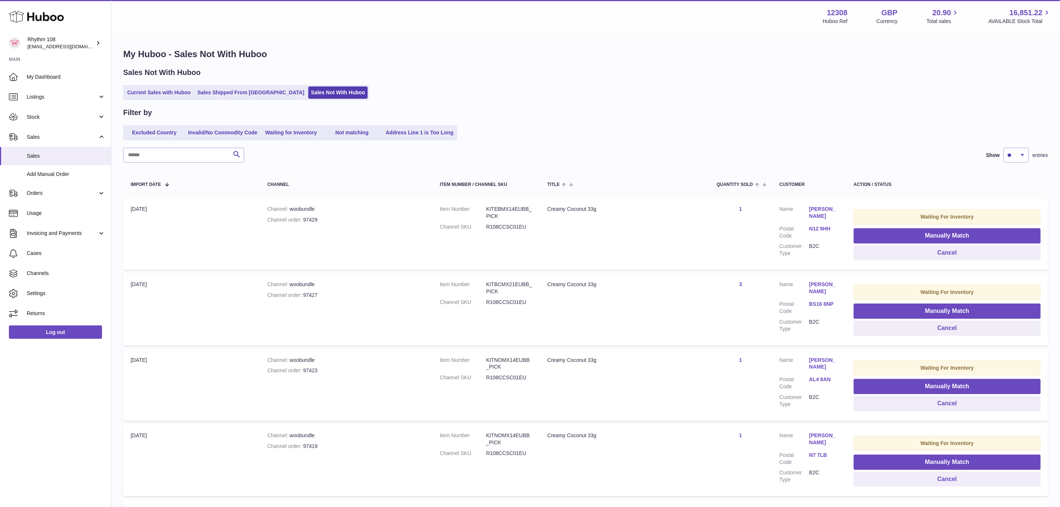
click at [652, 112] on div "Filter by" at bounding box center [585, 113] width 925 height 10
click at [38, 159] on span "Sales" at bounding box center [66, 155] width 79 height 7
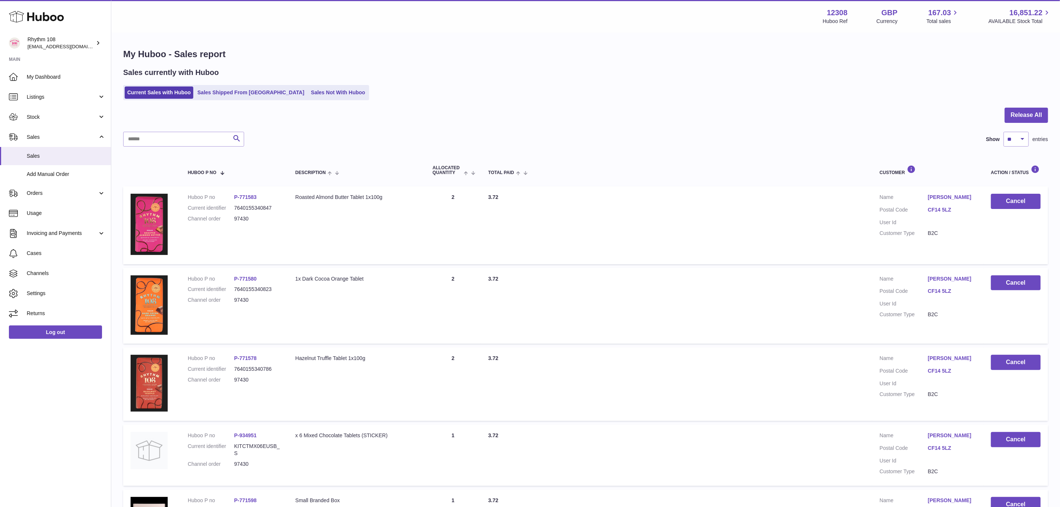
click at [694, 101] on div "My Huboo - Sales report Sales currently with Huboo Current Sales with Huboo Sal…" at bounding box center [585, 476] width 948 height 887
click at [51, 105] on link "Listings" at bounding box center [55, 97] width 111 height 20
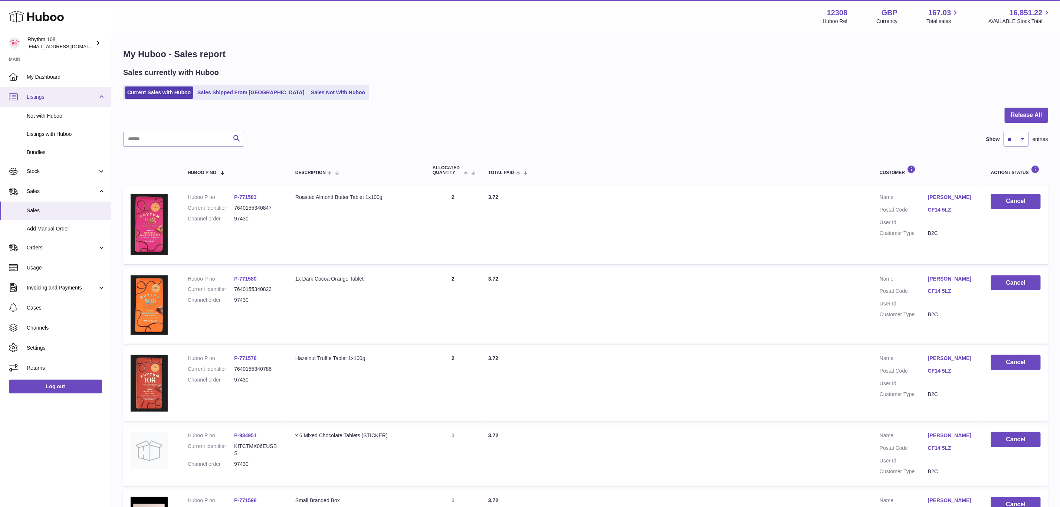
click at [49, 96] on span "Listings" at bounding box center [62, 96] width 71 height 7
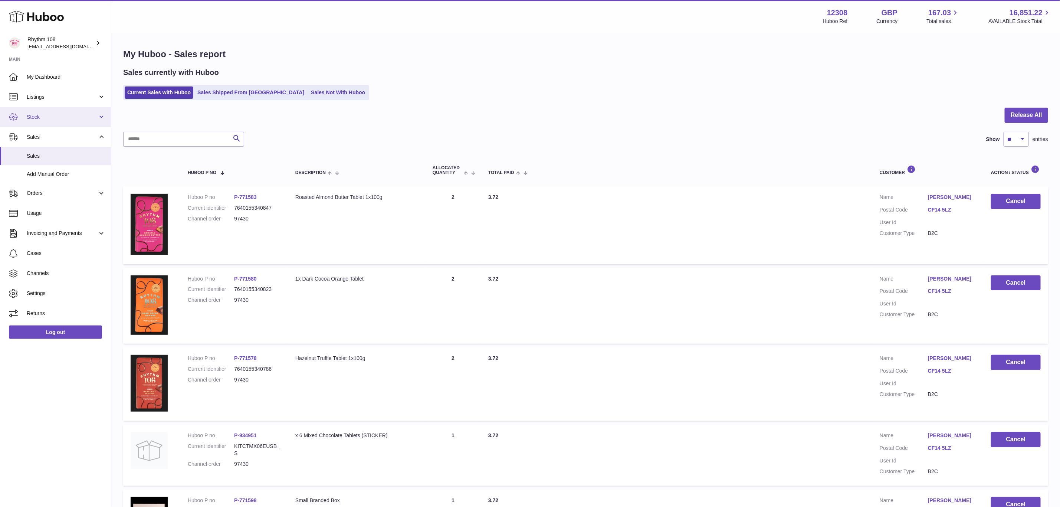
click at [46, 118] on span "Stock" at bounding box center [62, 117] width 71 height 7
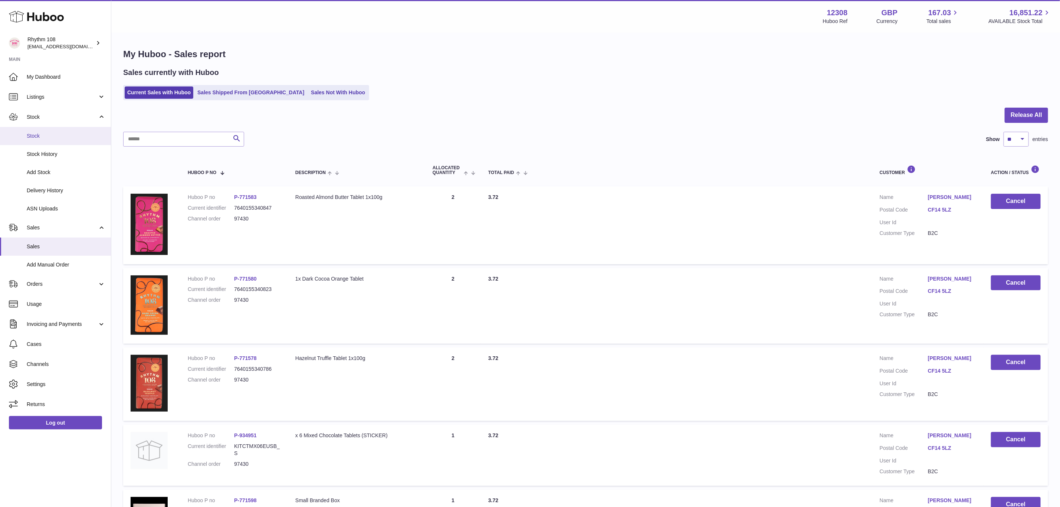
click at [46, 134] on span "Stock" at bounding box center [66, 135] width 79 height 7
